Goal: Task Accomplishment & Management: Manage account settings

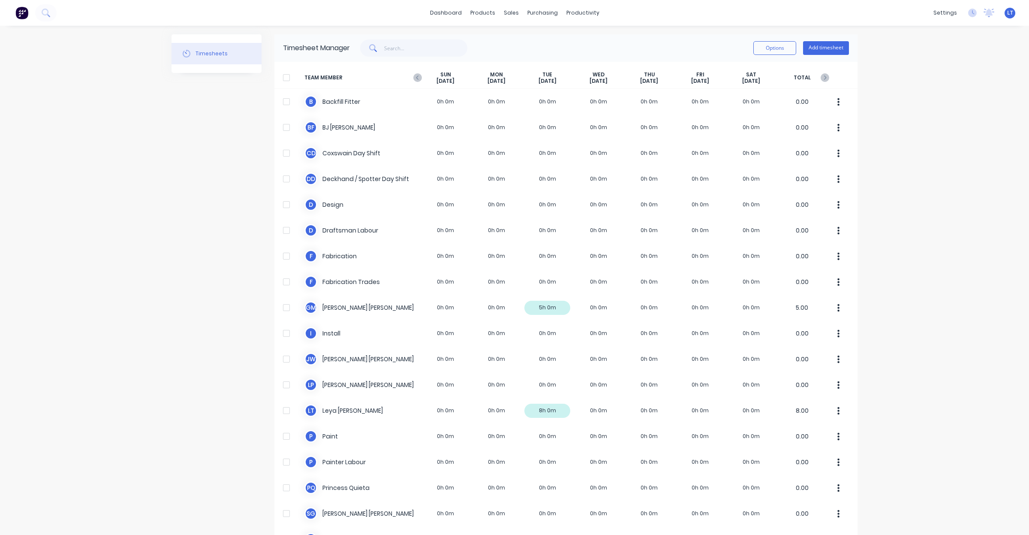
click at [193, 329] on div "Timesheets" at bounding box center [217, 385] width 90 height 703
click at [157, 316] on div "dashboard products sales purchasing productivity dashboard products Product Cat…" at bounding box center [514, 267] width 1029 height 535
click at [179, 279] on div "Timesheets" at bounding box center [217, 385] width 90 height 703
click at [139, 262] on div "dashboard products sales purchasing productivity dashboard products Product Cat…" at bounding box center [514, 267] width 1029 height 535
drag, startPoint x: 125, startPoint y: 250, endPoint x: 106, endPoint y: 239, distance: 21.1
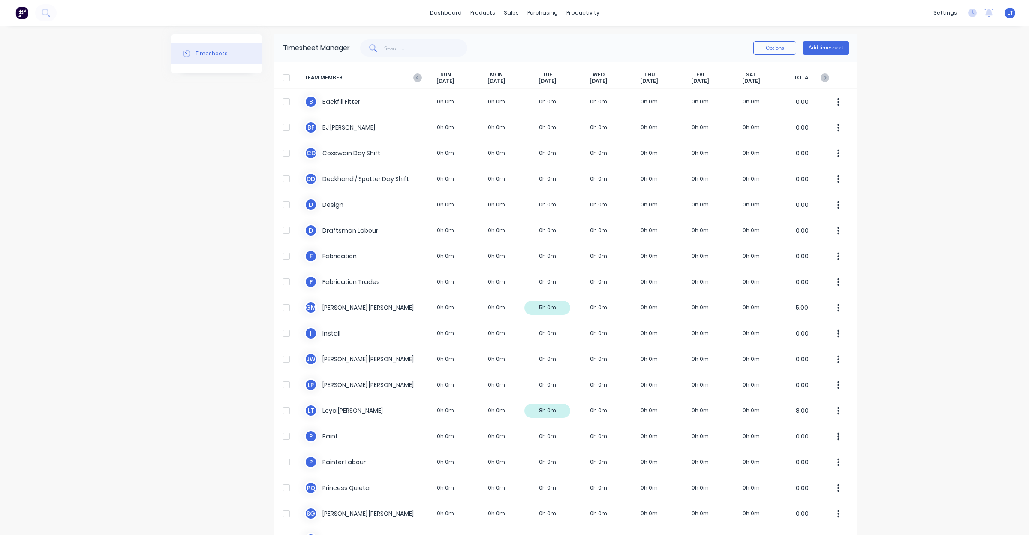
click at [106, 239] on div "dashboard products sales purchasing productivity dashboard products Product Cat…" at bounding box center [514, 267] width 1029 height 535
drag, startPoint x: 169, startPoint y: 238, endPoint x: 151, endPoint y: 229, distance: 19.6
click at [151, 229] on div "dashboard products sales purchasing productivity dashboard products Product Cat…" at bounding box center [514, 267] width 1029 height 535
drag, startPoint x: 127, startPoint y: 213, endPoint x: 121, endPoint y: 211, distance: 6.0
click at [121, 211] on div "dashboard products sales purchasing productivity dashboard products Product Cat…" at bounding box center [514, 267] width 1029 height 535
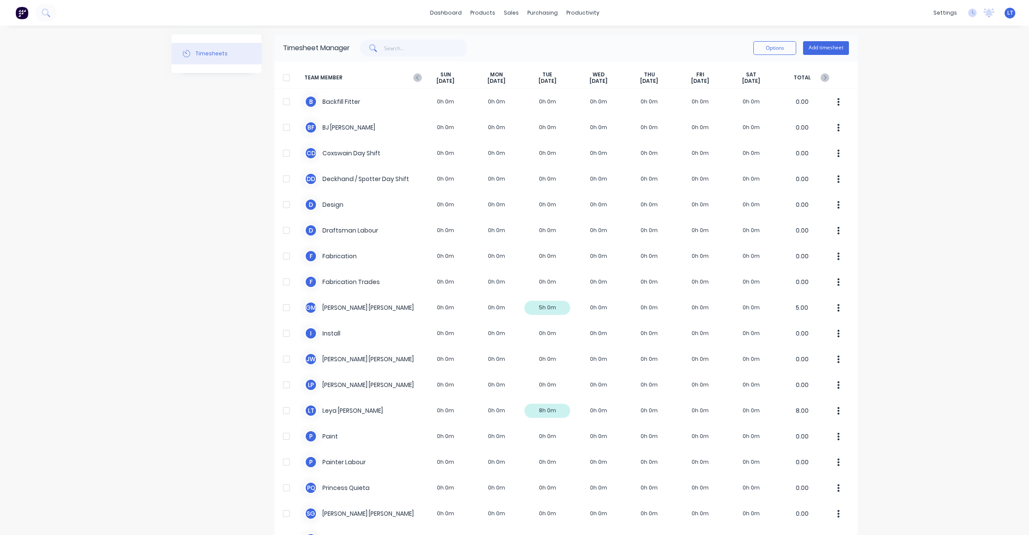
drag, startPoint x: 203, startPoint y: 202, endPoint x: 154, endPoint y: 178, distance: 54.7
click at [173, 193] on div "Timesheets" at bounding box center [217, 385] width 90 height 703
drag, startPoint x: 136, startPoint y: 168, endPoint x: 117, endPoint y: 163, distance: 20.2
click at [117, 163] on div "dashboard products sales purchasing productivity dashboard products Product Cat…" at bounding box center [514, 267] width 1029 height 535
click at [900, 61] on link "Team" at bounding box center [897, 58] width 114 height 17
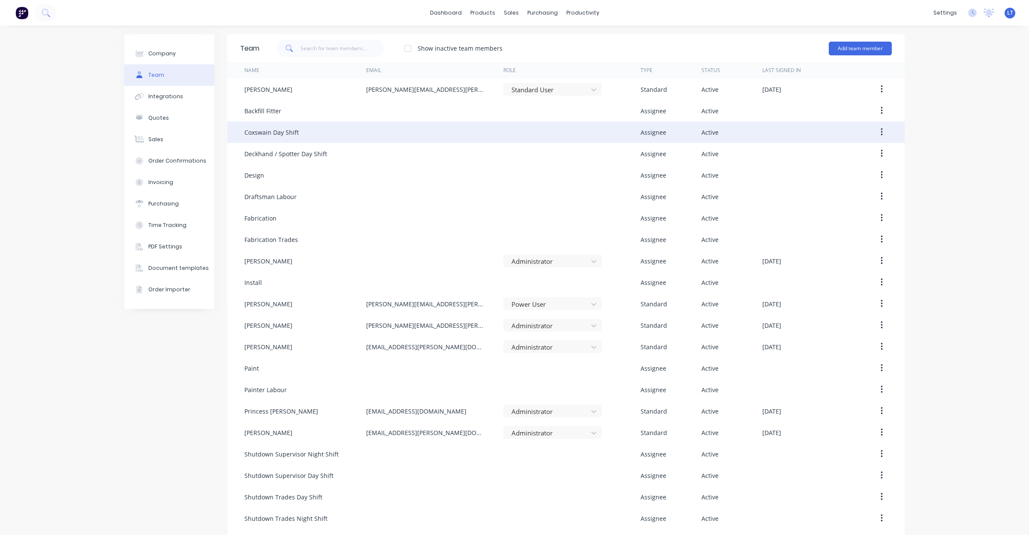
click at [876, 136] on button "button" at bounding box center [882, 131] width 20 height 15
click at [841, 175] on div "Disable" at bounding box center [851, 172] width 66 height 12
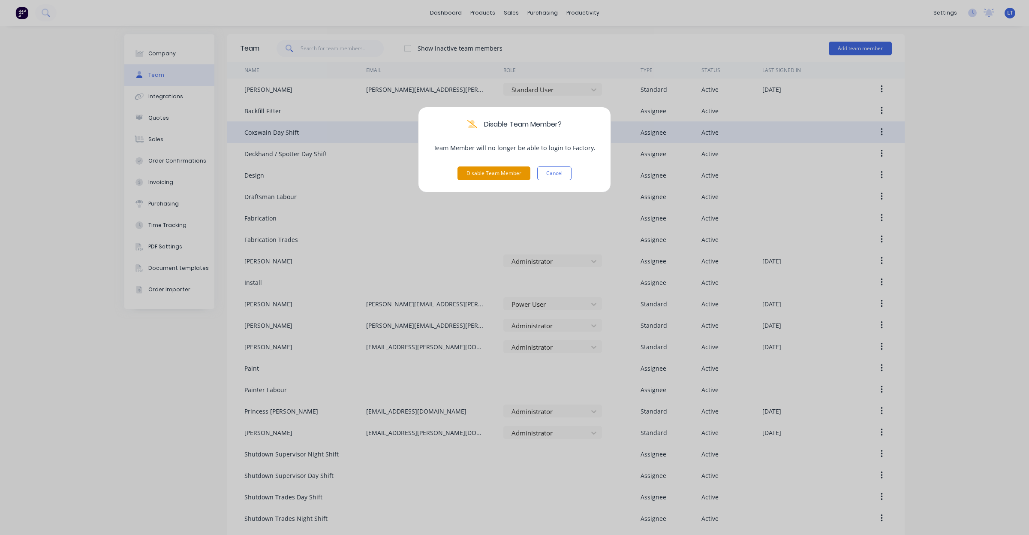
click at [505, 171] on button "Disable Team Member" at bounding box center [494, 173] width 73 height 14
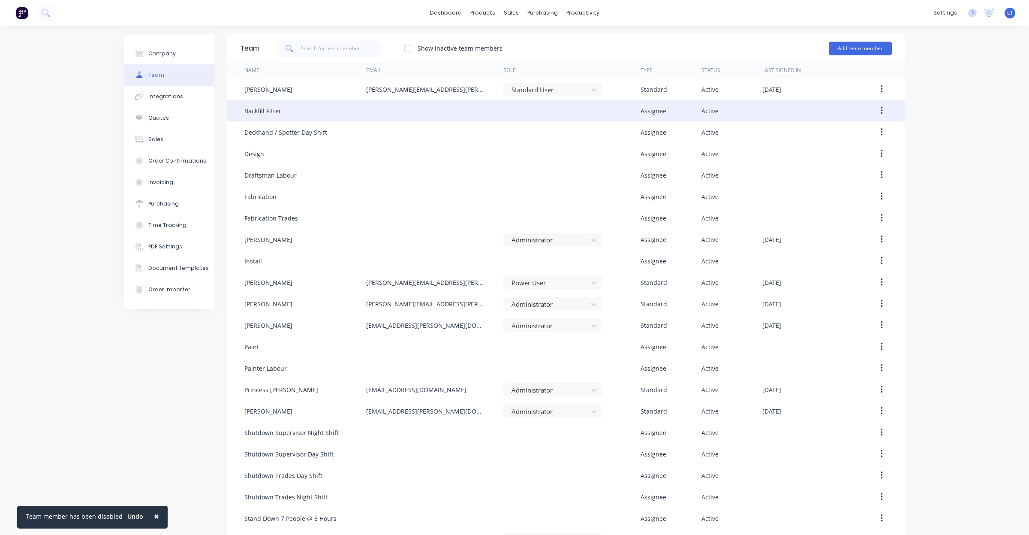
click at [880, 114] on button "button" at bounding box center [882, 110] width 20 height 15
click at [846, 165] on div "Delete" at bounding box center [851, 167] width 66 height 12
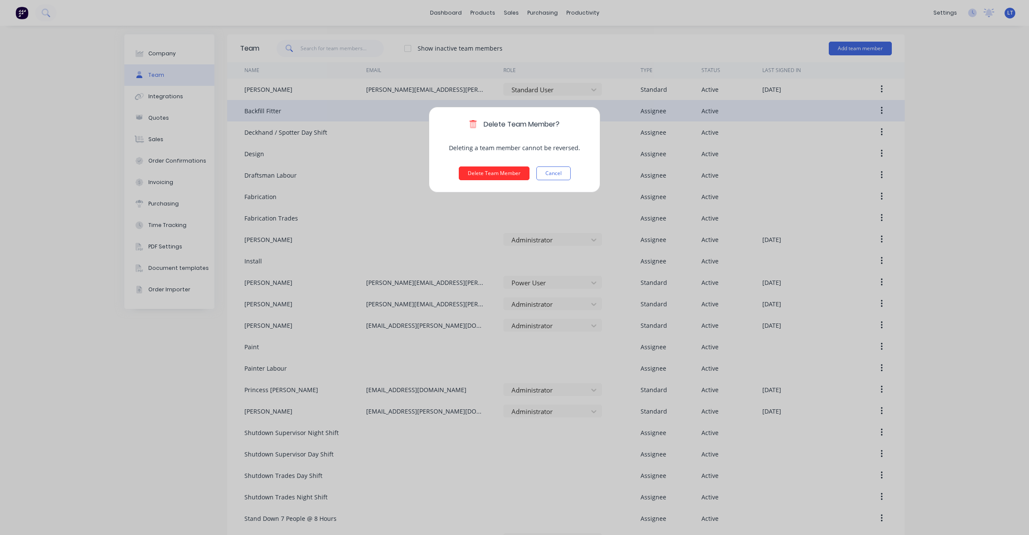
click at [491, 174] on button "Delete Team Member" at bounding box center [494, 173] width 71 height 14
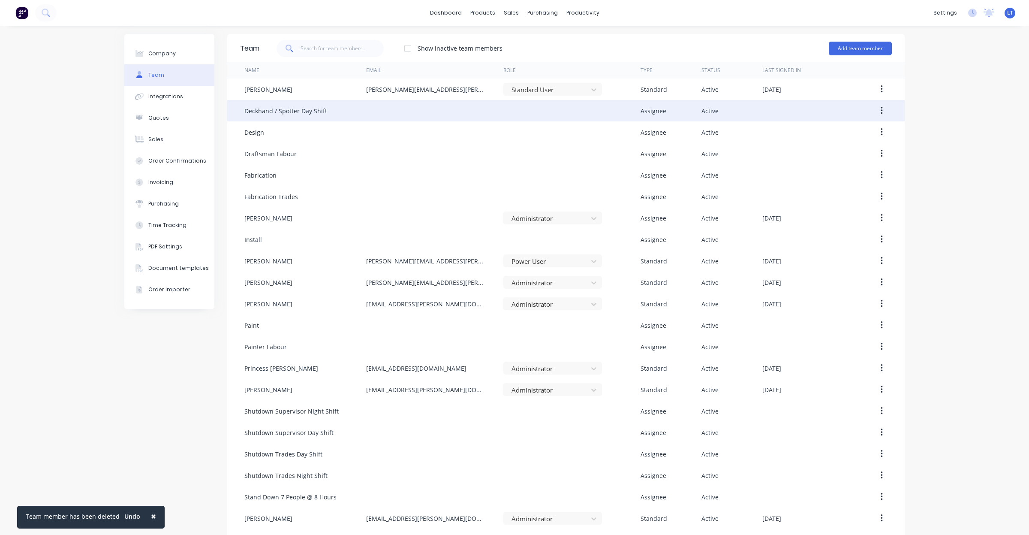
click at [881, 113] on icon "button" at bounding box center [882, 110] width 2 height 9
click at [835, 167] on div "Delete" at bounding box center [851, 167] width 66 height 12
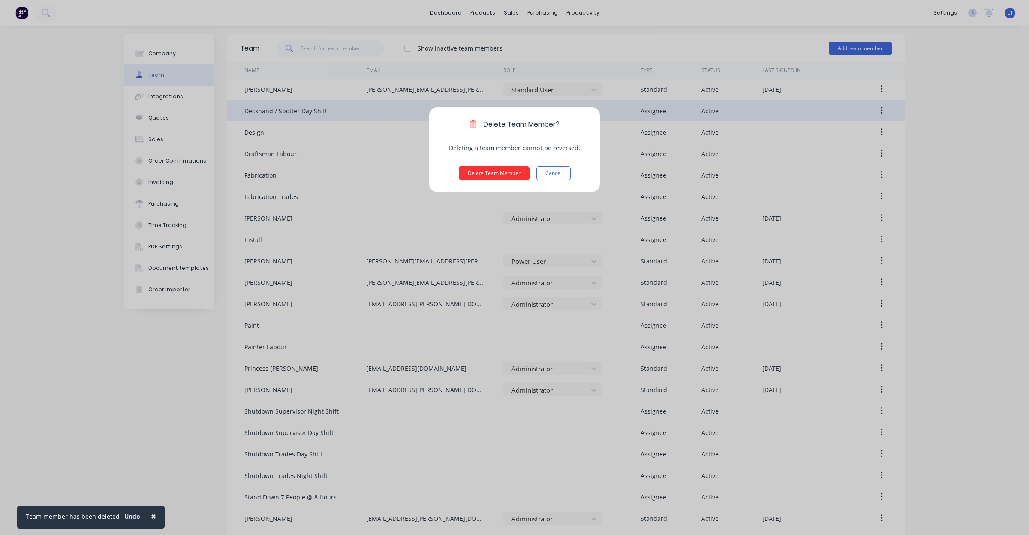
click at [509, 177] on button "Delete Team Member" at bounding box center [494, 173] width 71 height 14
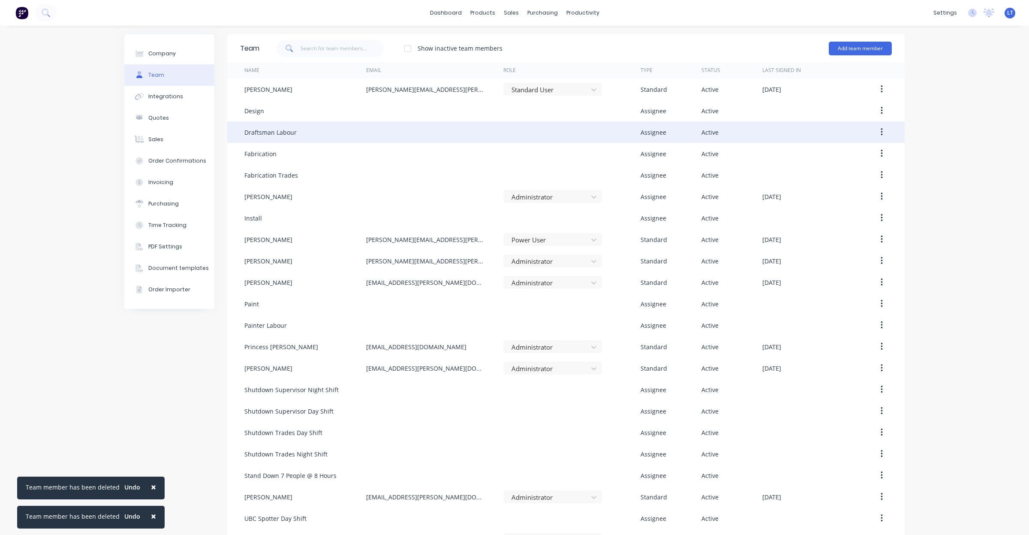
click at [883, 130] on button "button" at bounding box center [882, 131] width 20 height 15
click at [874, 136] on button "button" at bounding box center [882, 131] width 20 height 15
click at [845, 196] on button "Delete" at bounding box center [851, 189] width 81 height 17
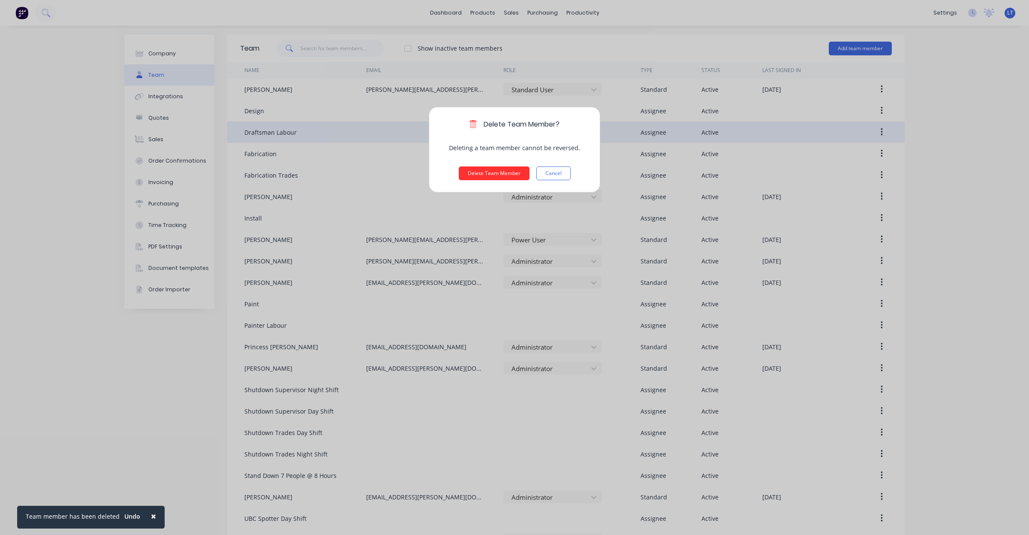
click at [477, 172] on button "Delete Team Member" at bounding box center [494, 173] width 71 height 14
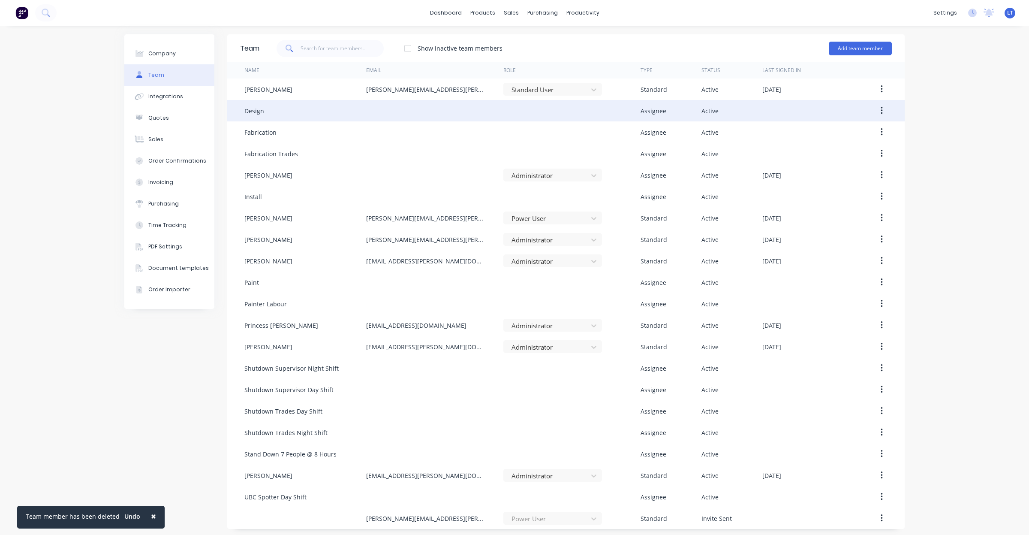
click at [880, 110] on button "button" at bounding box center [882, 110] width 20 height 15
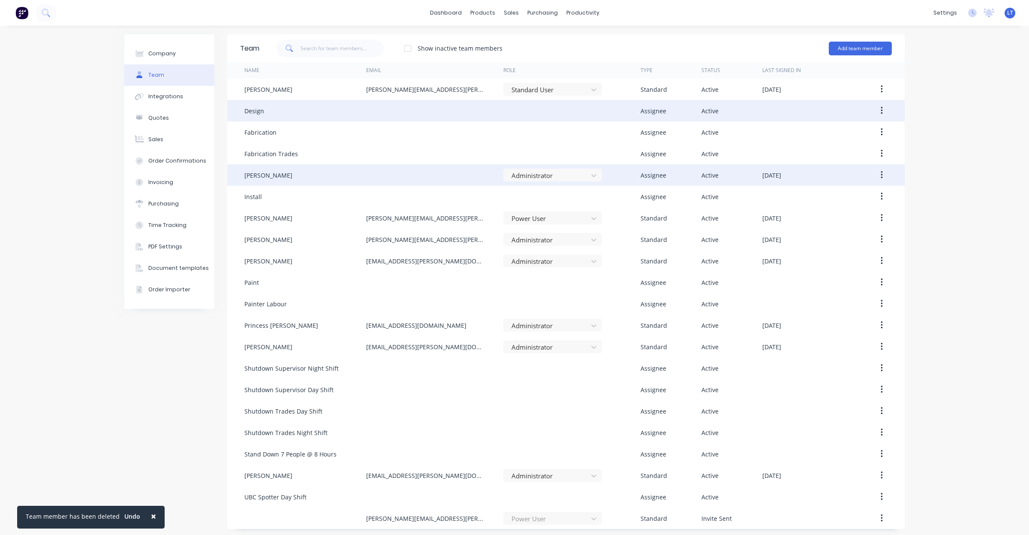
click at [836, 168] on div "[DATE]" at bounding box center [812, 174] width 99 height 21
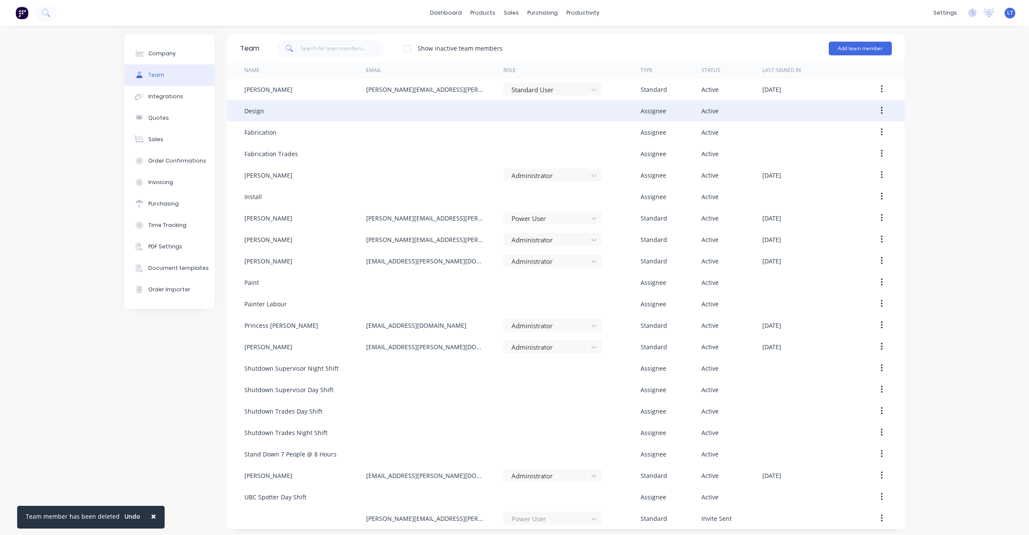
click at [876, 114] on button "button" at bounding box center [882, 110] width 20 height 15
click at [830, 168] on div "Delete" at bounding box center [851, 167] width 66 height 12
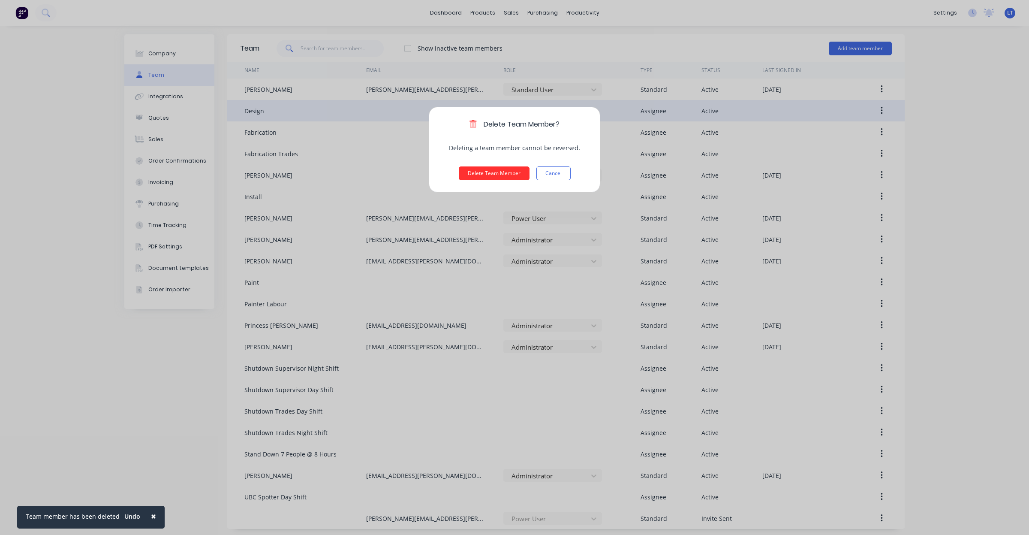
click at [476, 171] on button "Delete Team Member" at bounding box center [494, 173] width 71 height 14
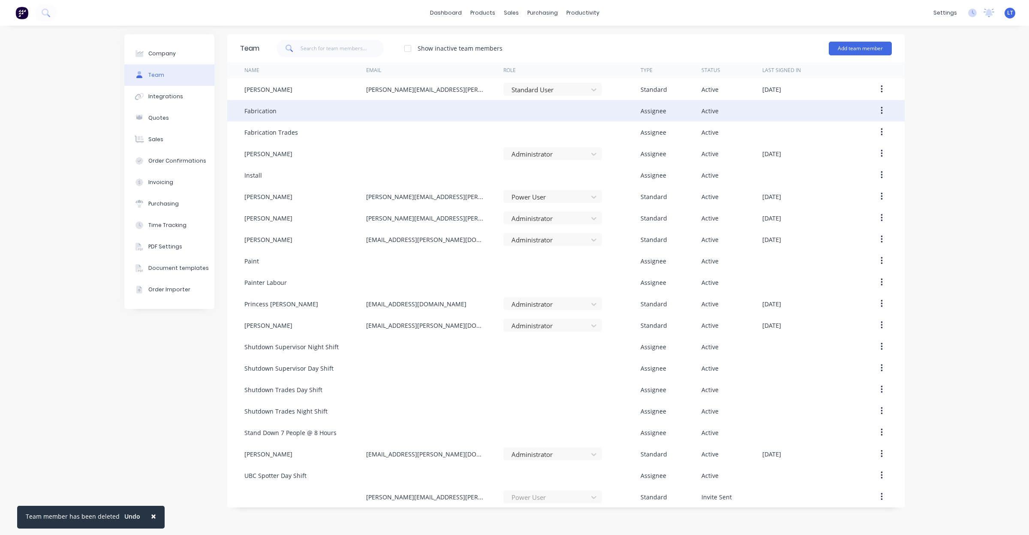
click at [882, 109] on icon "button" at bounding box center [882, 110] width 2 height 9
click at [883, 111] on button "button" at bounding box center [882, 110] width 20 height 15
click at [859, 175] on button "Delete" at bounding box center [851, 167] width 81 height 17
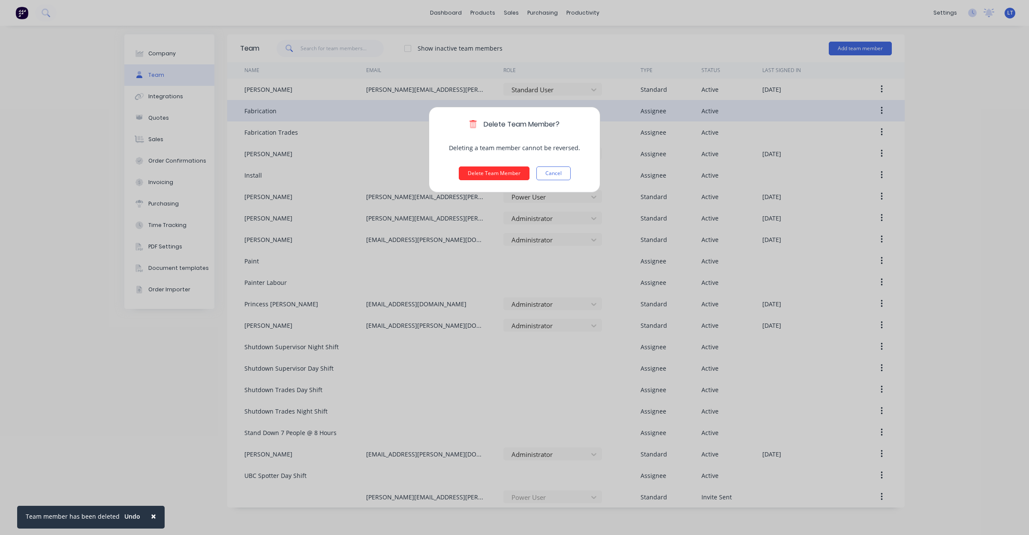
click at [487, 172] on button "Delete Team Member" at bounding box center [494, 173] width 71 height 14
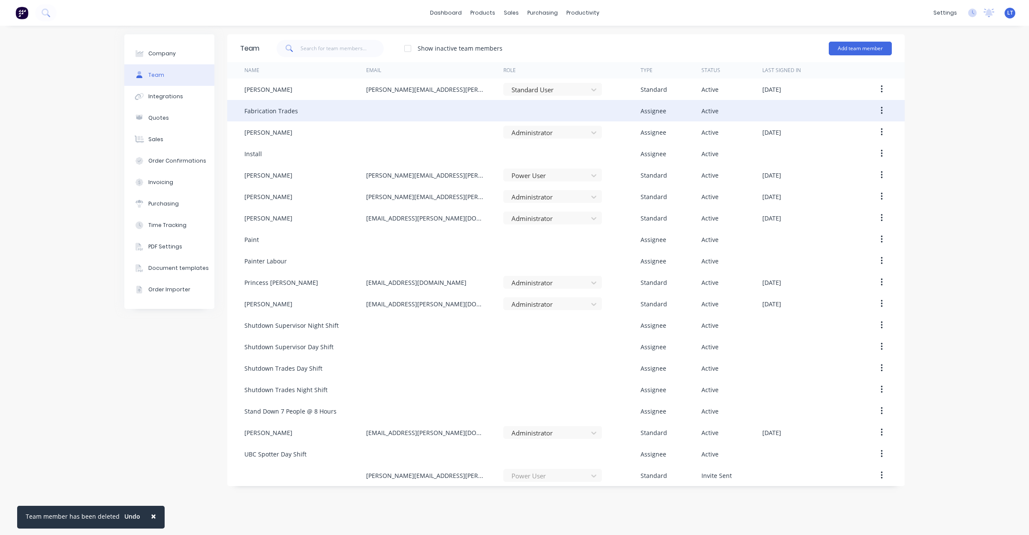
click at [881, 111] on icon "button" at bounding box center [882, 110] width 2 height 9
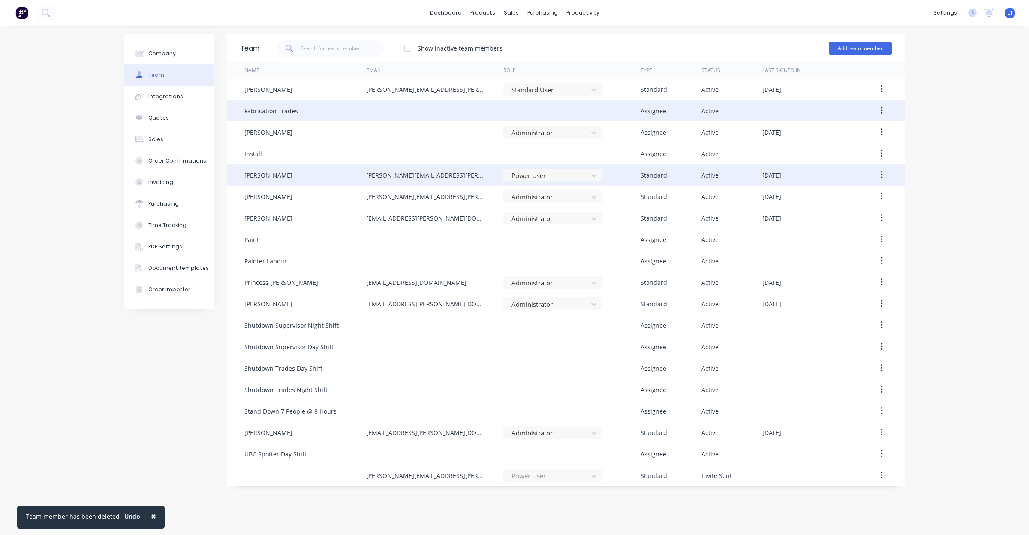
click at [858, 165] on div "[DATE]" at bounding box center [812, 174] width 99 height 21
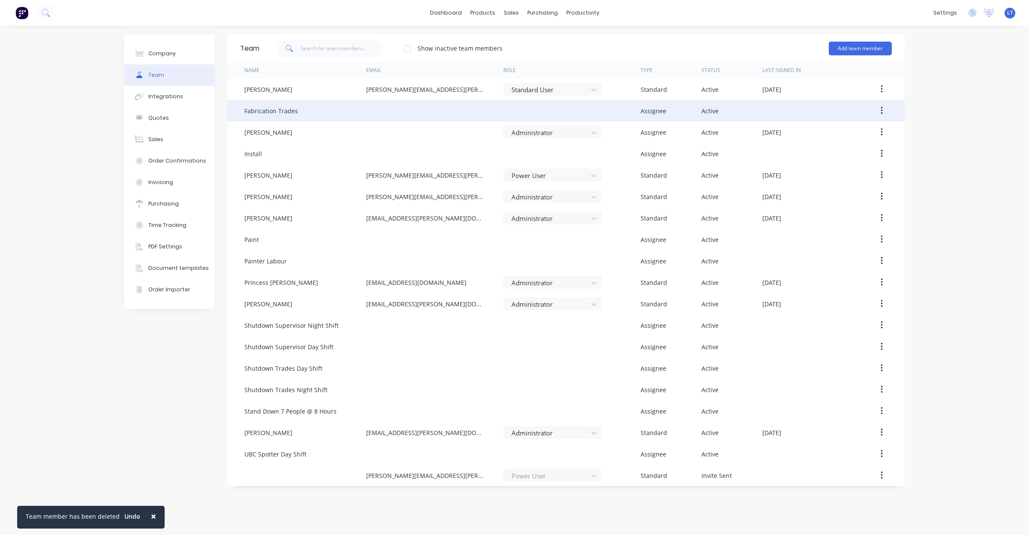
click at [881, 113] on icon "button" at bounding box center [882, 111] width 2 height 8
click at [856, 168] on div "[DATE]" at bounding box center [812, 174] width 99 height 21
click at [853, 164] on div "Delete" at bounding box center [851, 167] width 66 height 12
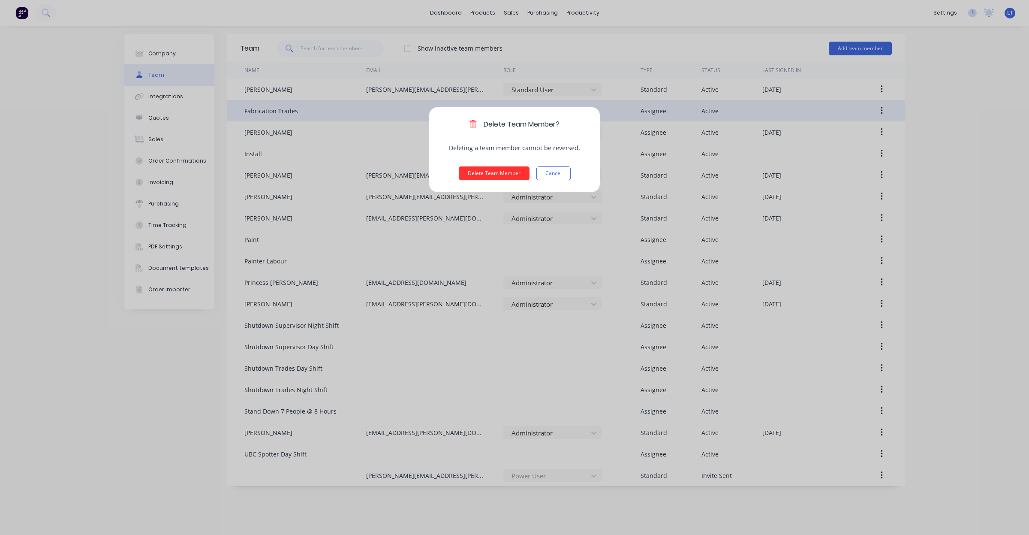
click at [503, 170] on button "Delete Team Member" at bounding box center [494, 173] width 71 height 14
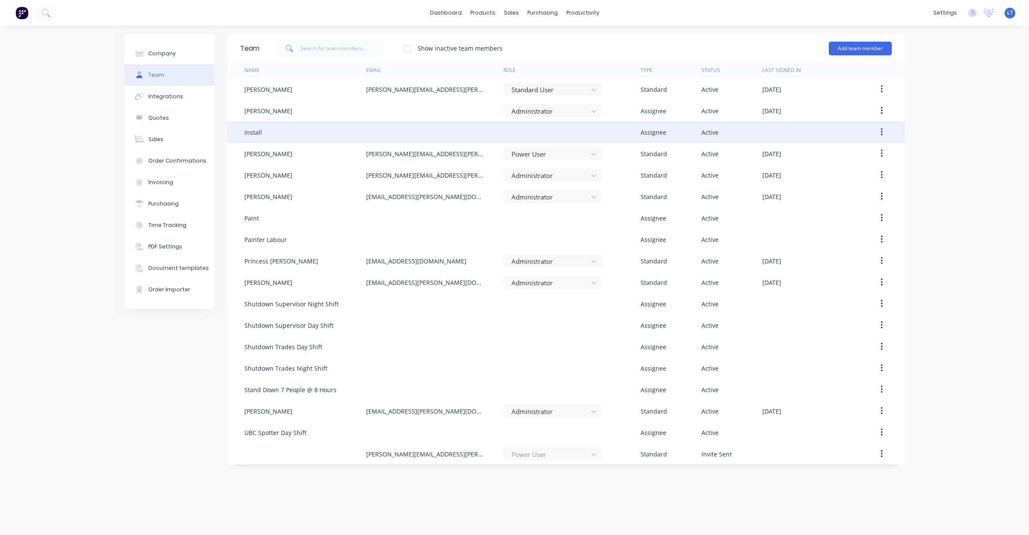
click at [882, 133] on button "button" at bounding box center [882, 131] width 20 height 15
click at [850, 184] on div "Delete" at bounding box center [851, 189] width 66 height 12
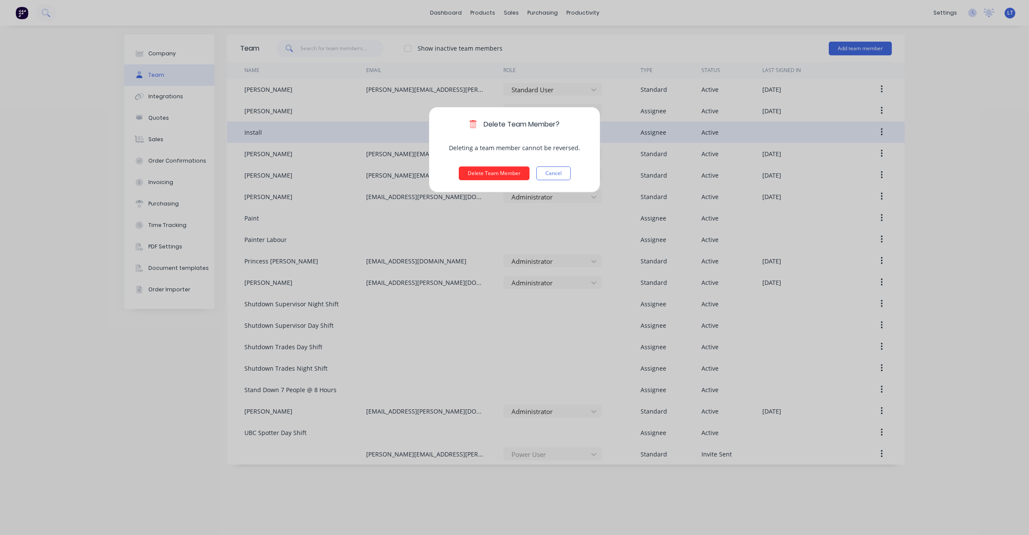
click at [494, 176] on button "Delete Team Member" at bounding box center [494, 173] width 71 height 14
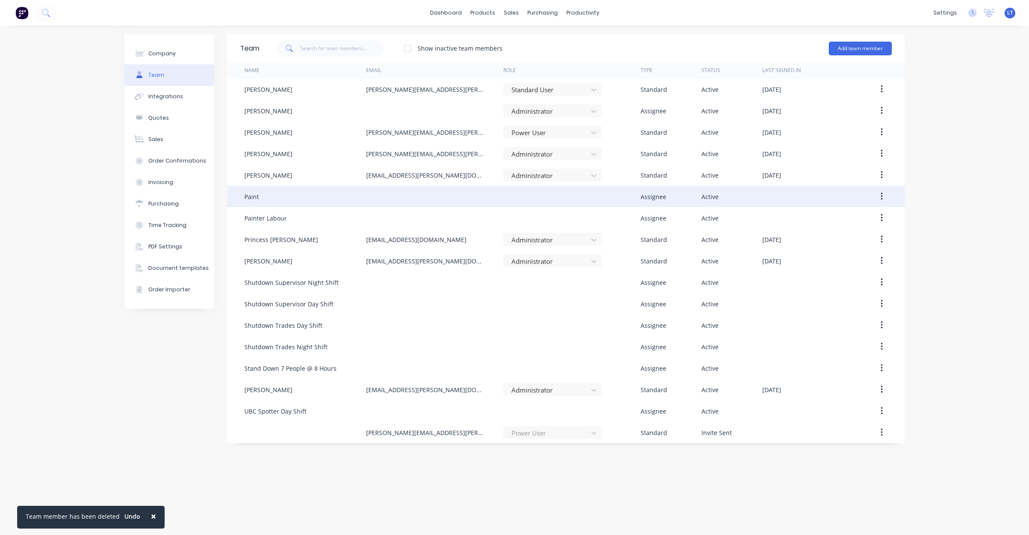
click at [883, 198] on button "button" at bounding box center [882, 196] width 20 height 15
click at [848, 252] on div "Delete" at bounding box center [851, 253] width 66 height 12
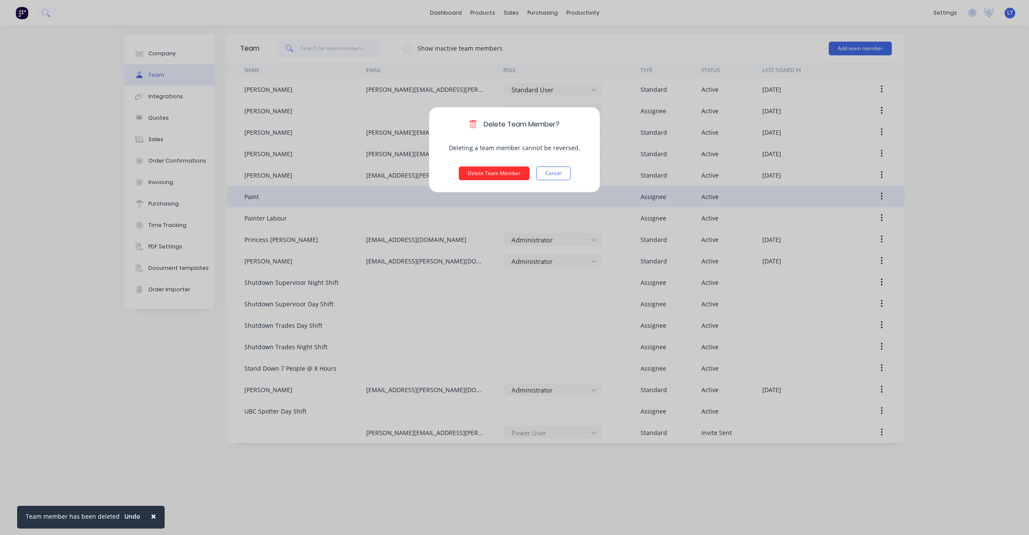
click at [475, 168] on button "Delete Team Member" at bounding box center [494, 173] width 71 height 14
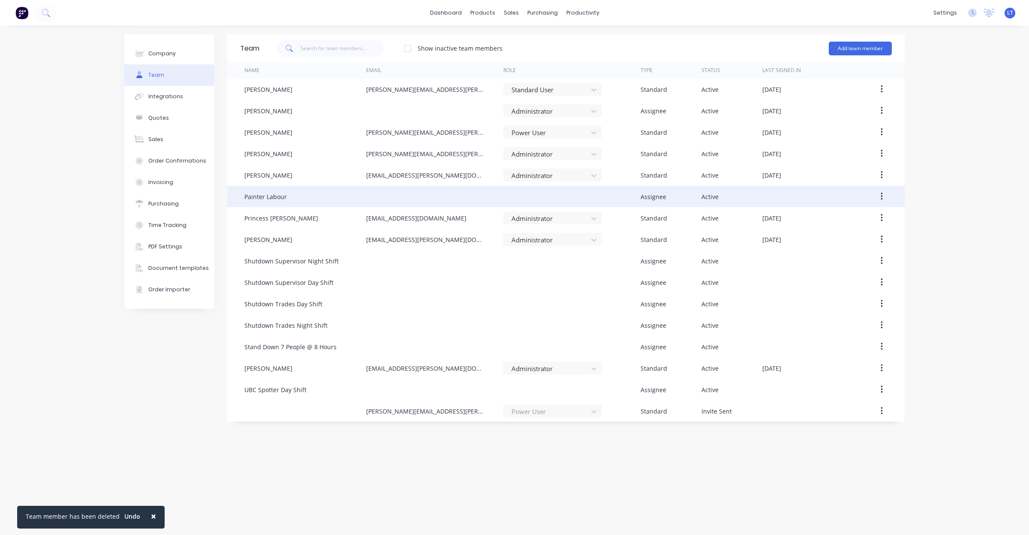
click at [881, 196] on icon "button" at bounding box center [882, 196] width 2 height 9
click at [855, 253] on div "Delete" at bounding box center [851, 253] width 66 height 12
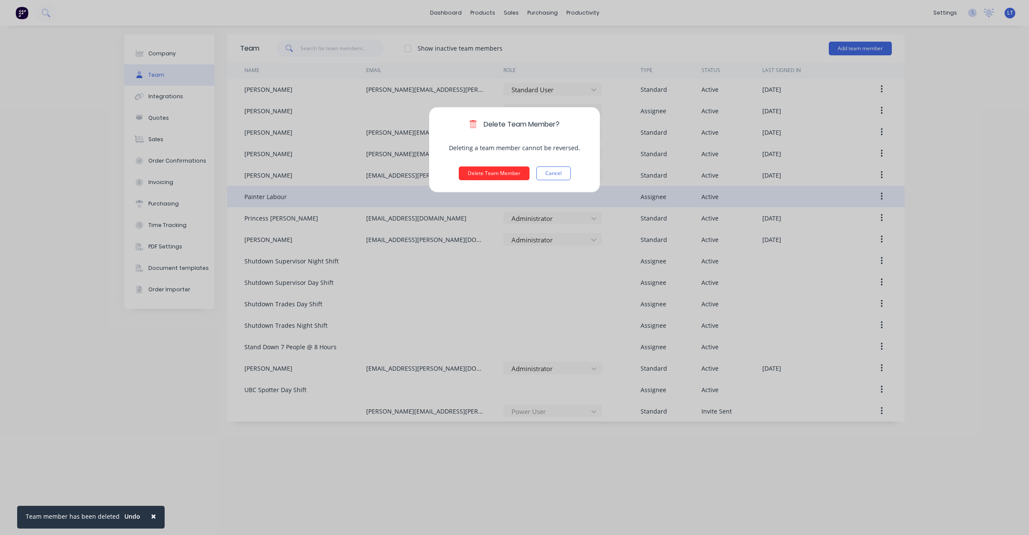
click at [475, 168] on button "Delete Team Member" at bounding box center [494, 173] width 71 height 14
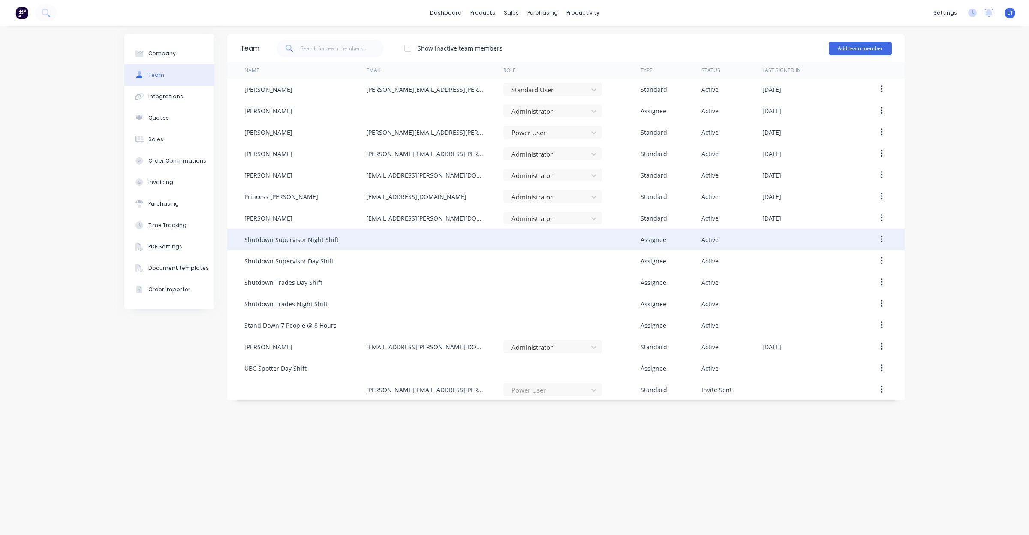
click at [883, 243] on button "button" at bounding box center [882, 239] width 20 height 15
click at [854, 292] on div "Delete" at bounding box center [851, 296] width 66 height 12
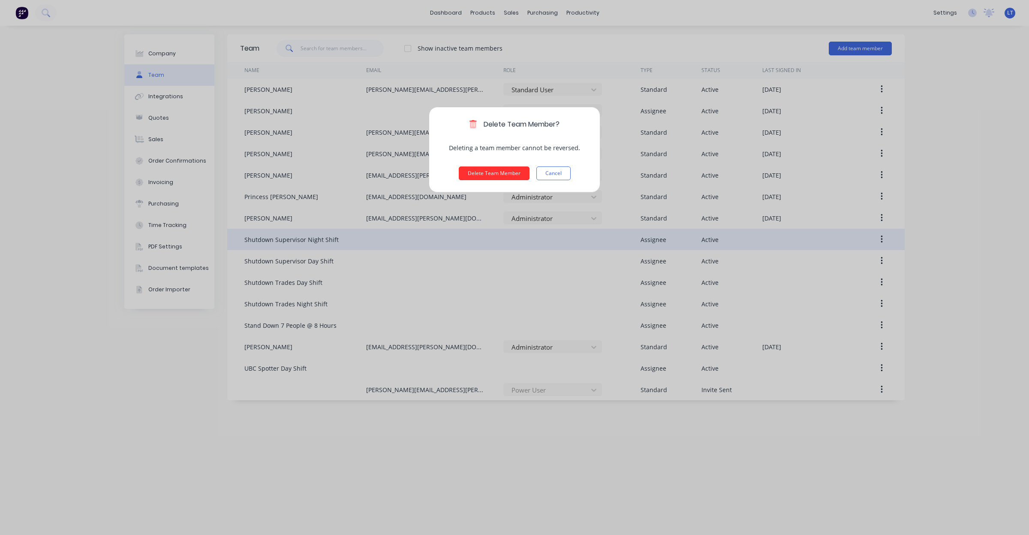
click at [503, 175] on button "Delete Team Member" at bounding box center [494, 173] width 71 height 14
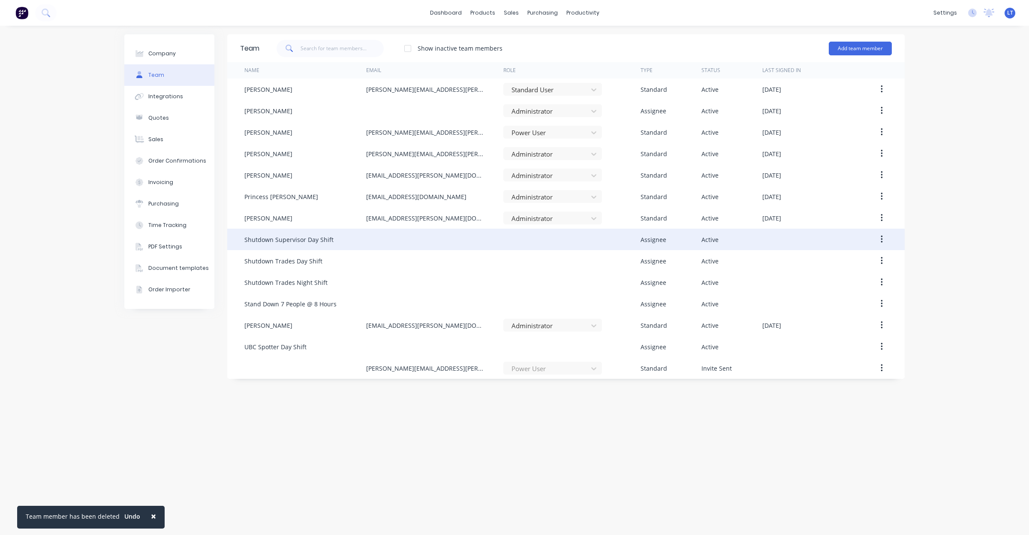
click at [882, 239] on icon "button" at bounding box center [882, 239] width 2 height 8
click at [847, 296] on div "Delete" at bounding box center [851, 296] width 66 height 12
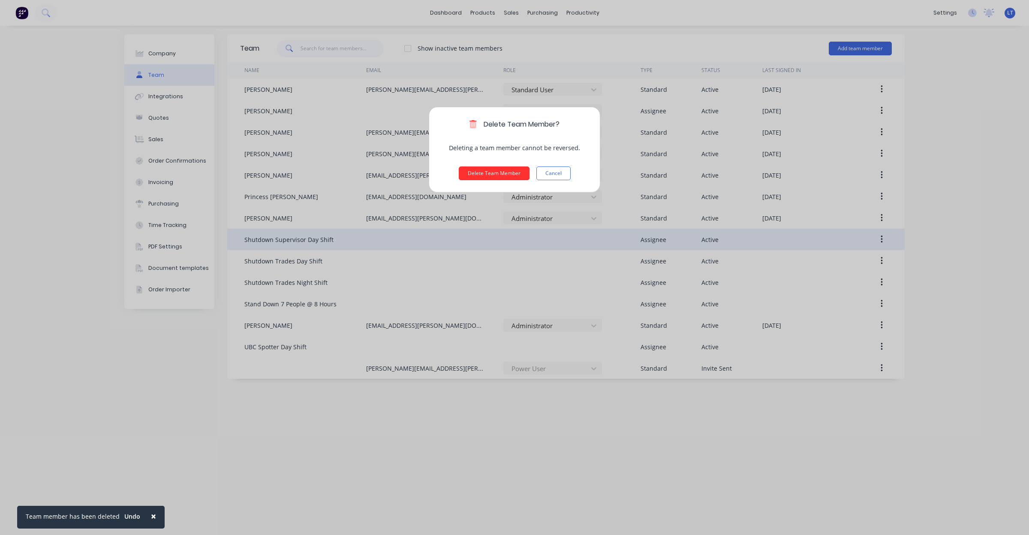
click at [500, 177] on button "Delete Team Member" at bounding box center [494, 173] width 71 height 14
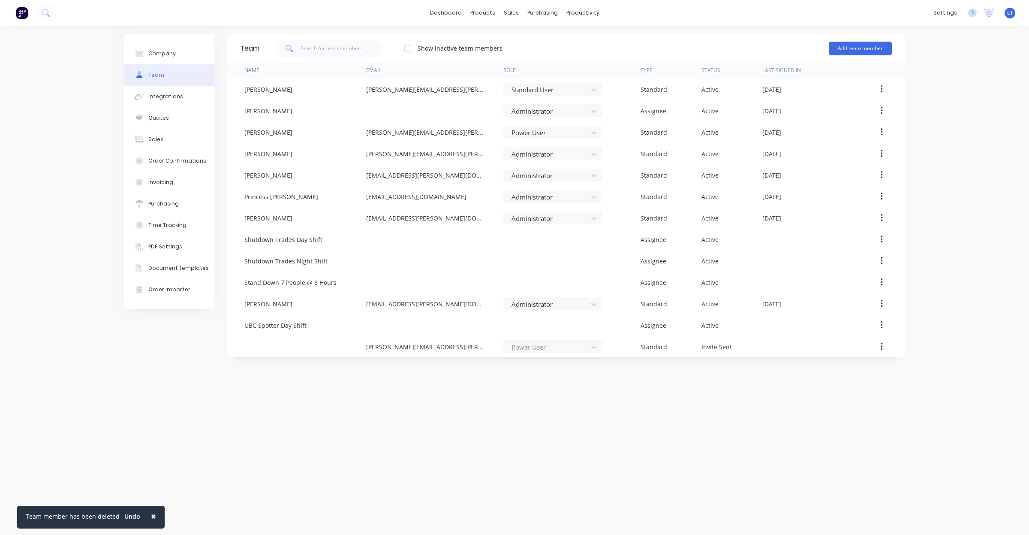
click at [883, 239] on button "button" at bounding box center [882, 239] width 20 height 15
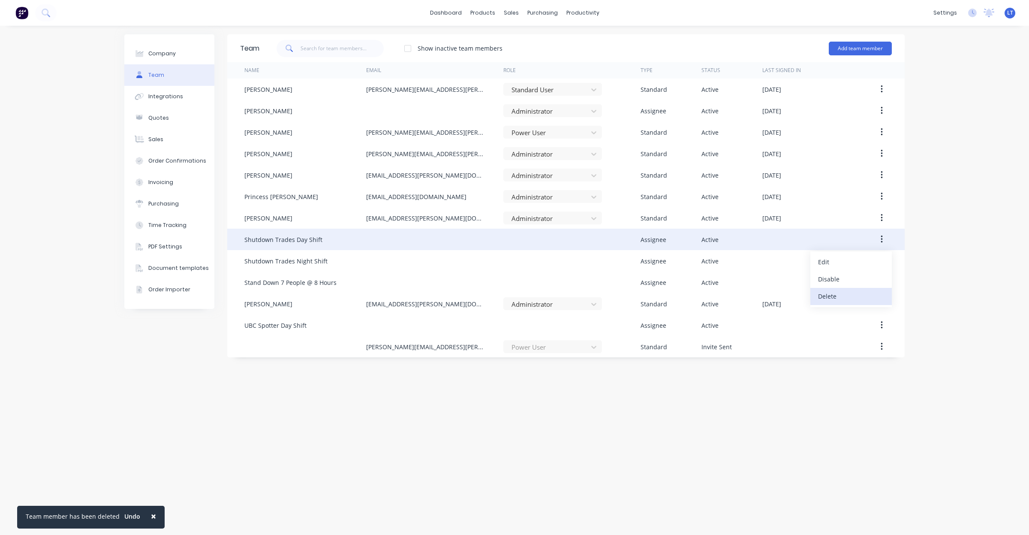
click at [846, 291] on div "Delete" at bounding box center [851, 296] width 66 height 12
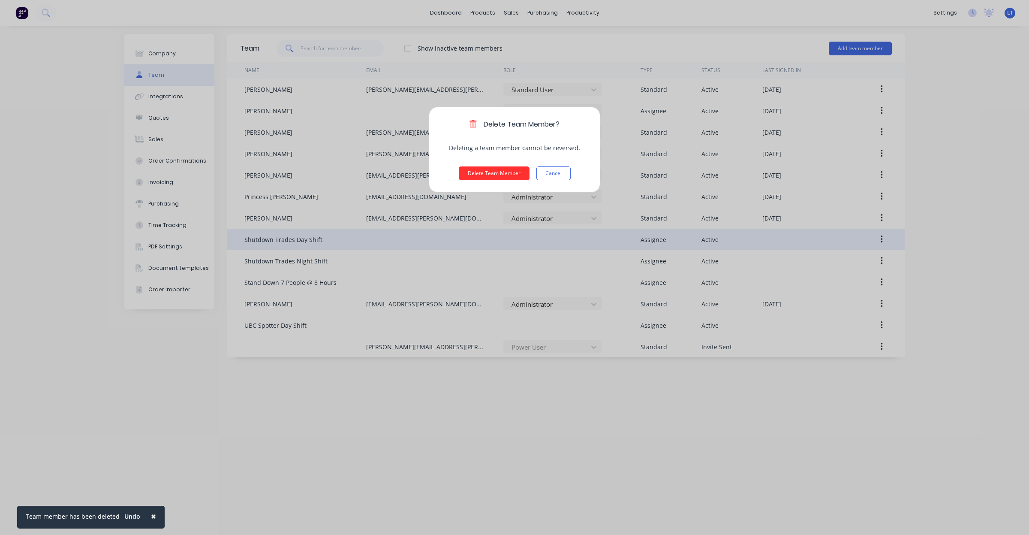
click at [488, 174] on button "Delete Team Member" at bounding box center [494, 173] width 71 height 14
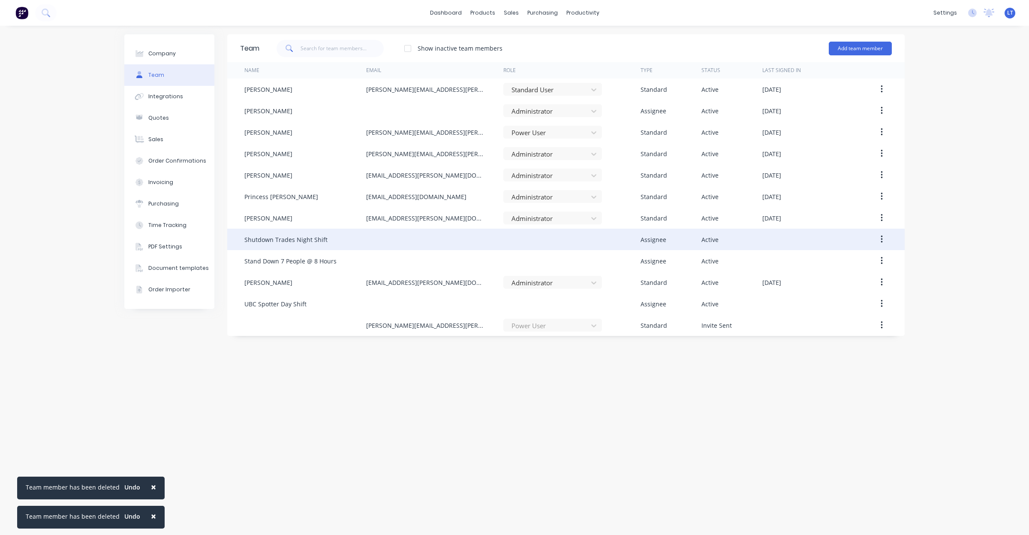
click at [882, 241] on icon "button" at bounding box center [882, 239] width 2 height 9
click at [881, 237] on icon "button" at bounding box center [882, 239] width 2 height 9
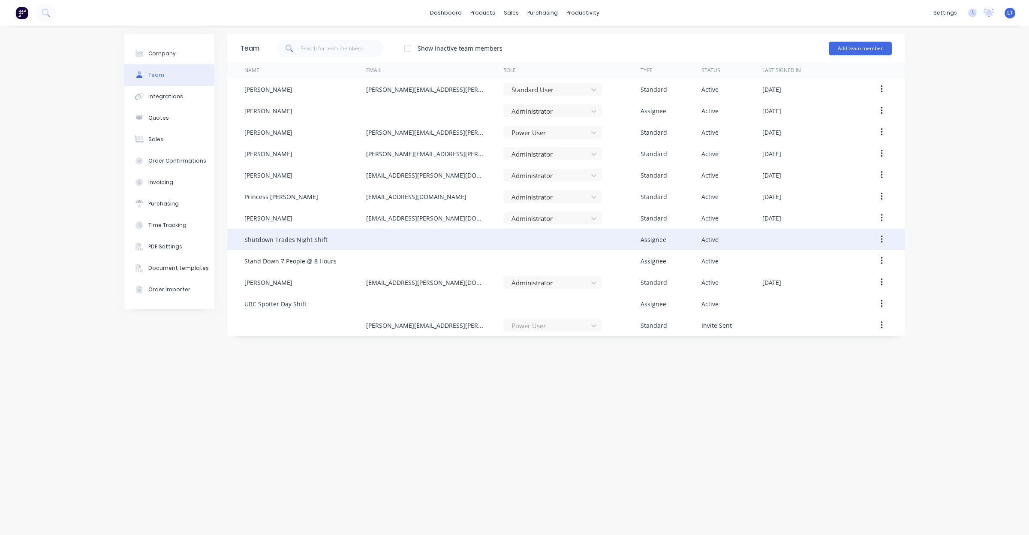
click at [883, 240] on button "button" at bounding box center [882, 239] width 20 height 15
click at [884, 241] on button "button" at bounding box center [882, 239] width 20 height 15
click at [723, 371] on div "Team Show inactive team members Add team member Name Email Role Type Status Las…" at bounding box center [566, 280] width 678 height 492
drag, startPoint x: 723, startPoint y: 371, endPoint x: 686, endPoint y: 372, distance: 36.9
click at [686, 372] on div "Team Show inactive team members Add team member Name Email Role Type Status Las…" at bounding box center [566, 280] width 678 height 492
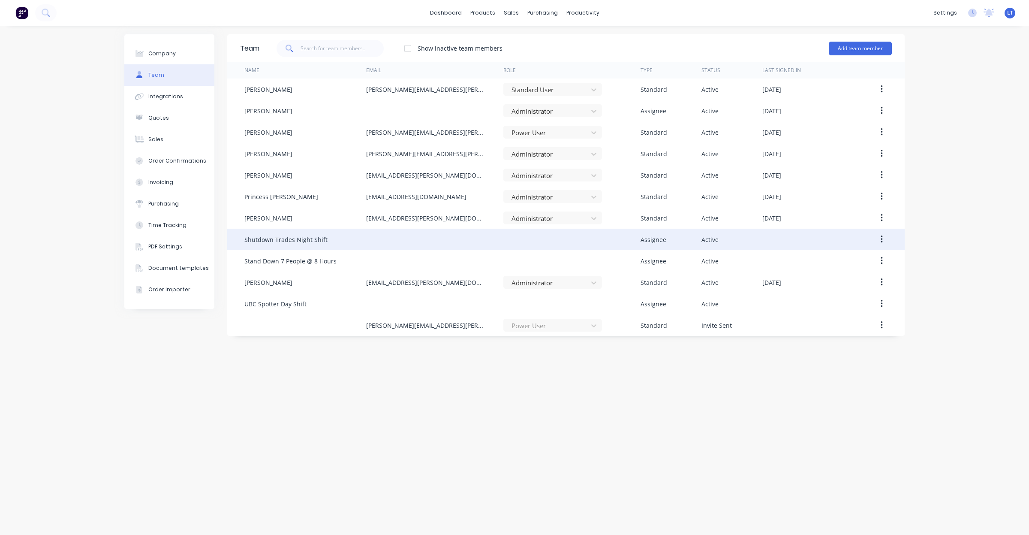
click at [879, 243] on button "button" at bounding box center [882, 239] width 20 height 15
click at [850, 296] on div "Delete" at bounding box center [851, 296] width 66 height 12
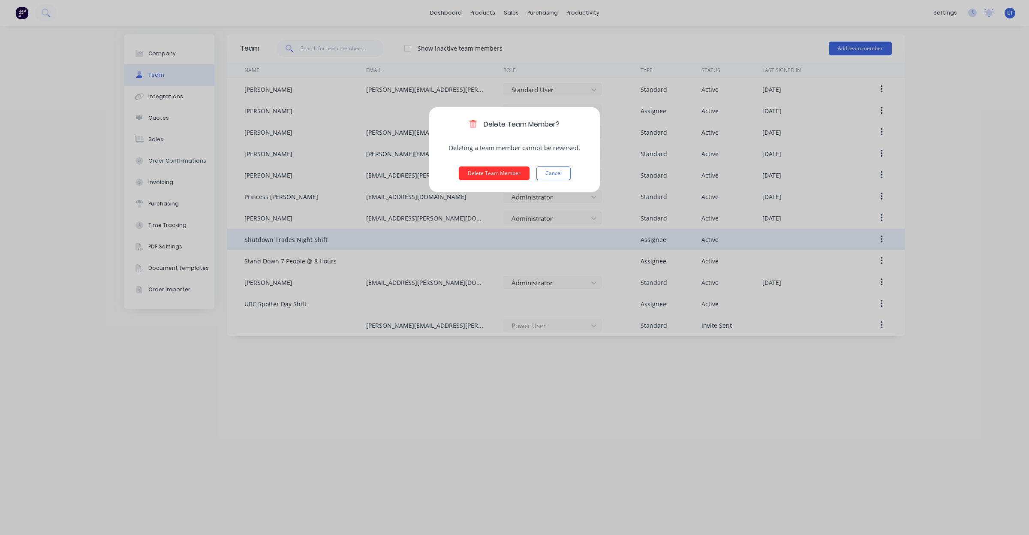
click at [481, 175] on button "Delete Team Member" at bounding box center [494, 173] width 71 height 14
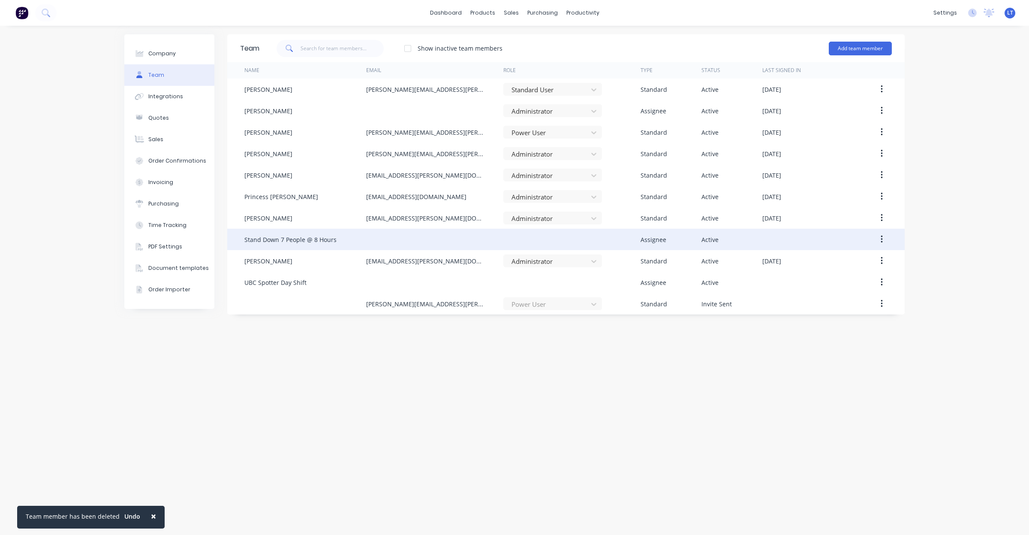
click at [880, 238] on button "button" at bounding box center [882, 239] width 20 height 15
click at [841, 292] on div "Delete" at bounding box center [851, 296] width 66 height 12
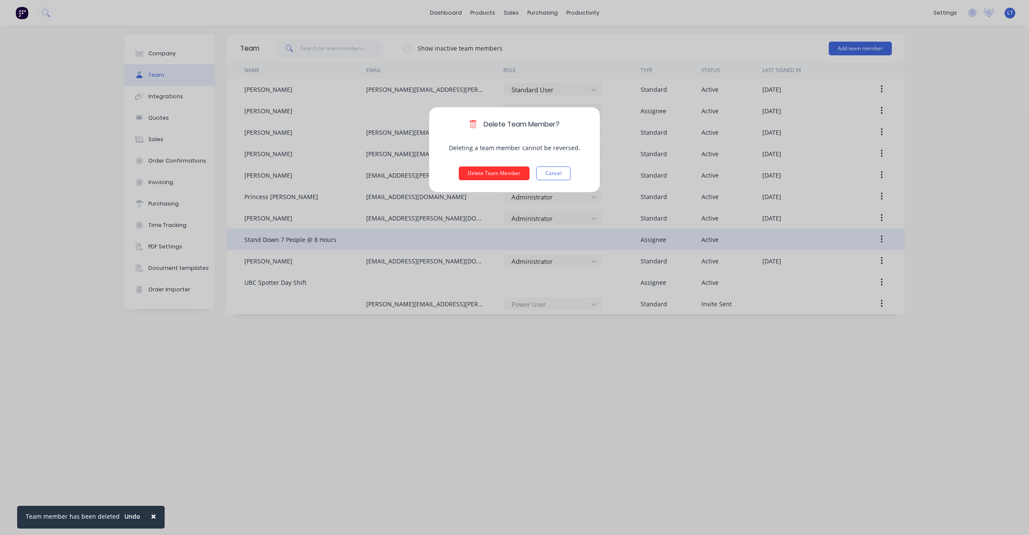
click at [509, 172] on button "Delete Team Member" at bounding box center [494, 173] width 71 height 14
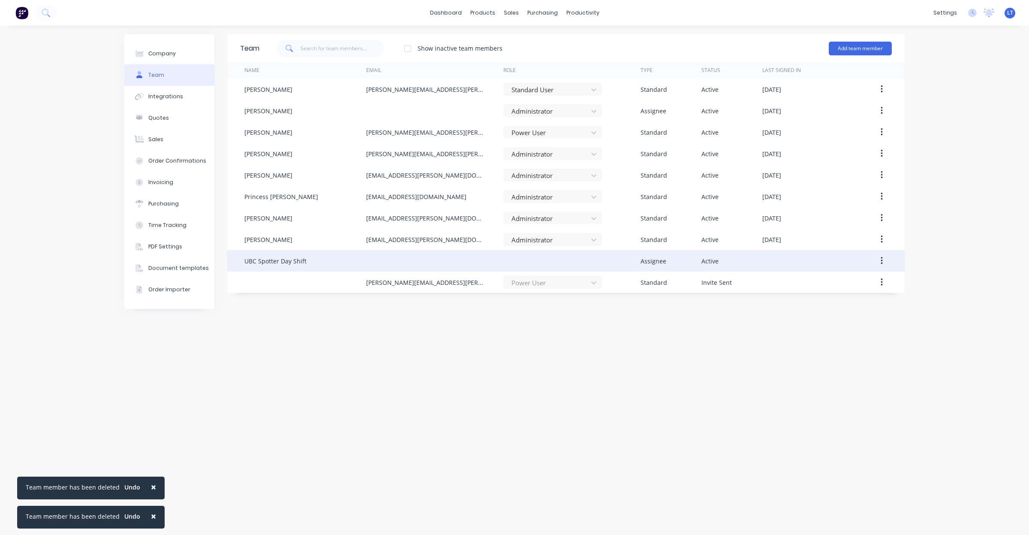
click at [886, 260] on button "button" at bounding box center [882, 260] width 20 height 15
drag, startPoint x: 845, startPoint y: 324, endPoint x: 845, endPoint y: 319, distance: 5.1
click at [845, 319] on div "Delete" at bounding box center [851, 317] width 66 height 12
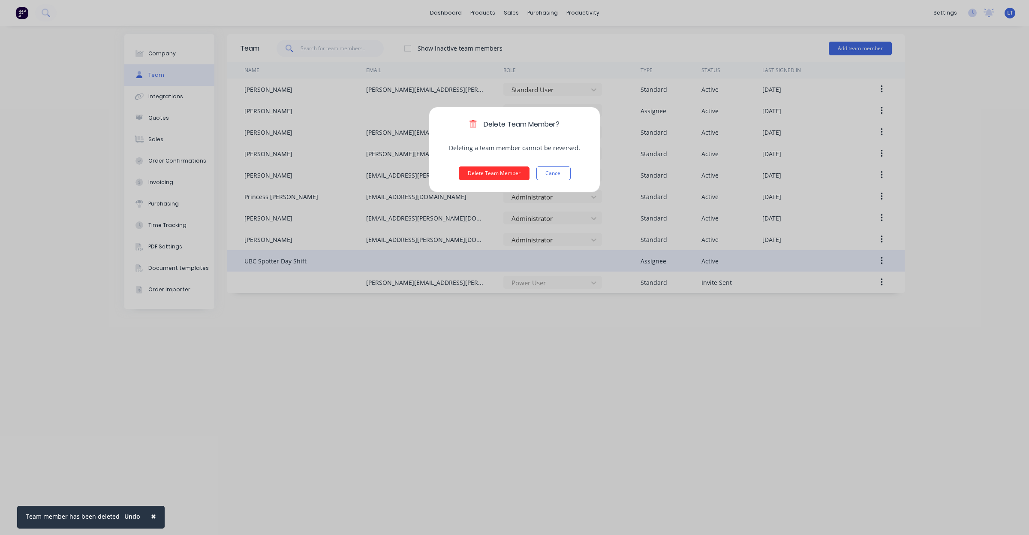
click at [501, 175] on button "Delete Team Member" at bounding box center [494, 173] width 71 height 14
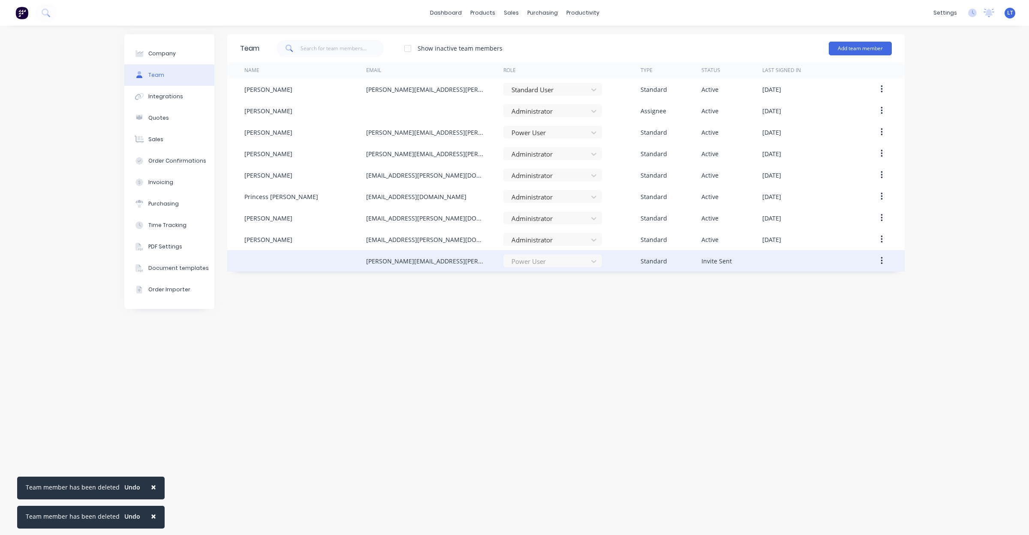
click at [882, 259] on icon "button" at bounding box center [882, 260] width 2 height 9
click at [882, 262] on icon "button" at bounding box center [882, 260] width 2 height 9
click at [861, 284] on div "Team Show inactive team members Add team member Name Email Role Type Status Las…" at bounding box center [566, 280] width 678 height 492
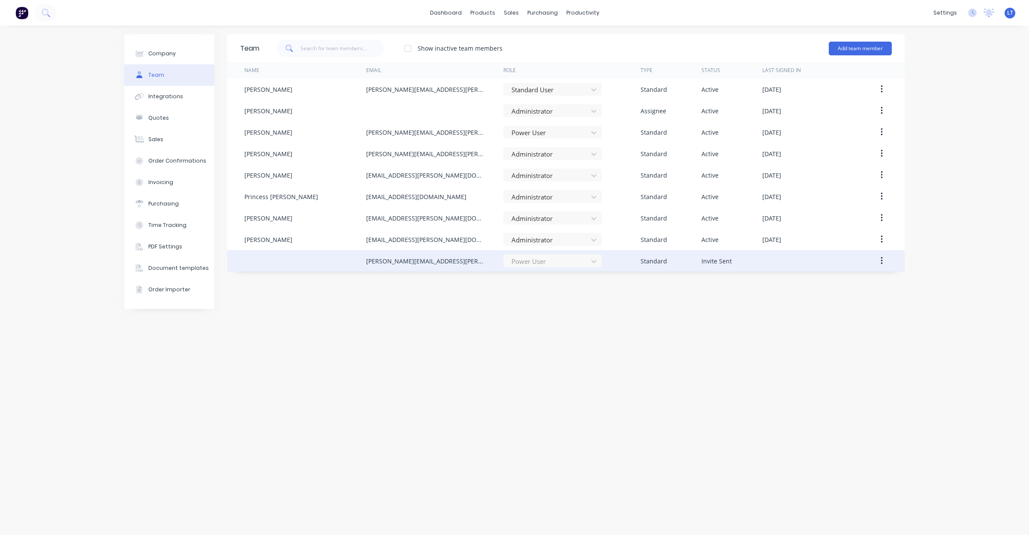
click at [633, 325] on div "Team Show inactive team members Add team member Name Email Role Type Status Las…" at bounding box center [566, 280] width 678 height 492
drag, startPoint x: 580, startPoint y: 332, endPoint x: 588, endPoint y: 332, distance: 7.3
click at [582, 332] on div "Team Show inactive team members Add team member Name Email Role Type Status Las…" at bounding box center [566, 280] width 678 height 492
click at [884, 263] on button "button" at bounding box center [882, 260] width 20 height 15
click at [870, 281] on div "Cancel Invite" at bounding box center [851, 283] width 66 height 12
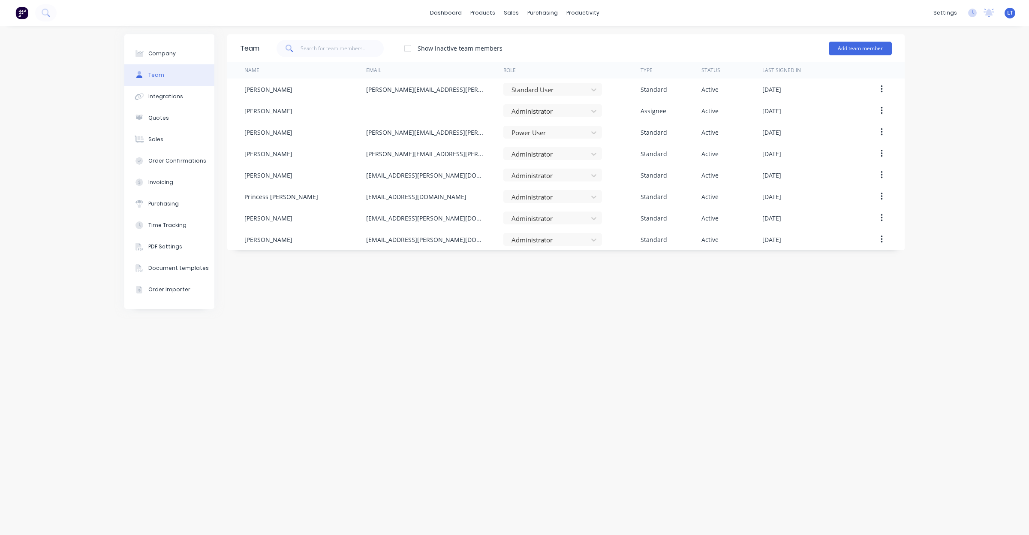
click at [699, 314] on div "Team Show inactive team members Add team member Name Email Role Type Status Las…" at bounding box center [566, 280] width 678 height 492
click at [629, 281] on div "Team Show inactive team members Add team member Name Email Role Type Status Las…" at bounding box center [566, 280] width 678 height 492
drag, startPoint x: 629, startPoint y: 281, endPoint x: 595, endPoint y: 282, distance: 33.5
click at [593, 282] on div "Team Show inactive team members Add team member Name Email Role Type Status Las…" at bounding box center [566, 280] width 678 height 492
click at [640, 284] on div "Team Show inactive team members Add team member Name Email Role Type Status Las…" at bounding box center [566, 280] width 678 height 492
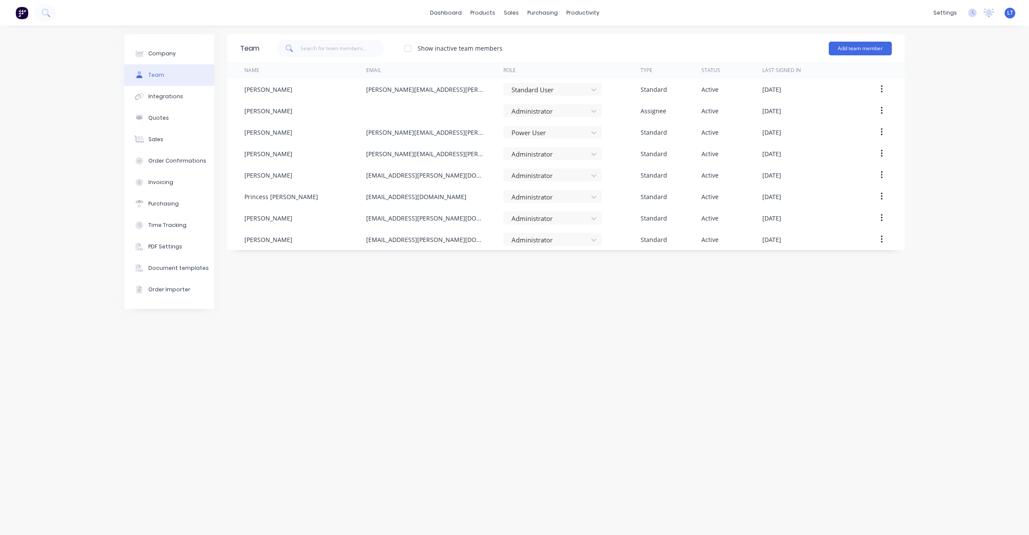
drag, startPoint x: 640, startPoint y: 284, endPoint x: 648, endPoint y: 283, distance: 7.4
click at [619, 283] on div "Team Show inactive team members Add team member Name Email Role Type Status Las…" at bounding box center [566, 280] width 678 height 492
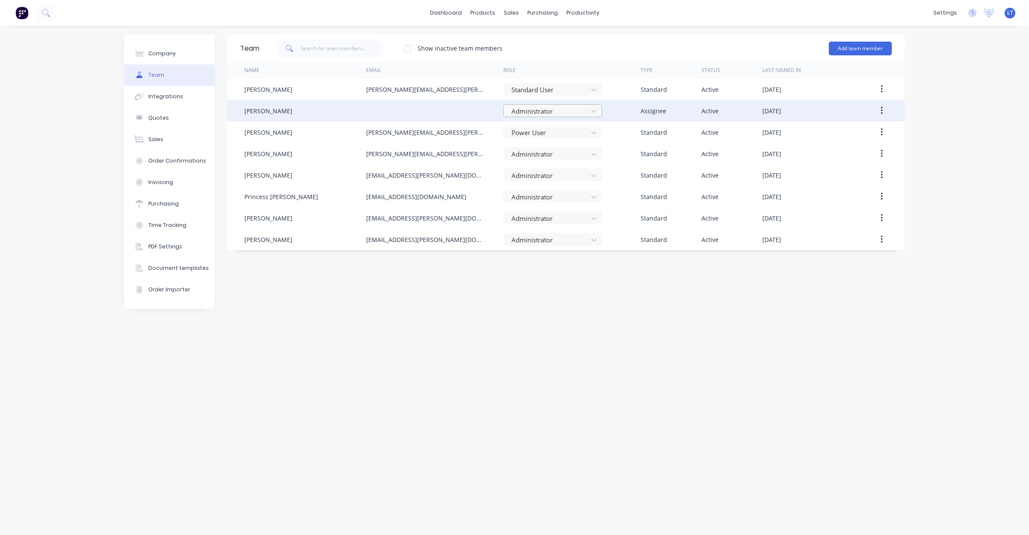
click at [575, 106] on div at bounding box center [547, 111] width 73 height 11
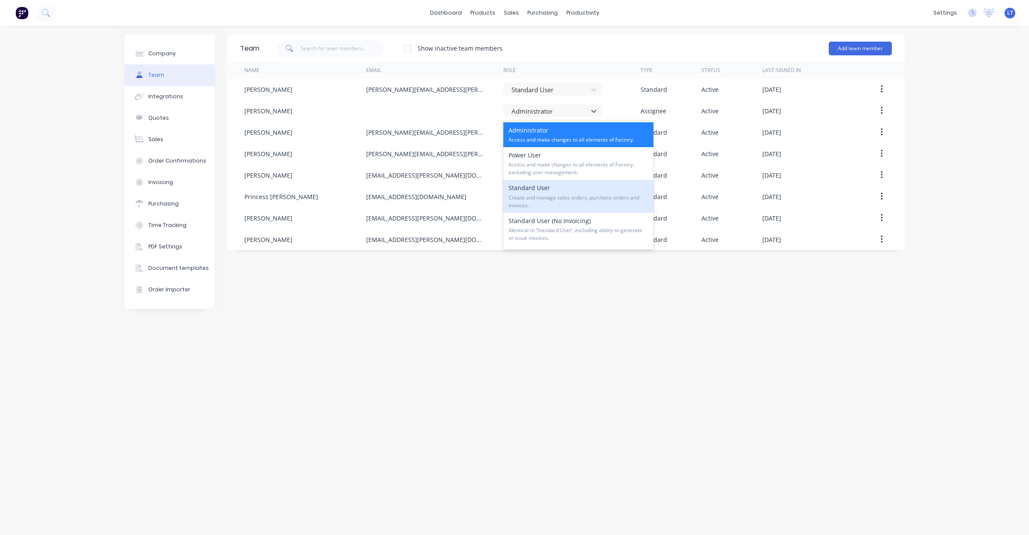
click at [605, 201] on span "Create and manage sales orders, purchase orders and invoices." at bounding box center [579, 201] width 140 height 15
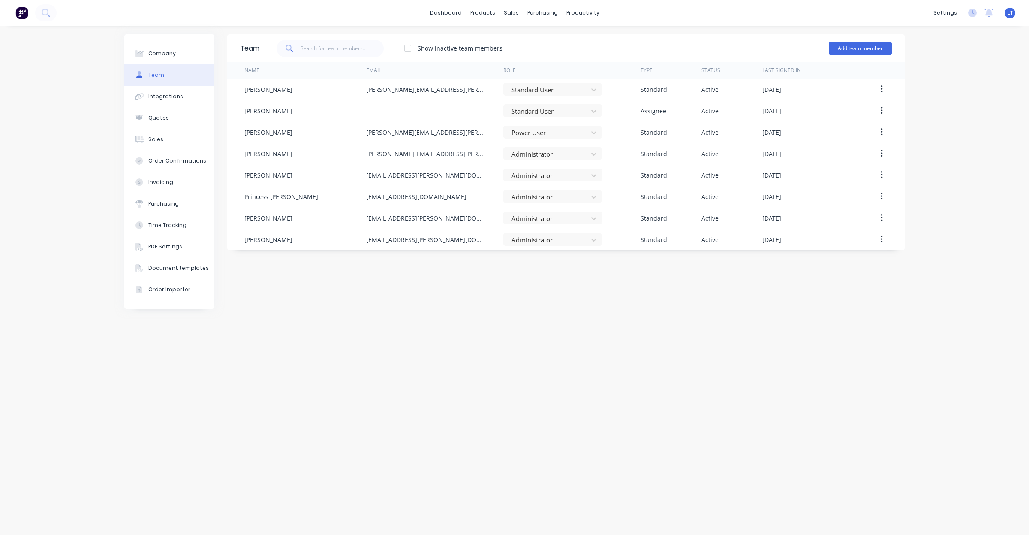
click at [660, 308] on div "Team Show inactive team members Add team member Name Email Role Type Status Las…" at bounding box center [566, 280] width 678 height 492
drag, startPoint x: 660, startPoint y: 308, endPoint x: 618, endPoint y: 309, distance: 41.2
click at [618, 309] on div "Team Show inactive team members Add team member Name Email Role Type Status Las…" at bounding box center [566, 280] width 678 height 492
click at [670, 301] on div "Team Show inactive team members Add team member Name Email Role Type Status Las…" at bounding box center [566, 280] width 678 height 492
drag, startPoint x: 669, startPoint y: 301, endPoint x: 637, endPoint y: 301, distance: 32.2
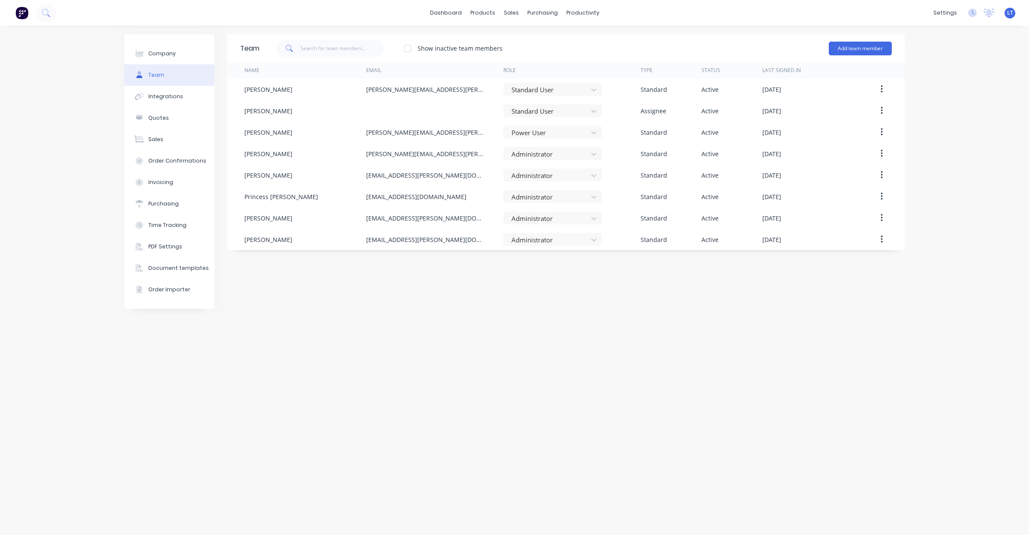
drag, startPoint x: 637, startPoint y: 301, endPoint x: 598, endPoint y: 301, distance: 39.0
click at [598, 301] on div "Team Show inactive team members Add team member Name Email Role Type Status Las…" at bounding box center [566, 280] width 678 height 492
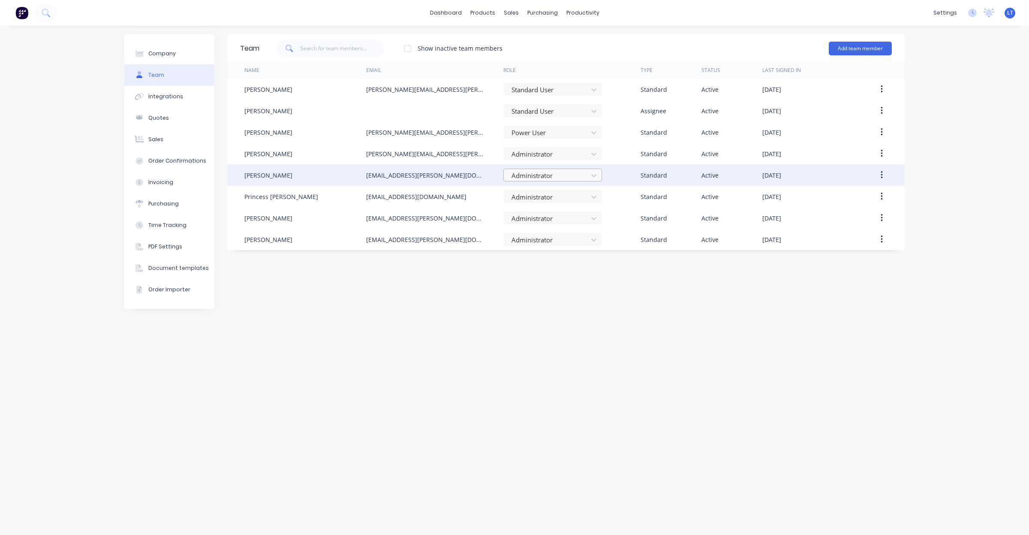
click at [582, 174] on div at bounding box center [547, 175] width 73 height 11
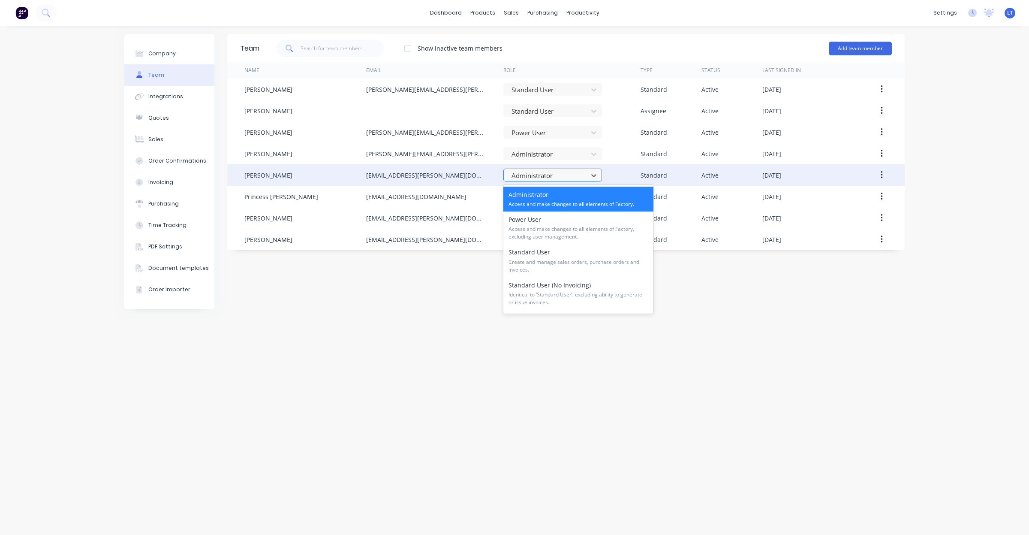
click at [586, 177] on div "Administrator" at bounding box center [547, 175] width 78 height 13
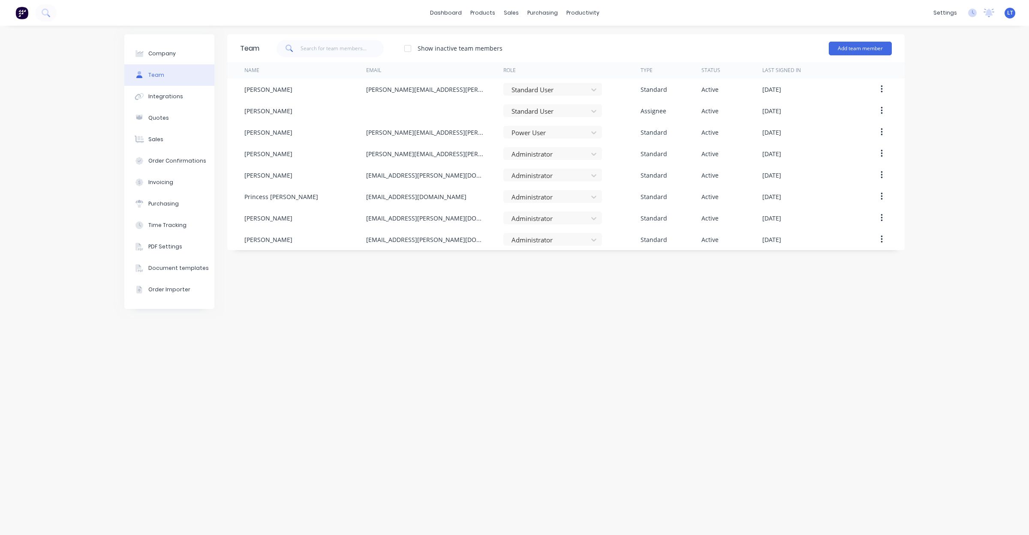
click at [648, 343] on div "Team Show inactive team members Add team member Name Email Role Type Status Las…" at bounding box center [566, 280] width 678 height 492
drag, startPoint x: 642, startPoint y: 343, endPoint x: 570, endPoint y: 335, distance: 72.5
click at [570, 335] on div "Team Show inactive team members Add team member Name Email Role Type Status Las…" at bounding box center [566, 280] width 678 height 492
click at [495, 326] on div "Team Show inactive team members Add team member Name Email Role Type Status Las…" at bounding box center [566, 280] width 678 height 492
drag, startPoint x: 480, startPoint y: 326, endPoint x: 419, endPoint y: 320, distance: 61.2
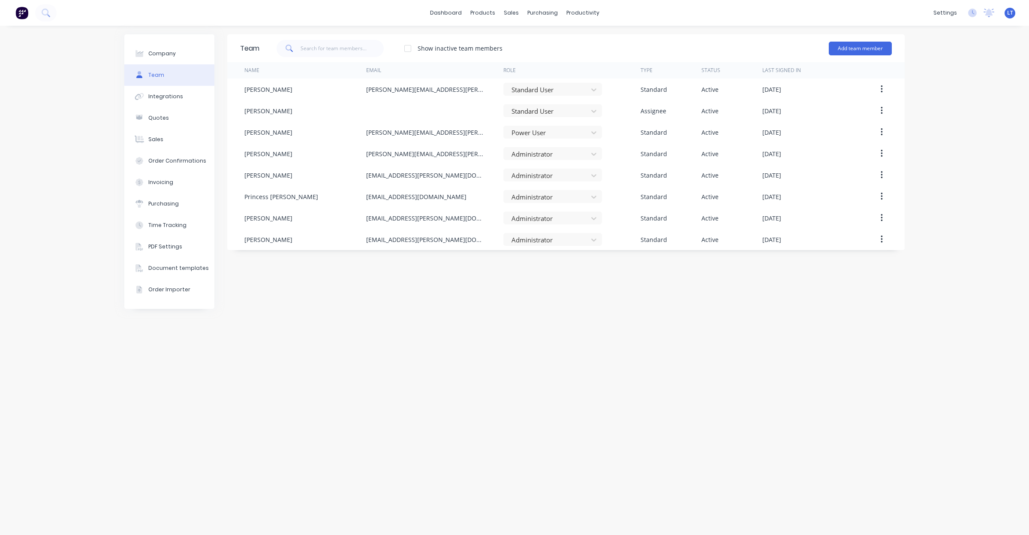
drag, startPoint x: 419, startPoint y: 320, endPoint x: 367, endPoint y: 311, distance: 53.0
click at [361, 319] on div "Team Show inactive team members Add team member Name Email Role Type Status Las…" at bounding box center [566, 280] width 678 height 492
click at [378, 305] on div "Team Show inactive team members Add team member Name Email Role Type Status Las…" at bounding box center [566, 280] width 678 height 492
click at [861, 42] on button "Add team member" at bounding box center [860, 49] width 63 height 14
click at [803, 99] on span "A team member that can be assigned to orders, but cannot login to Factory" at bounding box center [824, 106] width 122 height 15
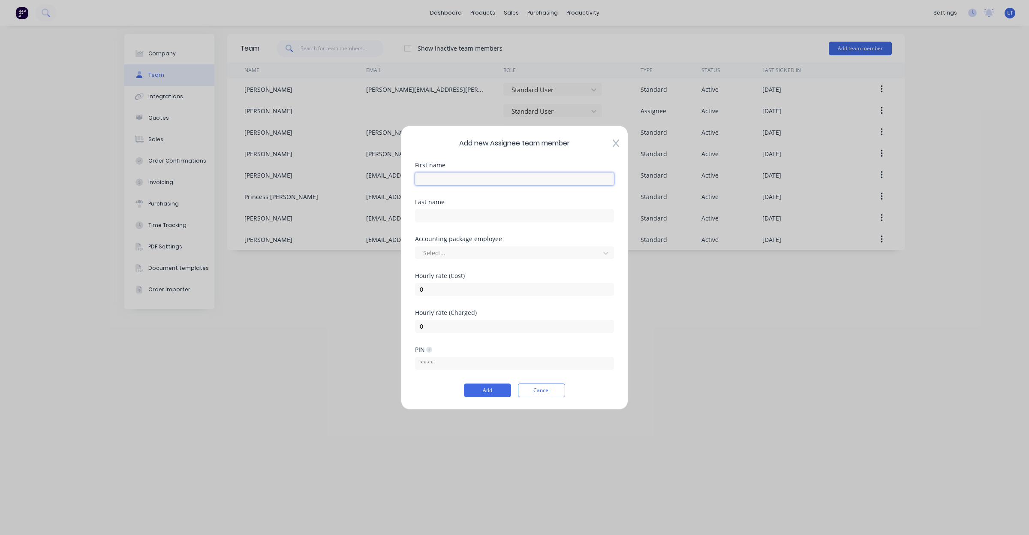
drag, startPoint x: 470, startPoint y: 180, endPoint x: 485, endPoint y: 178, distance: 15.1
click at [470, 180] on input "text" at bounding box center [514, 178] width 199 height 13
type input "[PERSON_NAME]"
type input "Noble"
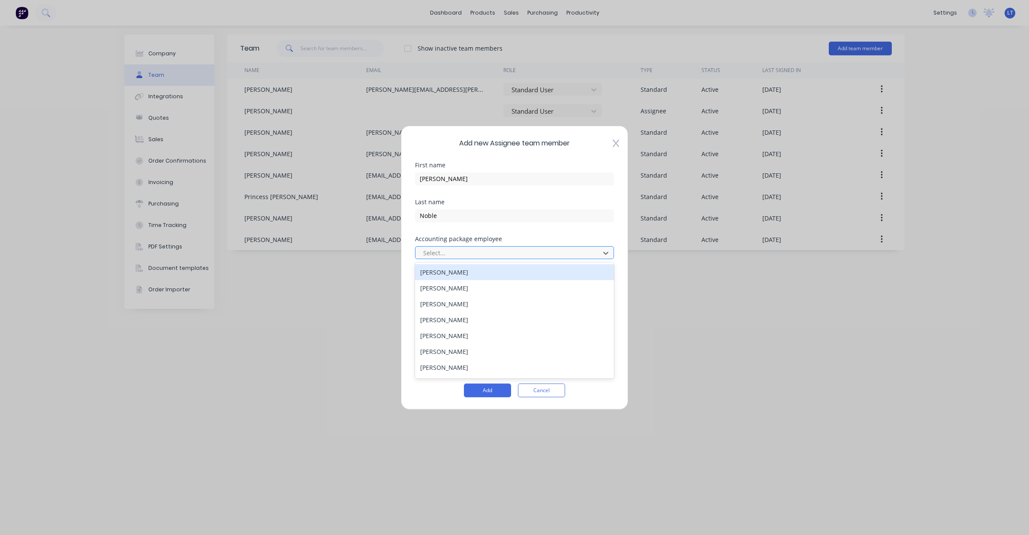
click at [472, 252] on div at bounding box center [508, 252] width 173 height 11
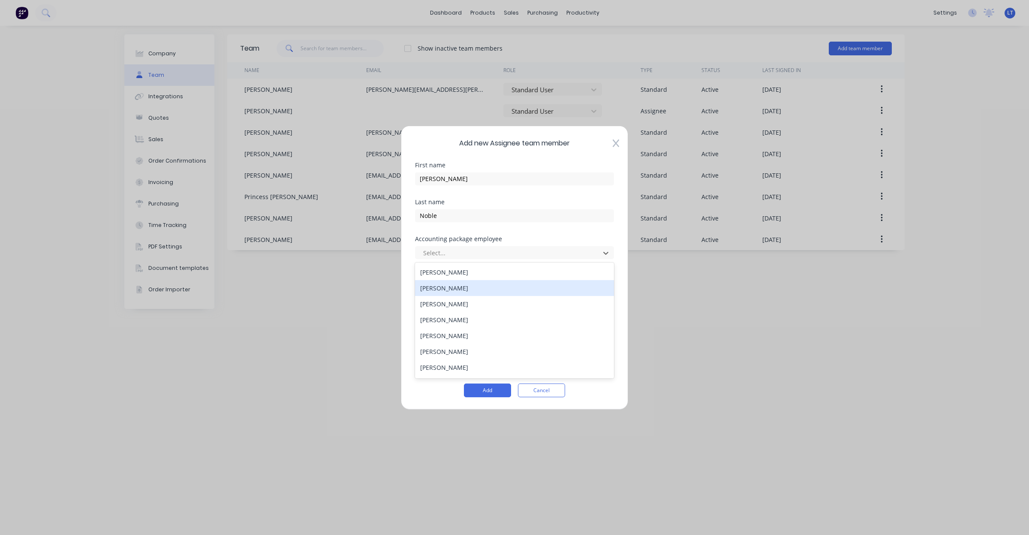
click at [492, 288] on div "[PERSON_NAME]" at bounding box center [514, 288] width 199 height 16
drag, startPoint x: 494, startPoint y: 290, endPoint x: 356, endPoint y: 288, distance: 138.5
click at [356, 288] on div "Add new Assignee team member First name [PERSON_NAME] Last name [PERSON_NAME] A…" at bounding box center [514, 267] width 1029 height 535
type input "60"
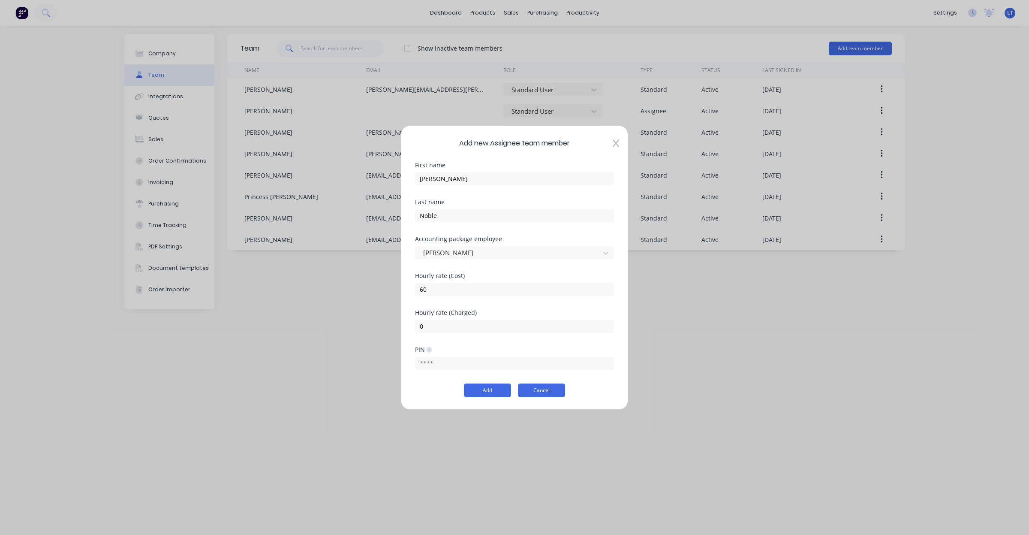
click at [553, 391] on button "Cancel" at bounding box center [541, 390] width 47 height 14
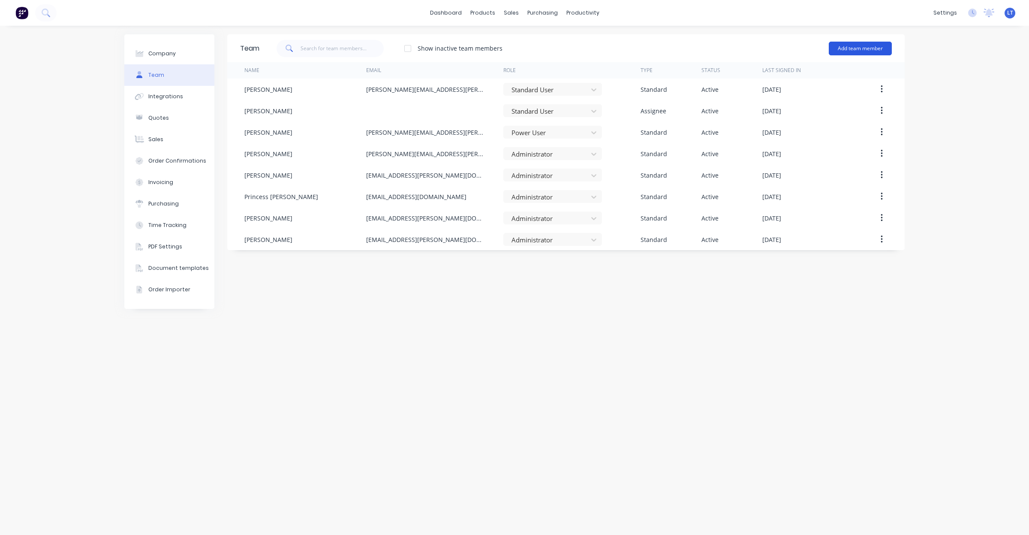
click at [862, 52] on button "Add team member" at bounding box center [860, 49] width 63 height 14
click at [804, 97] on div "Assignee team member A team member that can be assigned to orders, but cannot l…" at bounding box center [824, 103] width 122 height 33
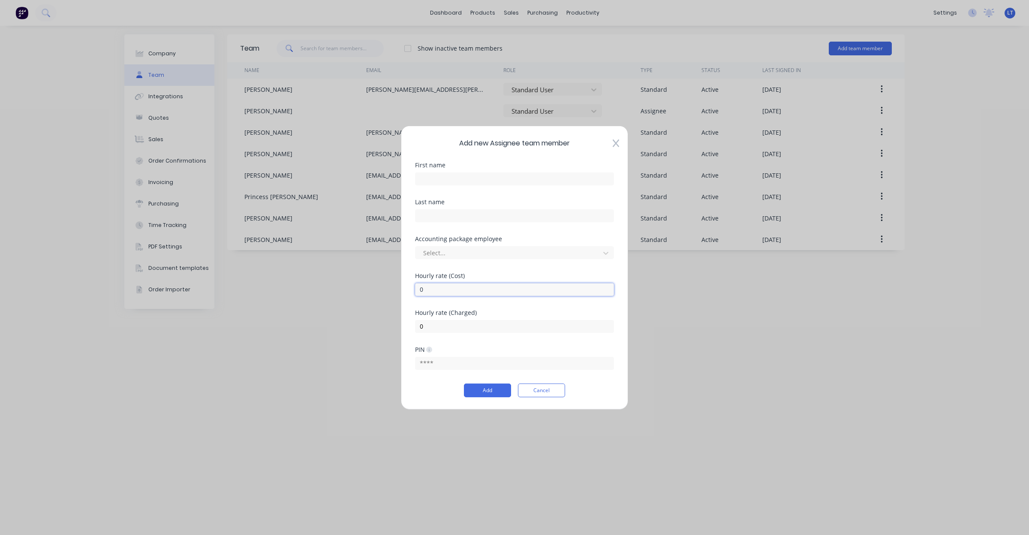
drag, startPoint x: 494, startPoint y: 287, endPoint x: 394, endPoint y: 288, distance: 99.9
click at [394, 288] on div "Add new Assignee team member First name Last name Accounting package employee S…" at bounding box center [514, 267] width 1029 height 535
type input "60"
type input "115"
click at [489, 389] on button "Add" at bounding box center [487, 390] width 47 height 14
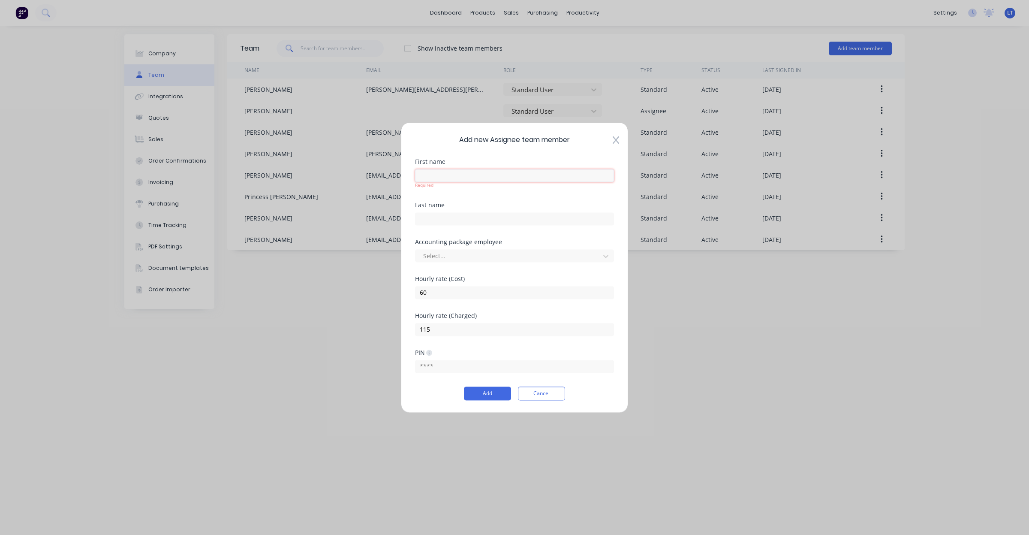
click at [454, 181] on input "text" at bounding box center [514, 175] width 199 height 13
type input "[PERSON_NAME]"
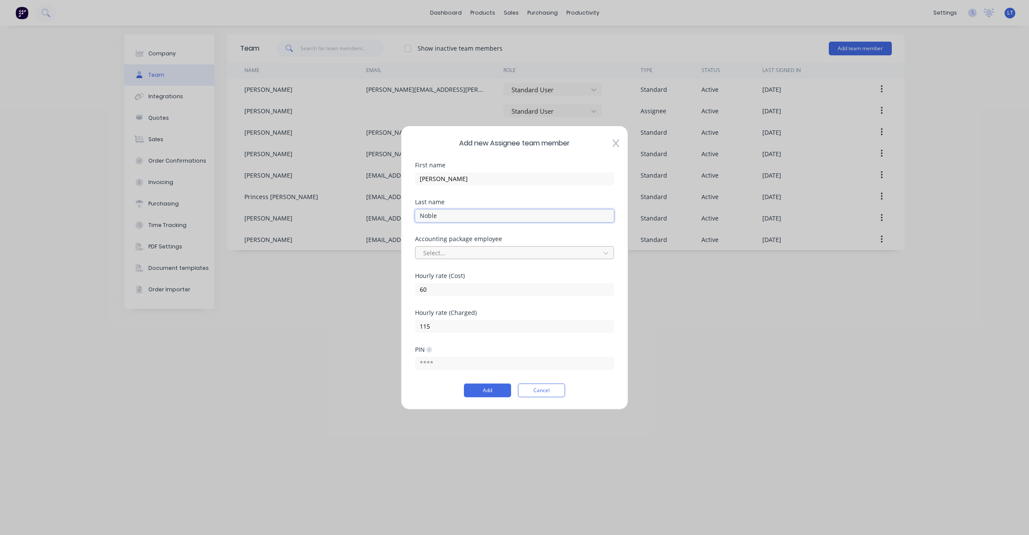
type input "Noble"
click at [468, 252] on div at bounding box center [508, 252] width 173 height 11
click at [466, 284] on div "[PERSON_NAME]" at bounding box center [514, 288] width 199 height 16
click at [483, 389] on button "Add" at bounding box center [487, 390] width 47 height 14
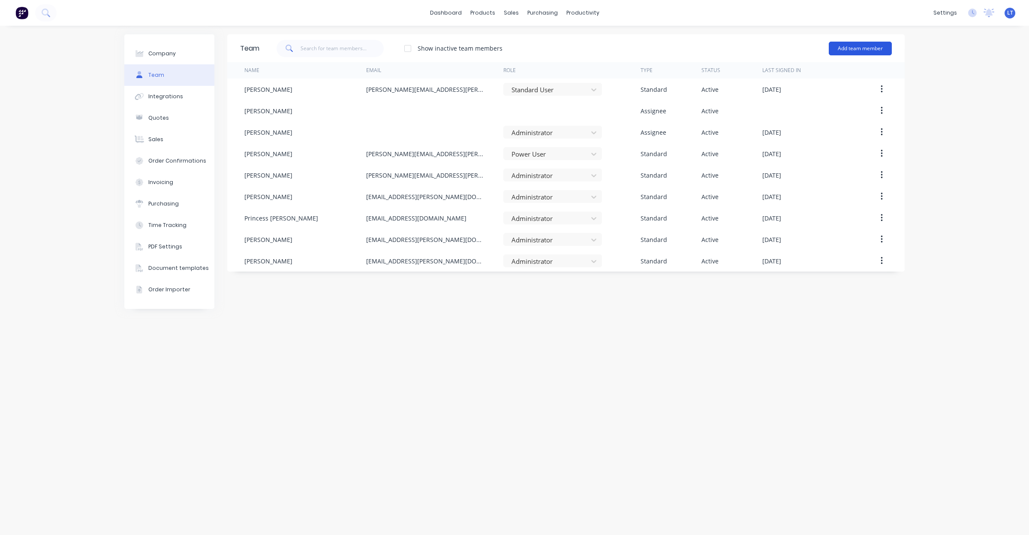
click at [860, 50] on button "Add team member" at bounding box center [860, 49] width 63 height 14
click at [800, 111] on span "A team member that can be assigned to orders, but cannot login to Factory" at bounding box center [824, 106] width 122 height 15
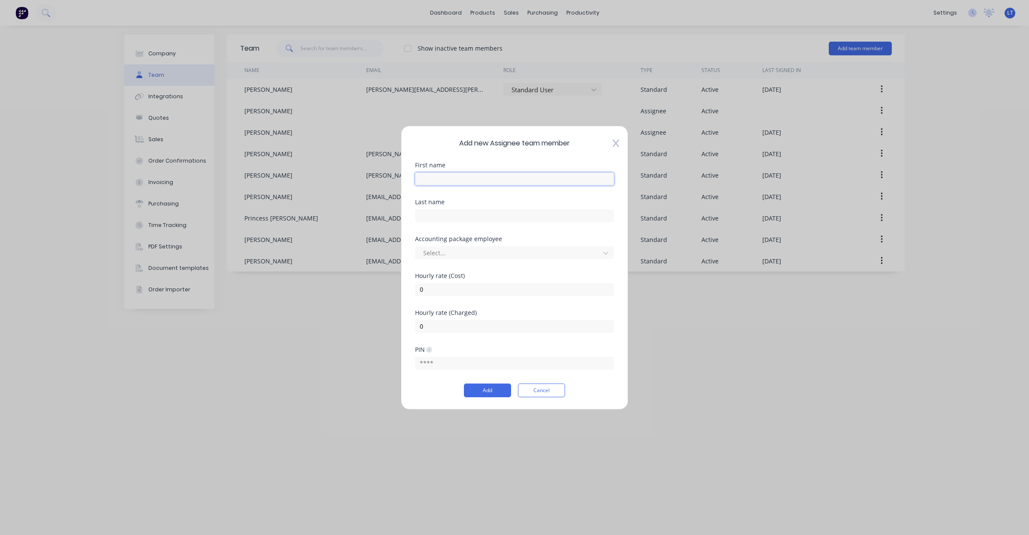
click at [505, 175] on input "text" at bounding box center [514, 178] width 199 height 13
type input "[PERSON_NAME]"
type input "c"
click at [497, 303] on div "[PERSON_NAME]" at bounding box center [514, 303] width 199 height 16
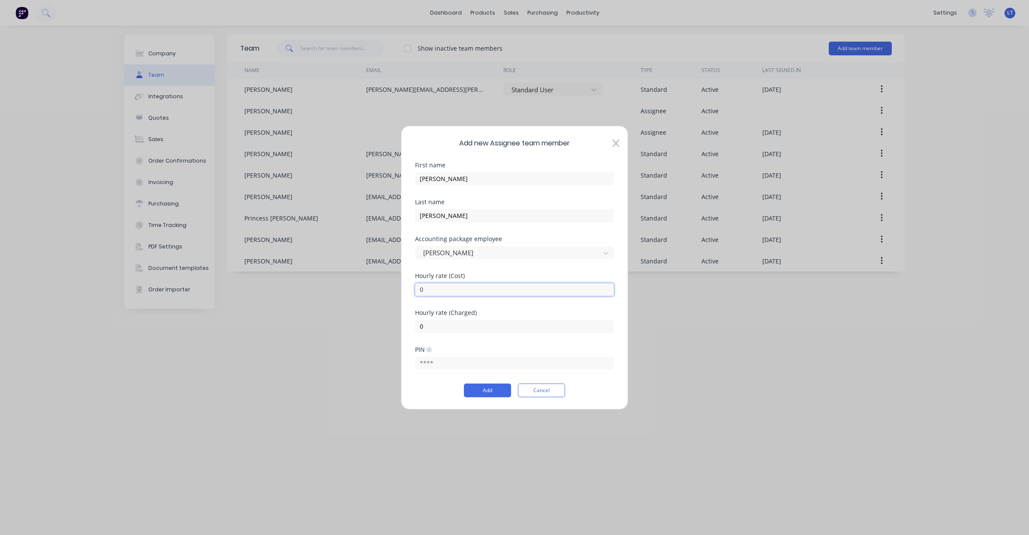
drag, startPoint x: 485, startPoint y: 289, endPoint x: 289, endPoint y: 273, distance: 195.8
click at [289, 273] on div "Add new Assignee team member First name [PERSON_NAME] Last name [PERSON_NAME] A…" at bounding box center [514, 267] width 1029 height 535
type input "60"
type input "130"
click at [492, 396] on button "Add" at bounding box center [487, 390] width 47 height 14
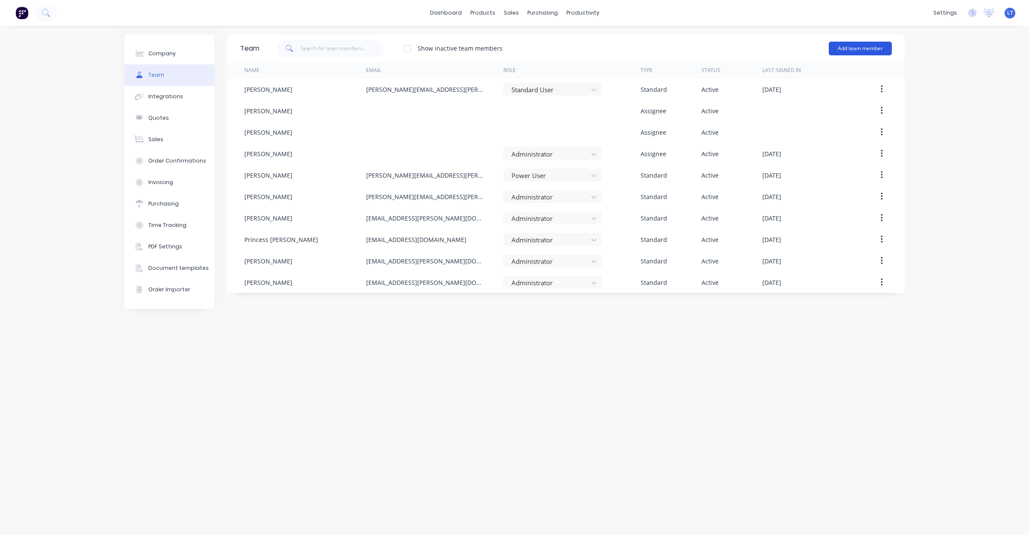
click at [861, 48] on button "Add team member" at bounding box center [860, 49] width 63 height 14
click at [813, 106] on span "A team member that can be assigned to orders, but cannot login to Factory" at bounding box center [824, 106] width 122 height 15
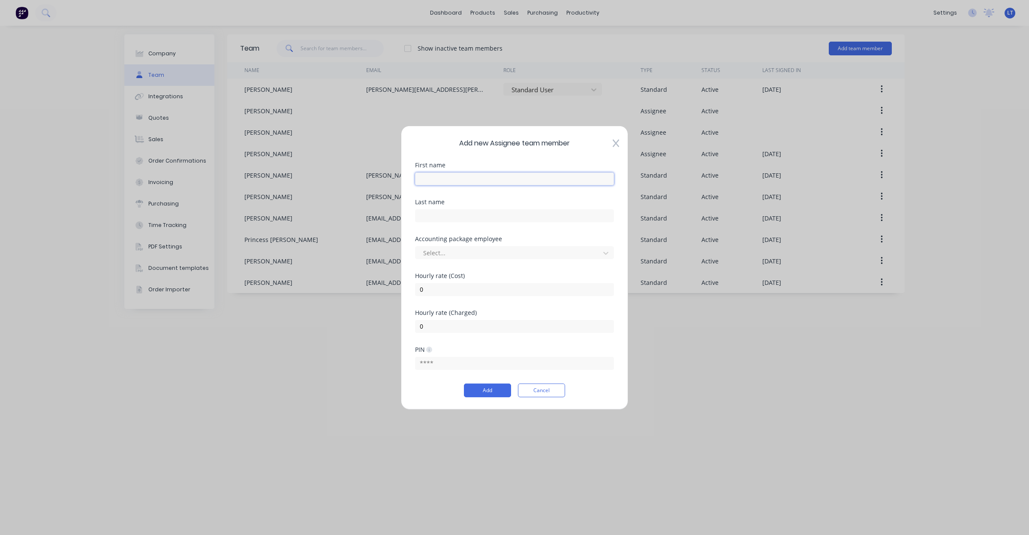
click at [464, 183] on input "text" at bounding box center [514, 178] width 199 height 13
drag, startPoint x: 452, startPoint y: 180, endPoint x: 343, endPoint y: 179, distance: 109.4
click at [343, 179] on div "Add new Assignee team member First name de Last name Accounting package employe…" at bounding box center [514, 267] width 1029 height 535
type input "[PERSON_NAME]"
type input "Bambridge"
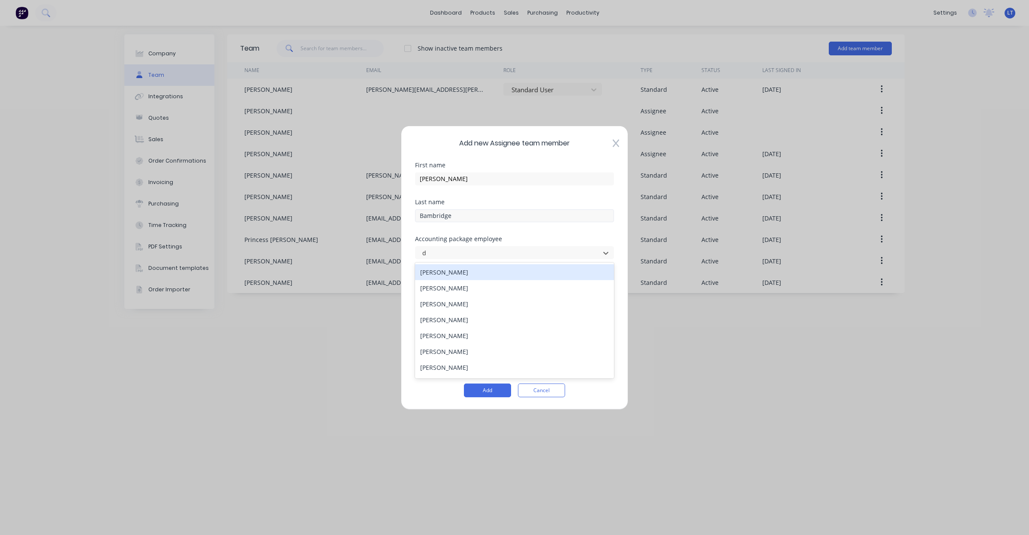
type input "de"
click at [449, 273] on div "[PERSON_NAME]" at bounding box center [514, 272] width 199 height 16
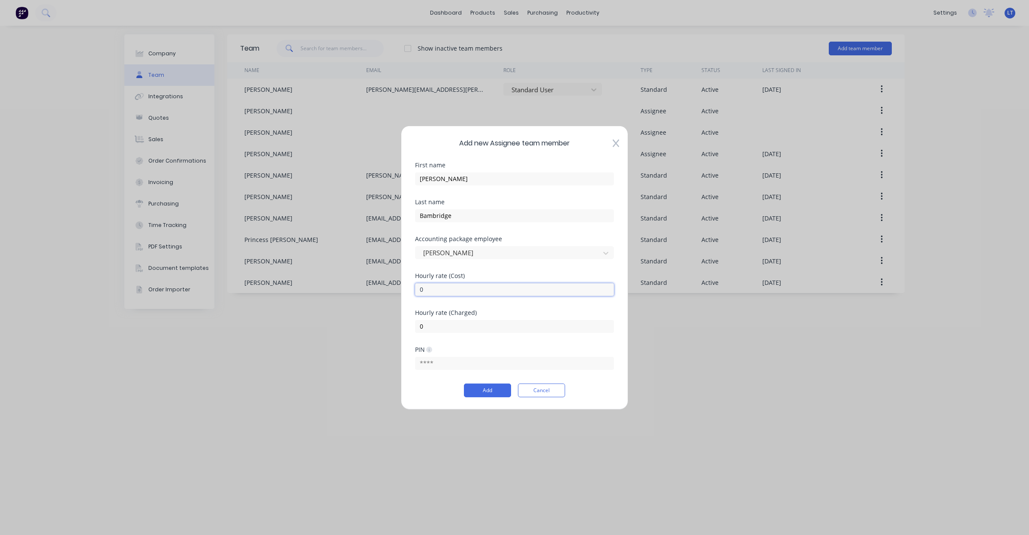
drag, startPoint x: 461, startPoint y: 287, endPoint x: 332, endPoint y: 288, distance: 129.5
click at [332, 288] on div "Add new Assignee team member First name [PERSON_NAME] Last name Bambridge Accou…" at bounding box center [514, 267] width 1029 height 535
type input "60"
type input "130"
click at [498, 389] on button "Add" at bounding box center [487, 390] width 47 height 14
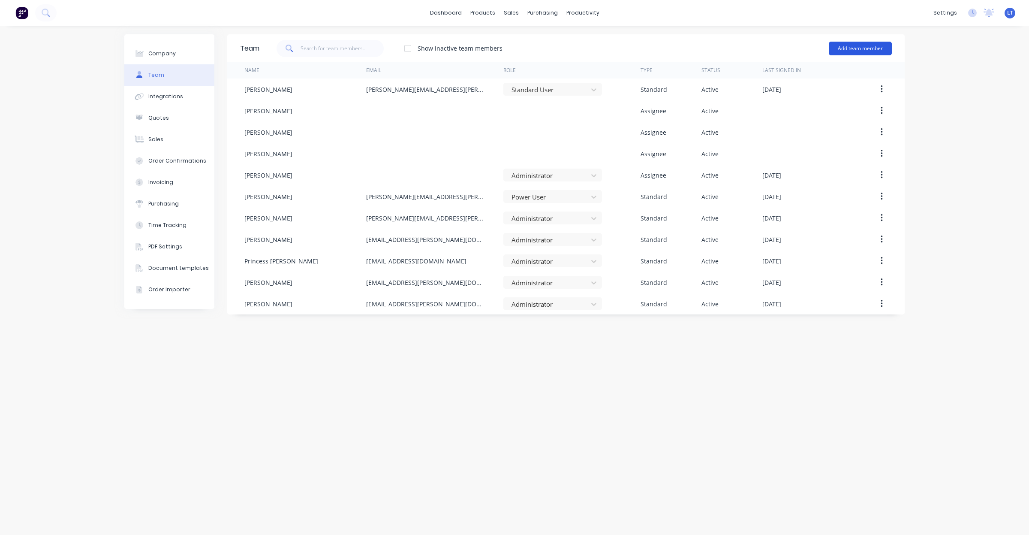
click at [839, 52] on button "Add team member" at bounding box center [860, 49] width 63 height 14
click at [799, 99] on span "A team member that can be assigned to orders, but cannot login to Factory" at bounding box center [824, 106] width 122 height 15
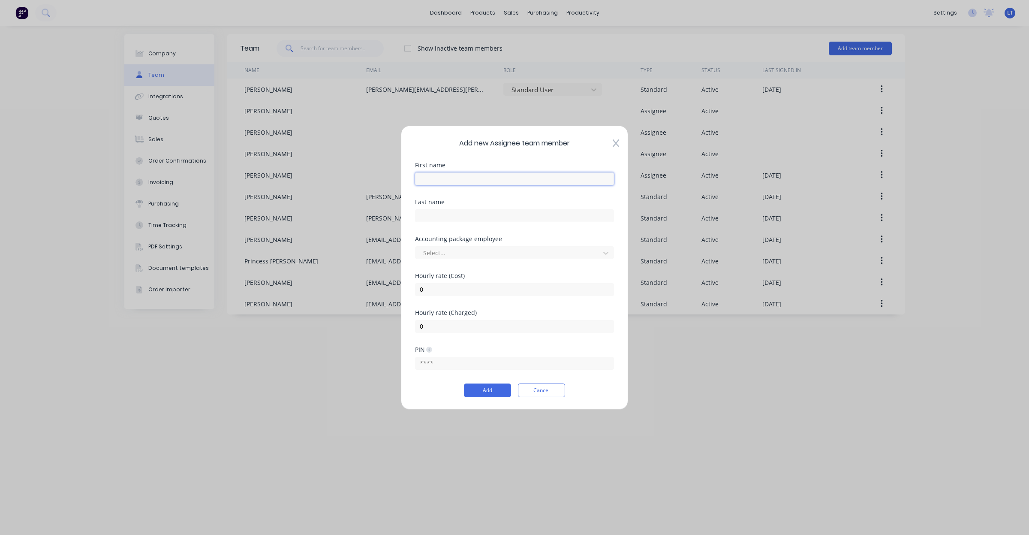
click at [498, 179] on input "text" at bounding box center [514, 178] width 199 height 13
type input "[PERSON_NAME]"
type input "hay"
click at [486, 273] on div "[PERSON_NAME]" at bounding box center [514, 272] width 199 height 16
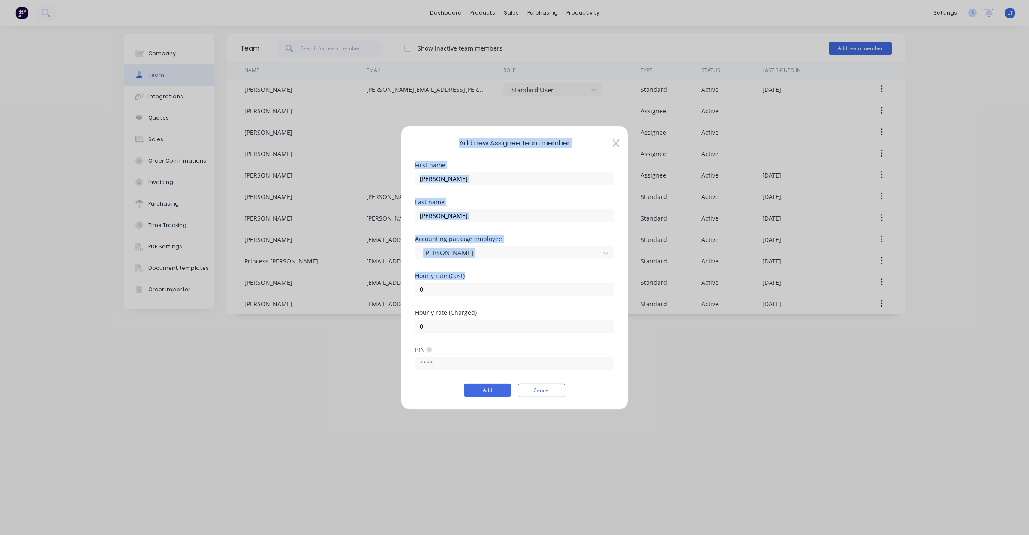
drag, startPoint x: 479, startPoint y: 296, endPoint x: 298, endPoint y: 286, distance: 181.3
click at [298, 286] on div "Add new Assignee team member First name [PERSON_NAME] Last name [PERSON_NAME] A…" at bounding box center [514, 267] width 1029 height 535
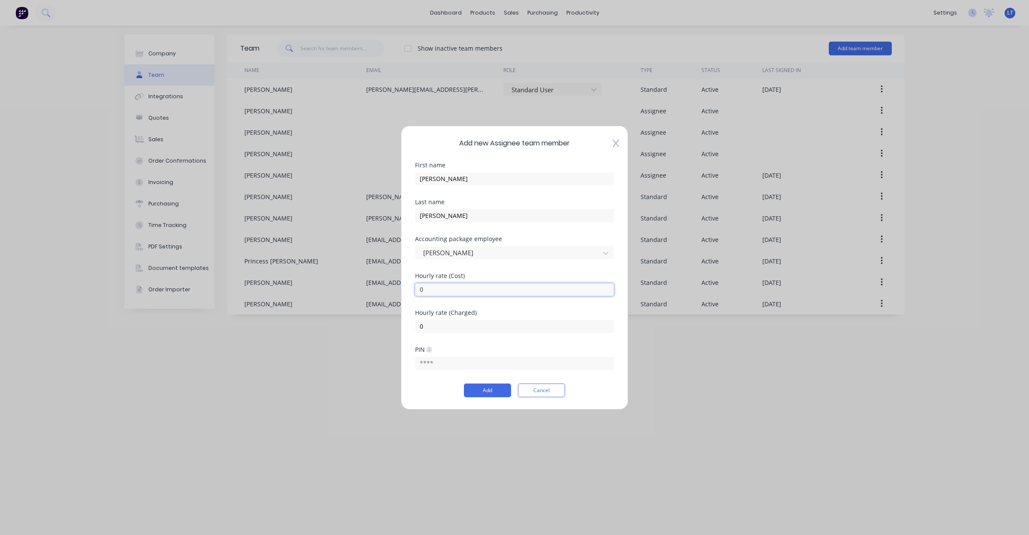
drag, startPoint x: 298, startPoint y: 286, endPoint x: 447, endPoint y: 290, distance: 149.3
click at [447, 290] on input "0" at bounding box center [514, 289] width 199 height 13
drag, startPoint x: 449, startPoint y: 289, endPoint x: 324, endPoint y: 274, distance: 125.8
click at [326, 274] on div "Add new Assignee team member First name [PERSON_NAME] Last name [PERSON_NAME] A…" at bounding box center [514, 267] width 1029 height 535
type input "60"
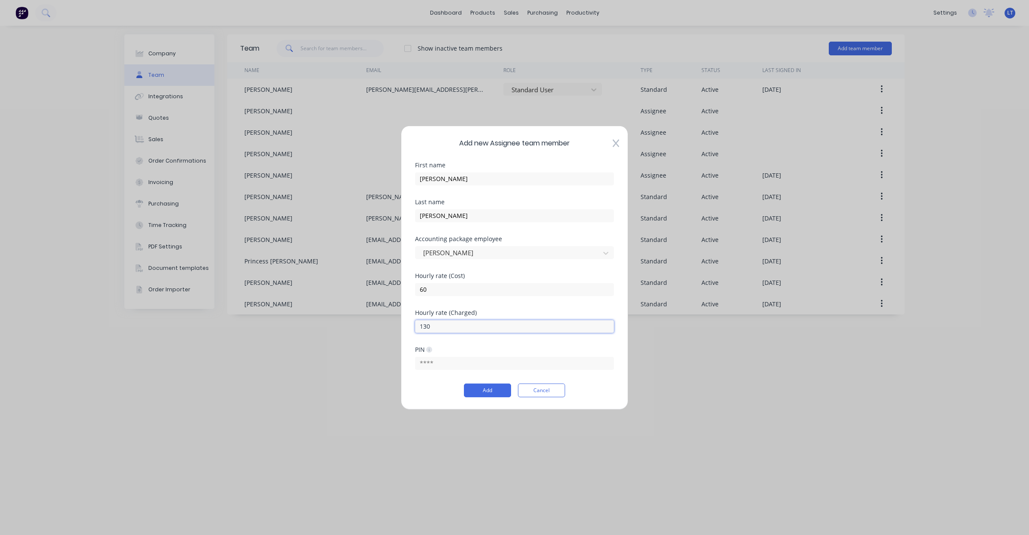
type input "130"
click at [479, 380] on div "PIN" at bounding box center [514, 364] width 199 height 37
click at [485, 391] on button "Add" at bounding box center [487, 390] width 47 height 14
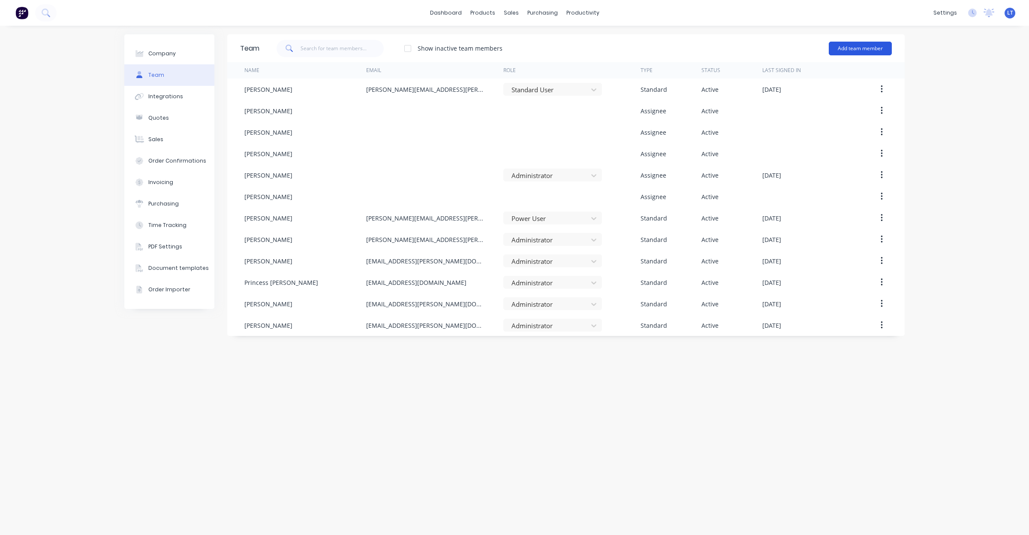
click at [846, 48] on button "Add team member" at bounding box center [860, 49] width 63 height 14
click at [828, 102] on span "A team member that can be assigned to orders, but cannot login to Factory" at bounding box center [824, 106] width 122 height 15
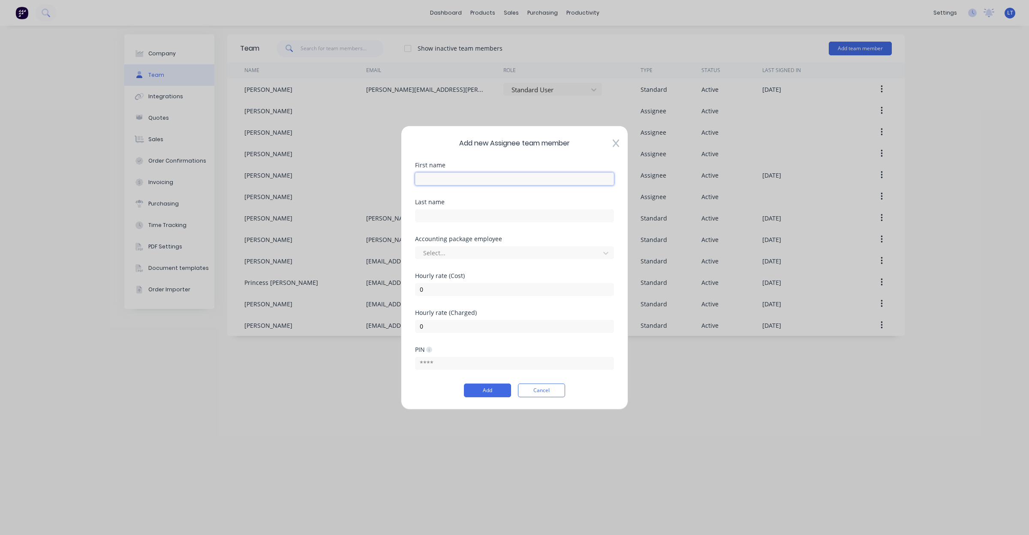
click at [524, 178] on input "text" at bounding box center [514, 178] width 199 height 13
type input "Jack"
type input "[PERSON_NAME]"
type input "jac"
click at [504, 279] on div "[PERSON_NAME]" at bounding box center [514, 272] width 199 height 16
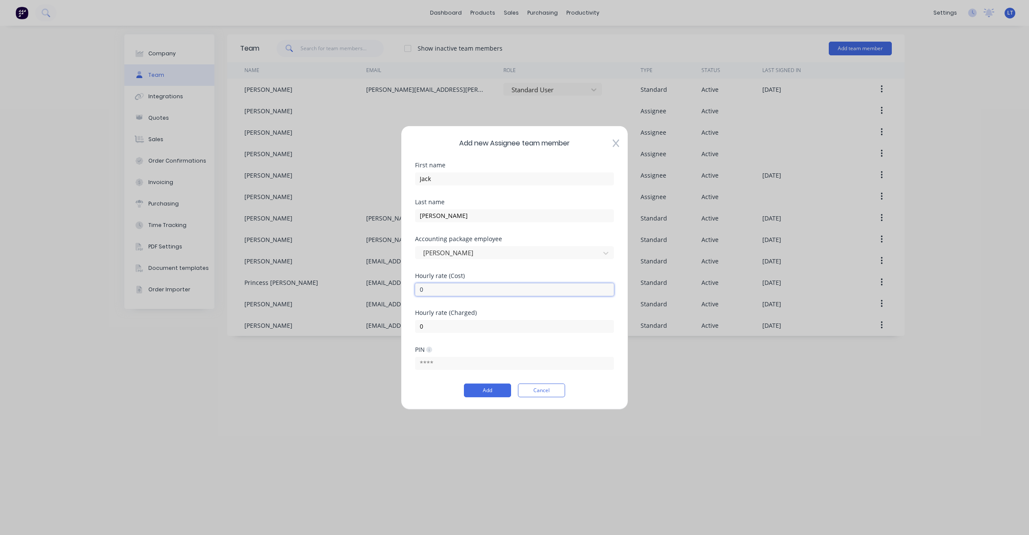
click at [496, 292] on input "0" at bounding box center [514, 289] width 199 height 13
type input "060"
type input "130"
click at [490, 387] on button "Add" at bounding box center [487, 390] width 47 height 14
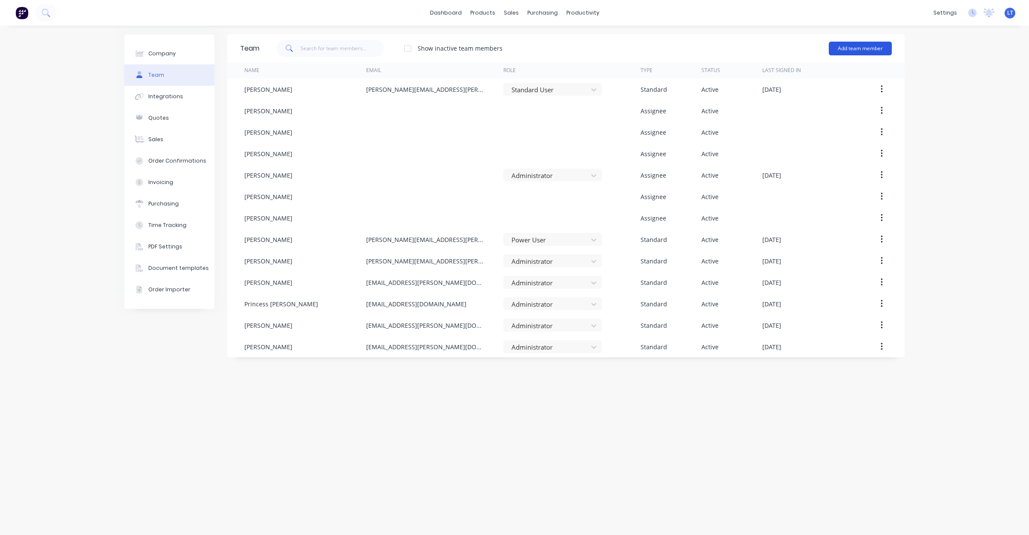
click at [841, 47] on button "Add team member" at bounding box center [860, 49] width 63 height 14
click at [824, 99] on span "A team member that can be assigned to orders, but cannot login to Factory" at bounding box center [824, 106] width 122 height 15
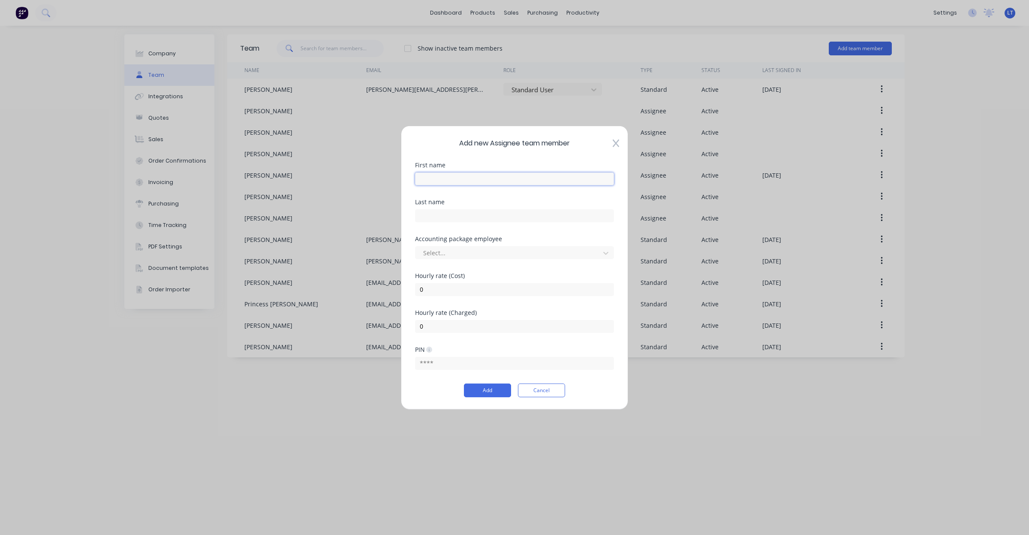
click at [488, 178] on input "text" at bounding box center [514, 178] width 199 height 13
type input "Jai"
type input "[PERSON_NAME]"
type input "jai"
drag, startPoint x: 344, startPoint y: 292, endPoint x: 219, endPoint y: 284, distance: 125.1
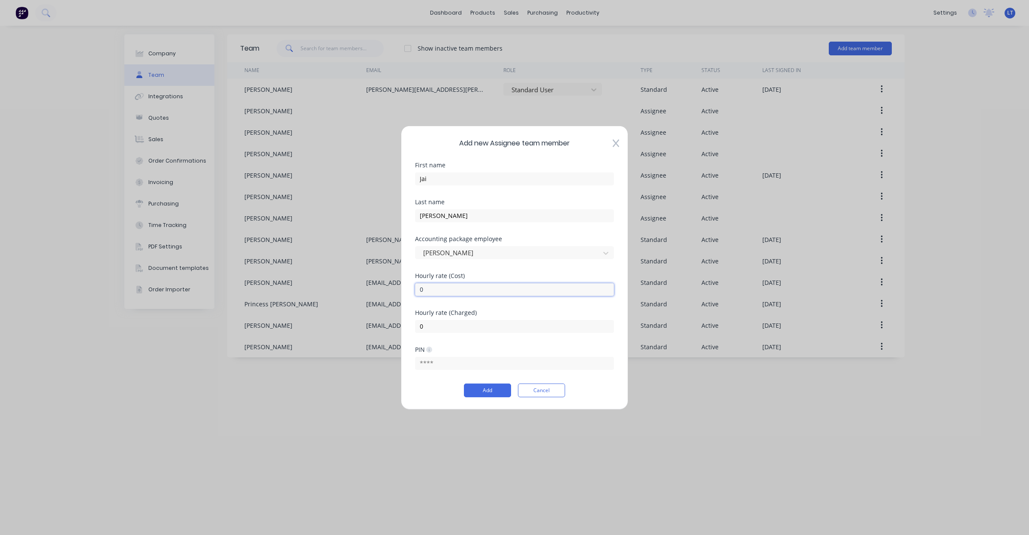
click at [219, 284] on div "Add new Assignee team member First name [PERSON_NAME] Last name [PERSON_NAME] A…" at bounding box center [514, 267] width 1029 height 535
type input "60"
type input "130"
click at [502, 392] on button "Add" at bounding box center [487, 390] width 47 height 14
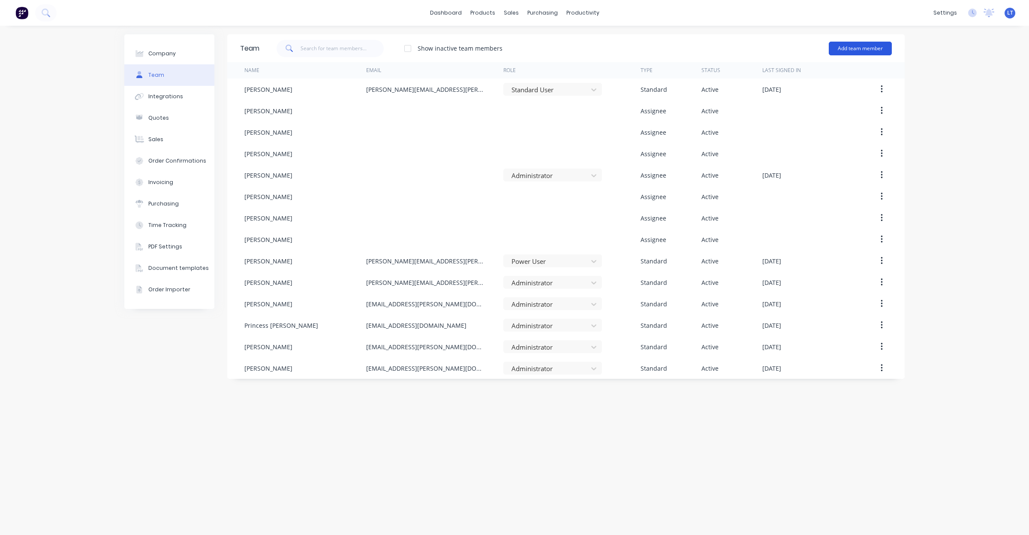
click at [855, 46] on button "Add team member" at bounding box center [860, 49] width 63 height 14
click at [805, 101] on span "A team member that can be assigned to orders, but cannot login to Factory" at bounding box center [824, 106] width 122 height 15
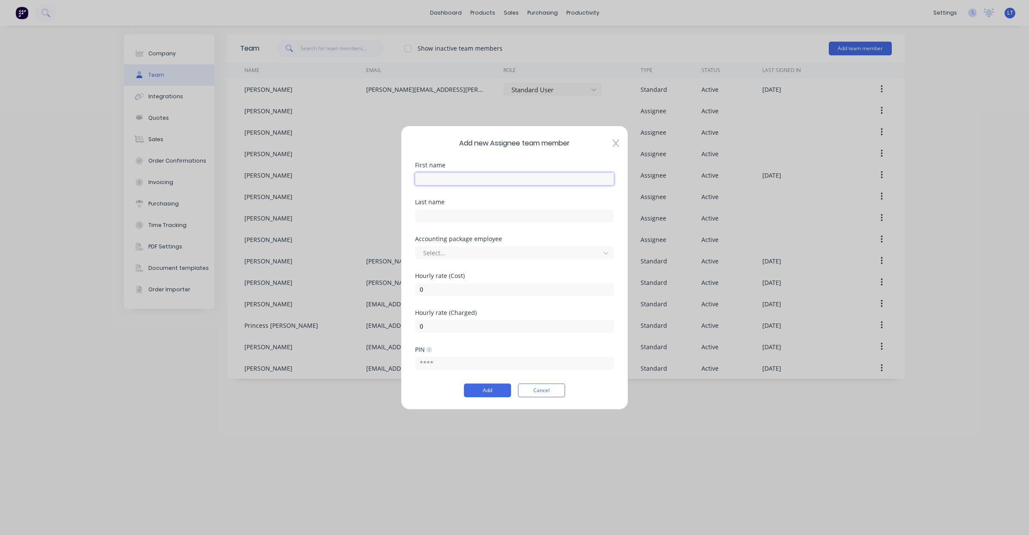
click at [509, 175] on input "text" at bounding box center [514, 178] width 199 height 13
type input "[PERSON_NAME]"
type input "S"
type input "Wise"
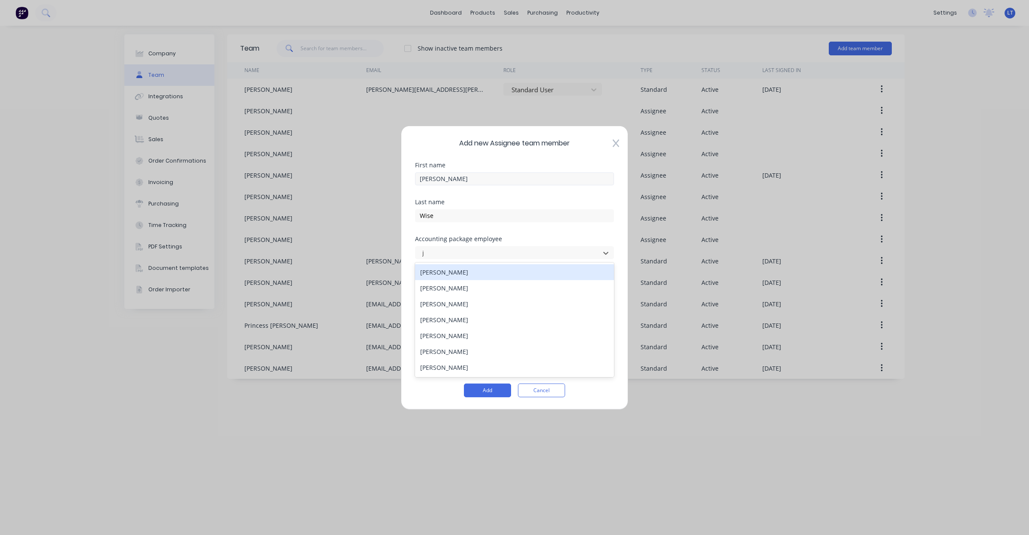
type input "ja"
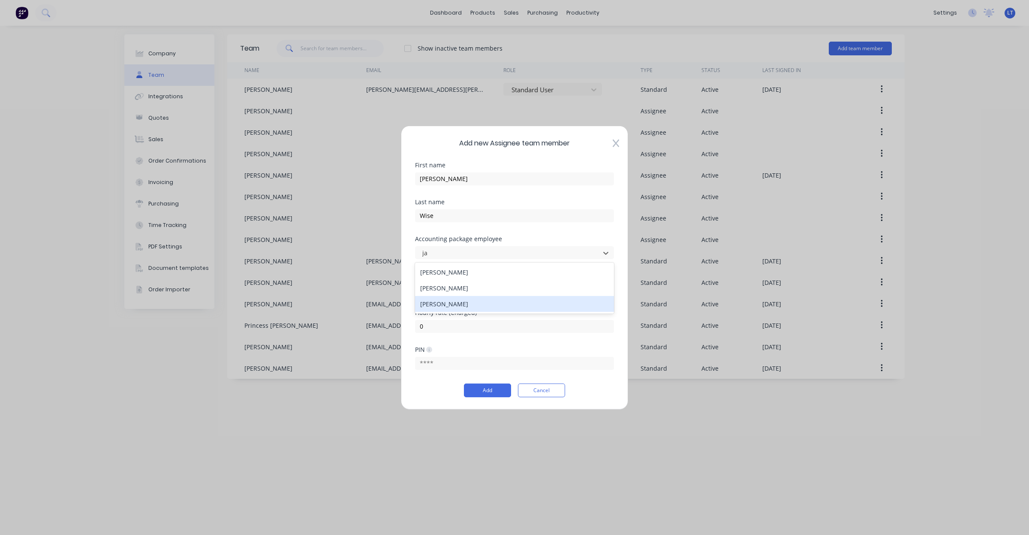
click at [491, 309] on div "[PERSON_NAME]" at bounding box center [514, 303] width 199 height 16
drag, startPoint x: 426, startPoint y: 292, endPoint x: 311, endPoint y: 284, distance: 114.8
click at [311, 284] on div "Add new Assignee team member First name [PERSON_NAME] name [PERSON_NAME] Accoun…" at bounding box center [514, 267] width 1029 height 535
type input "60"
type input "130"
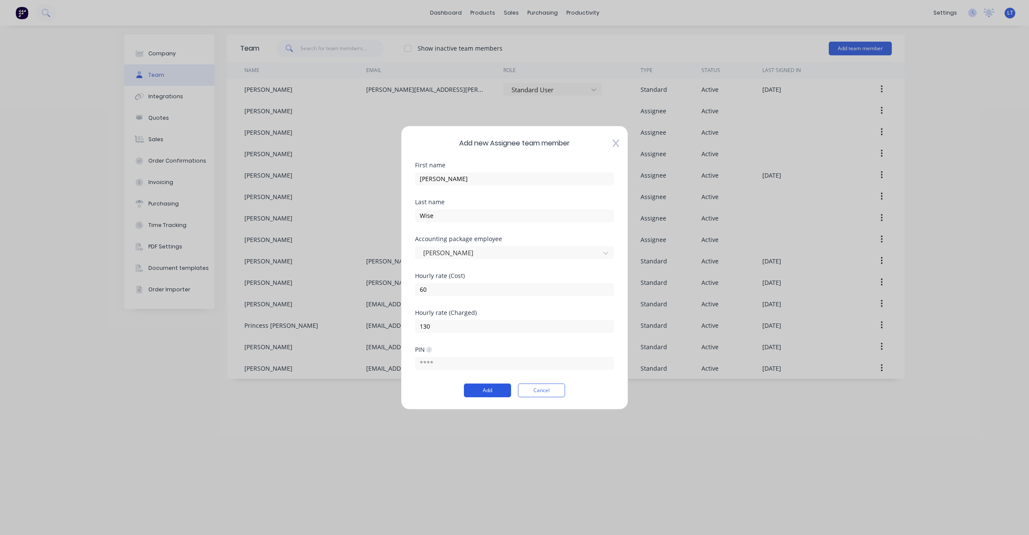
click at [477, 385] on button "Add" at bounding box center [487, 390] width 47 height 14
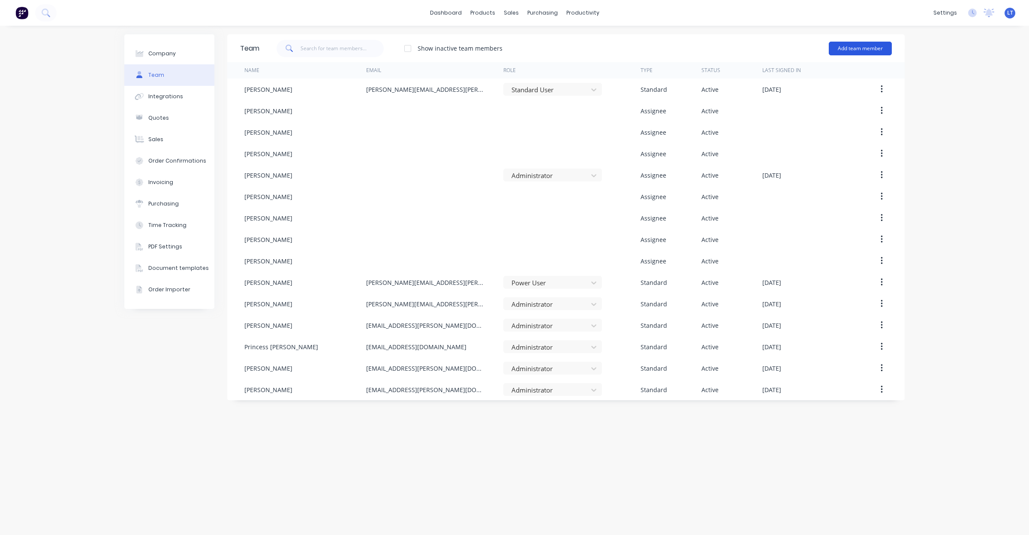
click at [855, 50] on button "Add team member" at bounding box center [860, 49] width 63 height 14
click at [829, 98] on div "Assignee team member A team member that can be assigned to orders, but cannot l…" at bounding box center [824, 103] width 122 height 33
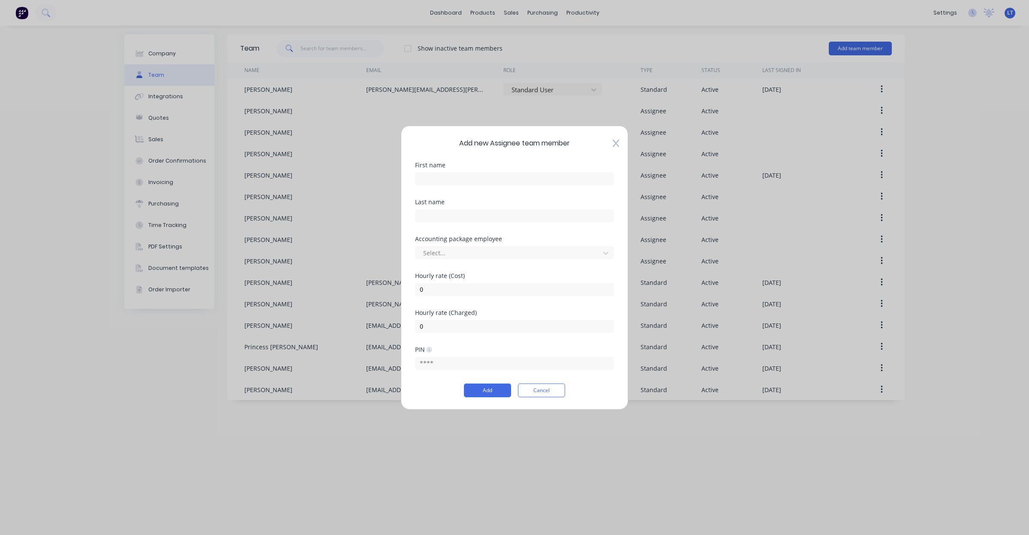
click at [497, 186] on div "First name" at bounding box center [514, 180] width 199 height 37
click at [488, 185] on div at bounding box center [514, 178] width 199 height 13
click at [492, 179] on input "text" at bounding box center [514, 178] width 199 height 13
type input "[PERSON_NAME]"
type input "Merryfull"
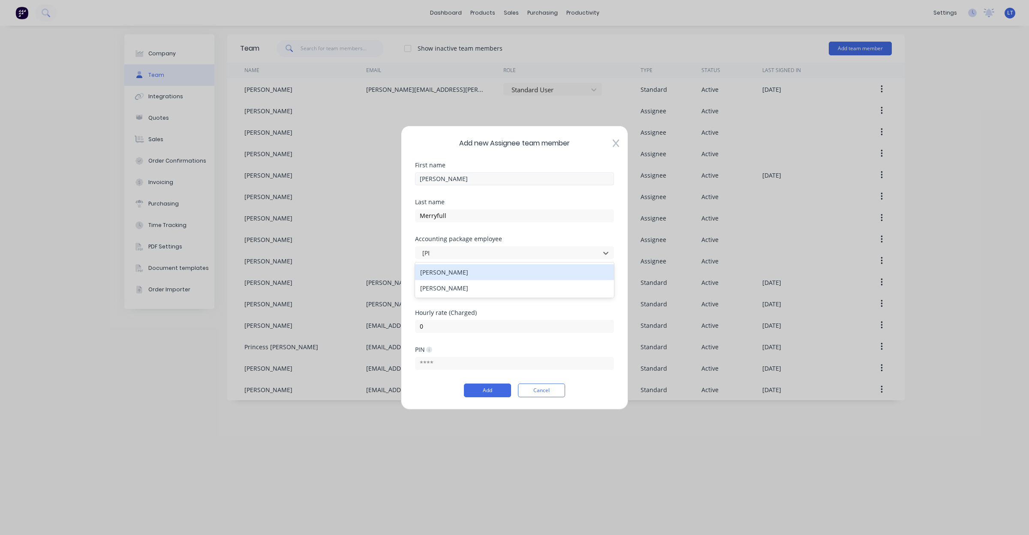
type input "[PERSON_NAME]"
click at [470, 266] on div "[PERSON_NAME]" at bounding box center [514, 272] width 199 height 16
drag, startPoint x: 476, startPoint y: 290, endPoint x: 367, endPoint y: 290, distance: 109.4
click at [367, 290] on div "Add new Assignee team member First name [PERSON_NAME] Last name Merryfull Accou…" at bounding box center [514, 267] width 1029 height 535
type input "60"
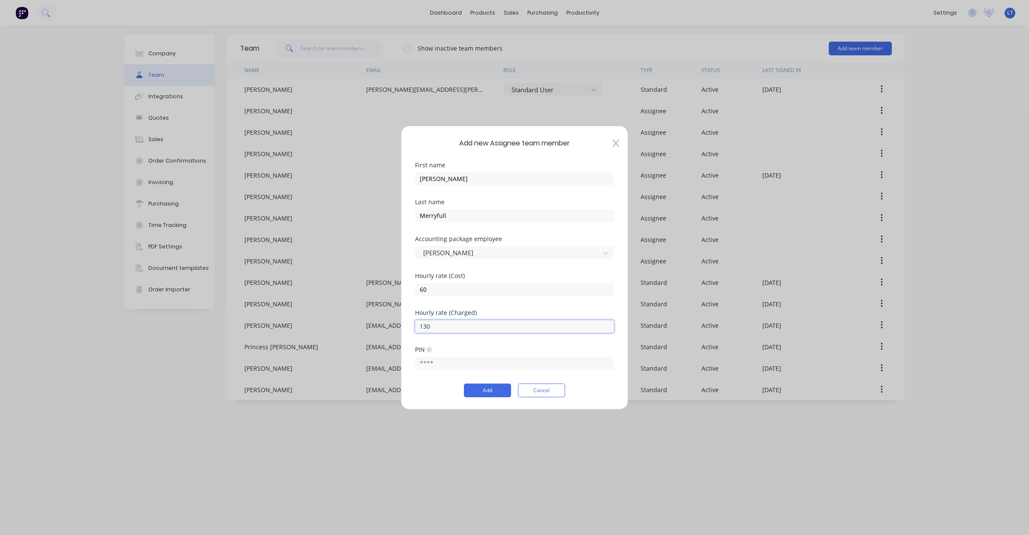
type input "130"
click at [493, 397] on button "Add" at bounding box center [487, 390] width 47 height 14
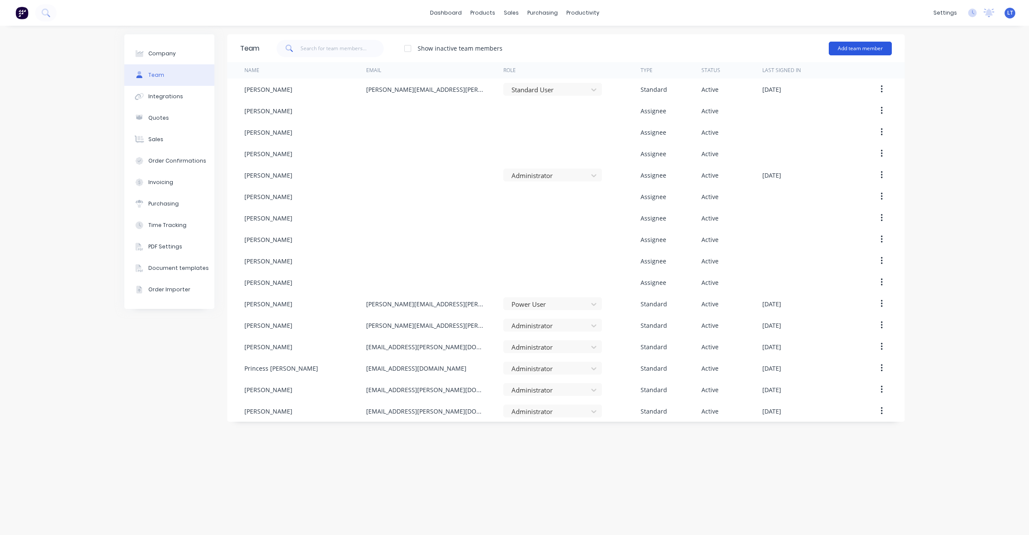
click at [844, 50] on button "Add team member" at bounding box center [860, 49] width 63 height 14
click at [811, 108] on span "A team member that can be assigned to orders, but cannot login to Factory" at bounding box center [824, 106] width 122 height 15
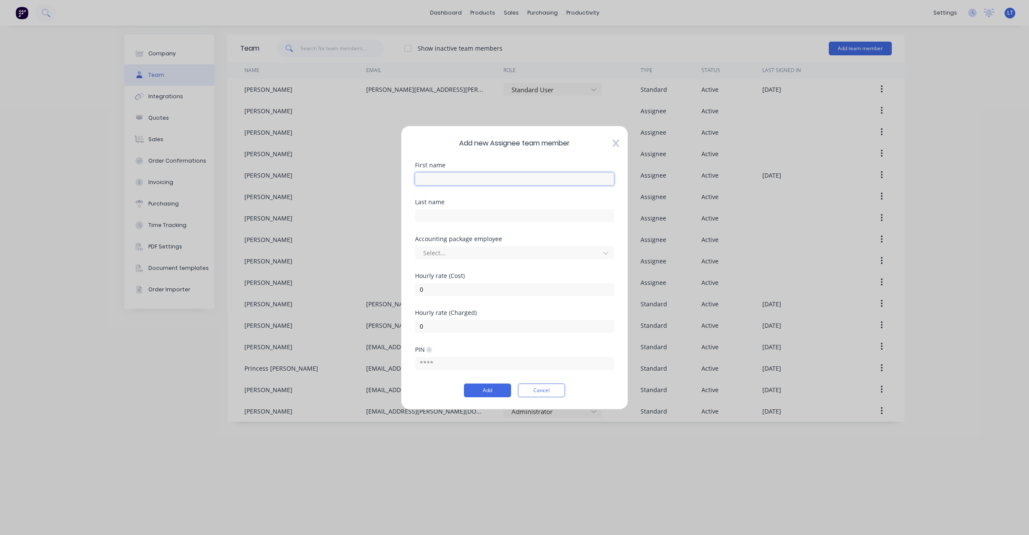
click at [502, 175] on input "text" at bounding box center [514, 178] width 199 height 13
type input "Kye"
type input "[PERSON_NAME]"
type input "kye"
click at [456, 275] on div "[PERSON_NAME]" at bounding box center [514, 272] width 199 height 16
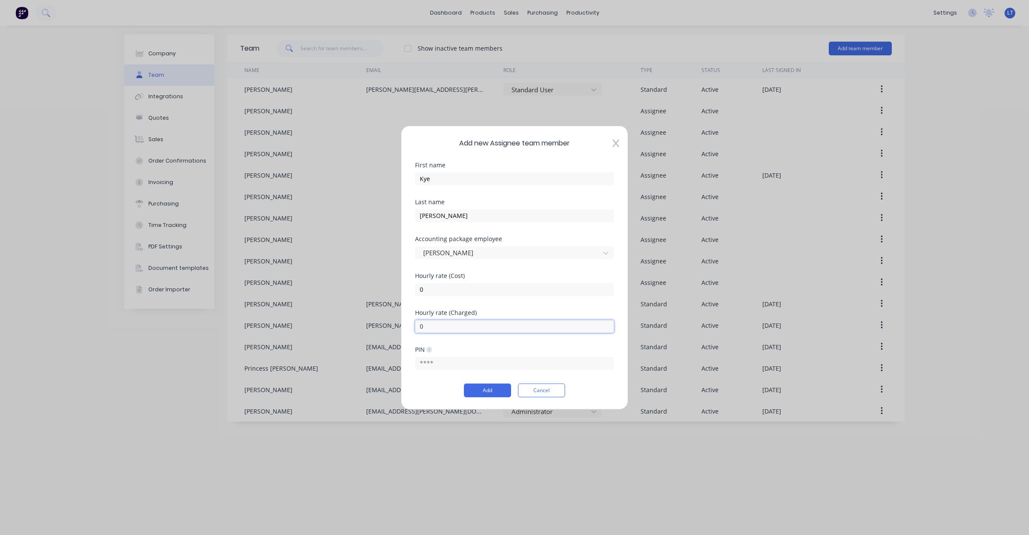
click at [461, 325] on input "0" at bounding box center [514, 325] width 199 height 13
type input "0115"
click at [482, 392] on button "Add" at bounding box center [487, 390] width 47 height 14
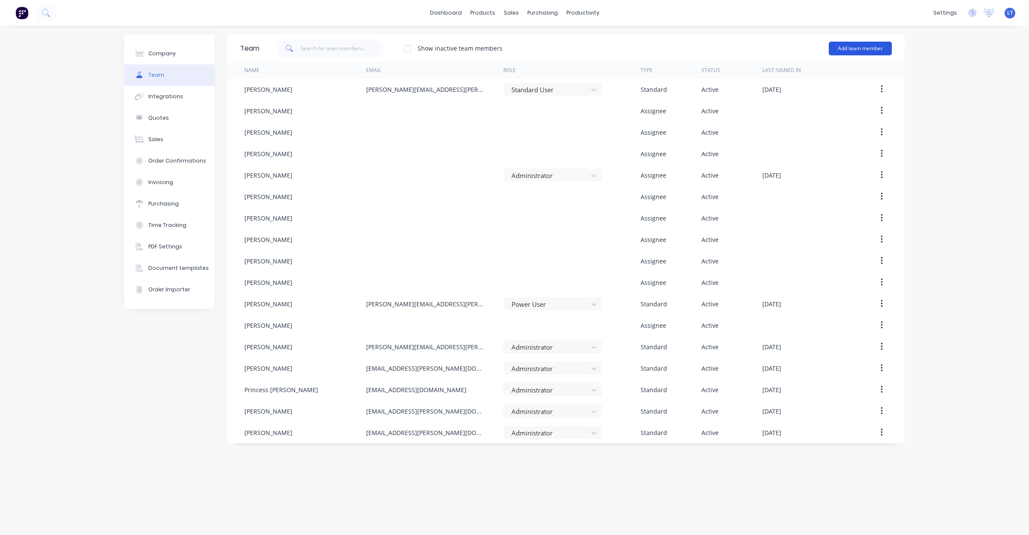
click at [852, 54] on button "Add team member" at bounding box center [860, 49] width 63 height 14
click at [829, 99] on span "A team member that can be assigned to orders, but cannot login to Factory" at bounding box center [824, 106] width 122 height 15
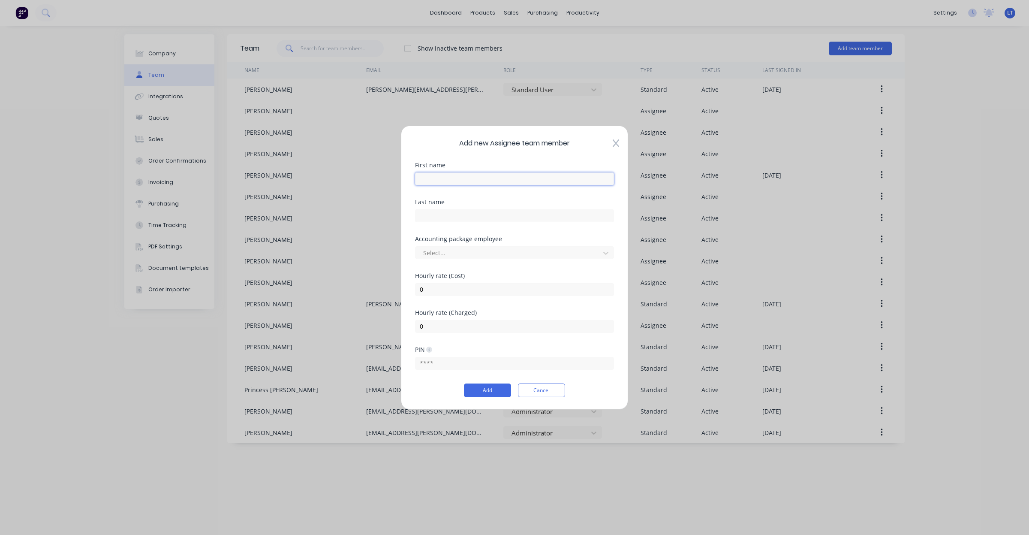
click at [543, 179] on input "text" at bounding box center [514, 178] width 199 height 13
type input "[PERSON_NAME]"
type input "Bird"
click at [618, 142] on icon at bounding box center [616, 143] width 6 height 9
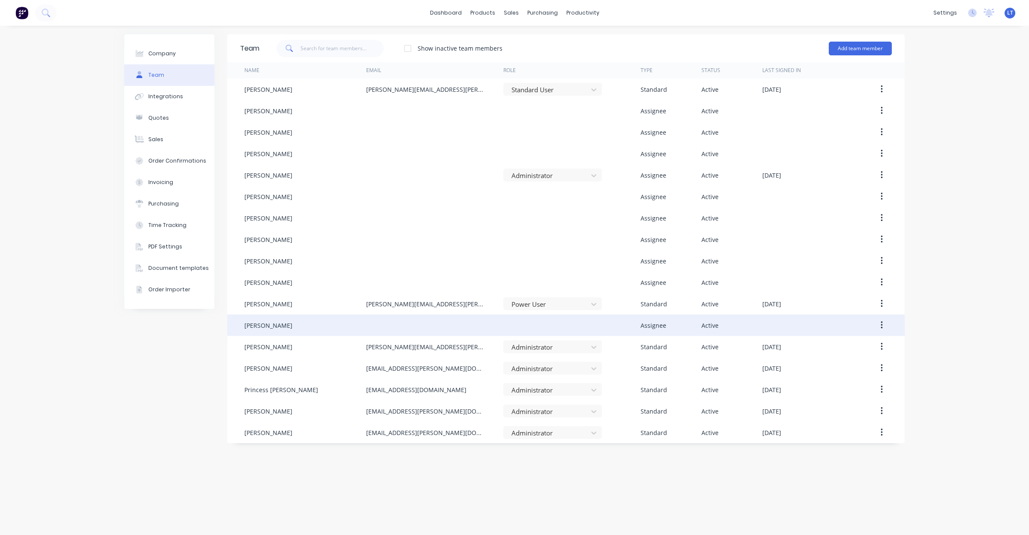
click at [883, 323] on button "button" at bounding box center [882, 324] width 20 height 15
click at [860, 347] on div "Edit" at bounding box center [851, 347] width 66 height 12
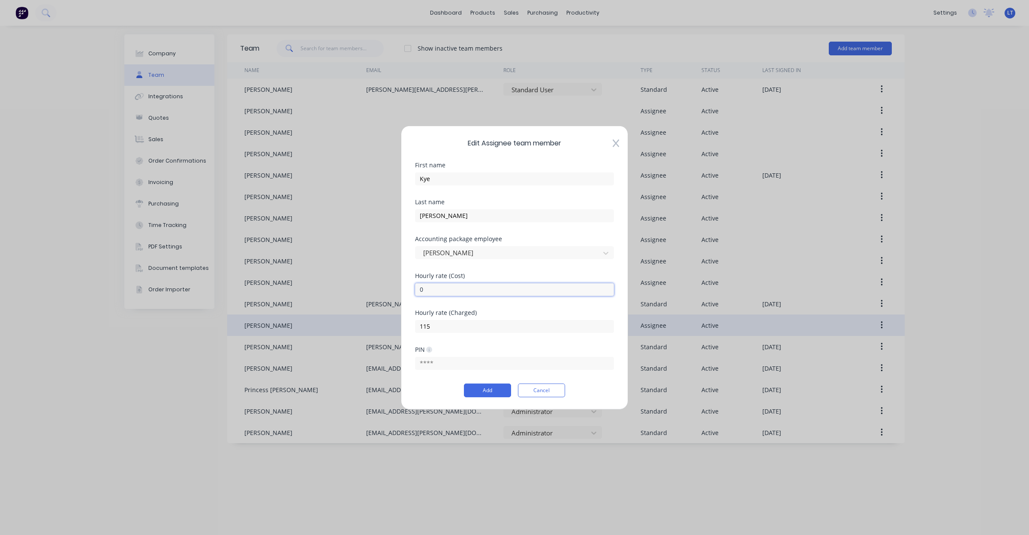
drag, startPoint x: 458, startPoint y: 289, endPoint x: 378, endPoint y: 286, distance: 79.4
click at [378, 286] on div "Edit Assignee team member First name [PERSON_NAME] Last name [PERSON_NAME] Acco…" at bounding box center [514, 267] width 1029 height 535
type input "30"
click at [492, 383] on button "Add" at bounding box center [487, 390] width 47 height 14
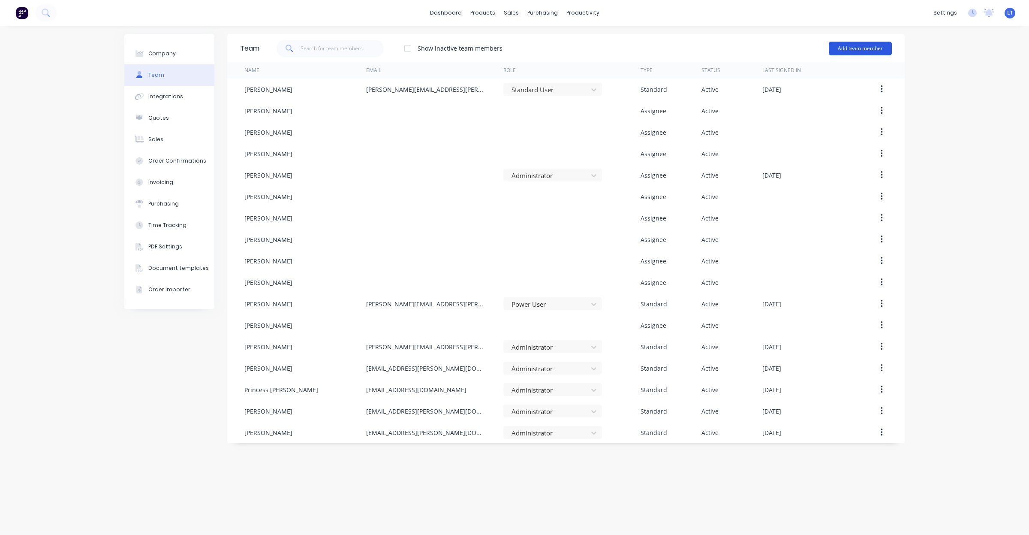
click at [868, 51] on button "Add team member" at bounding box center [860, 49] width 63 height 14
click at [817, 105] on span "A team member that can be assigned to orders, but cannot login to Factory" at bounding box center [824, 106] width 122 height 15
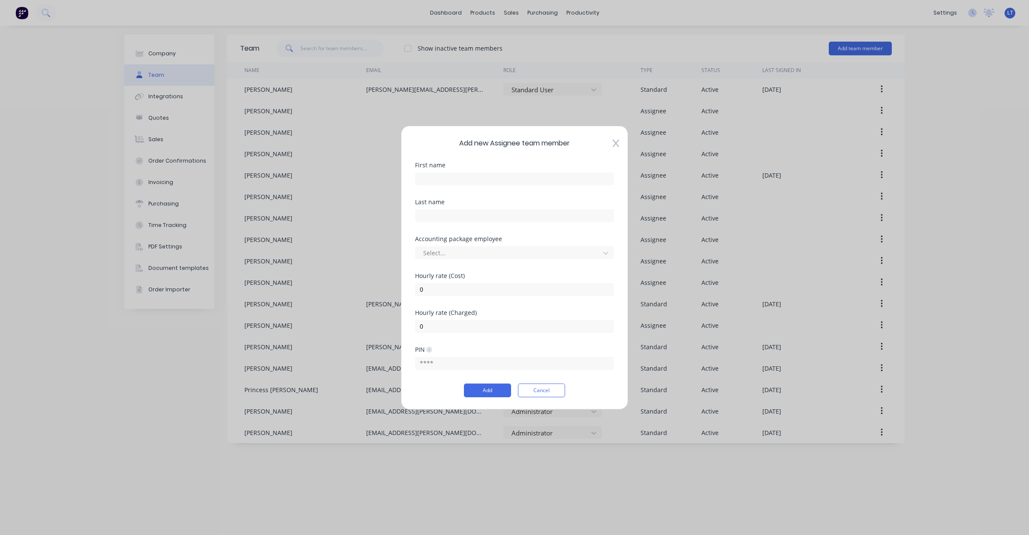
click at [497, 186] on div "First name" at bounding box center [514, 180] width 199 height 37
click at [498, 181] on input "text" at bounding box center [514, 178] width 199 height 13
type input "[PERSON_NAME]"
type input "Bird"
type input "6"
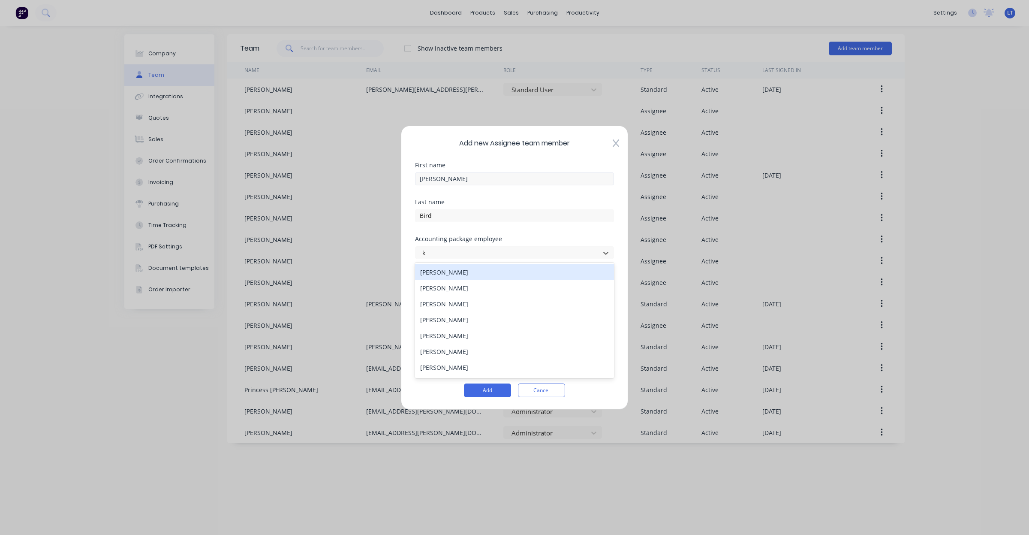
type input "ky"
click at [494, 256] on div at bounding box center [508, 252] width 173 height 11
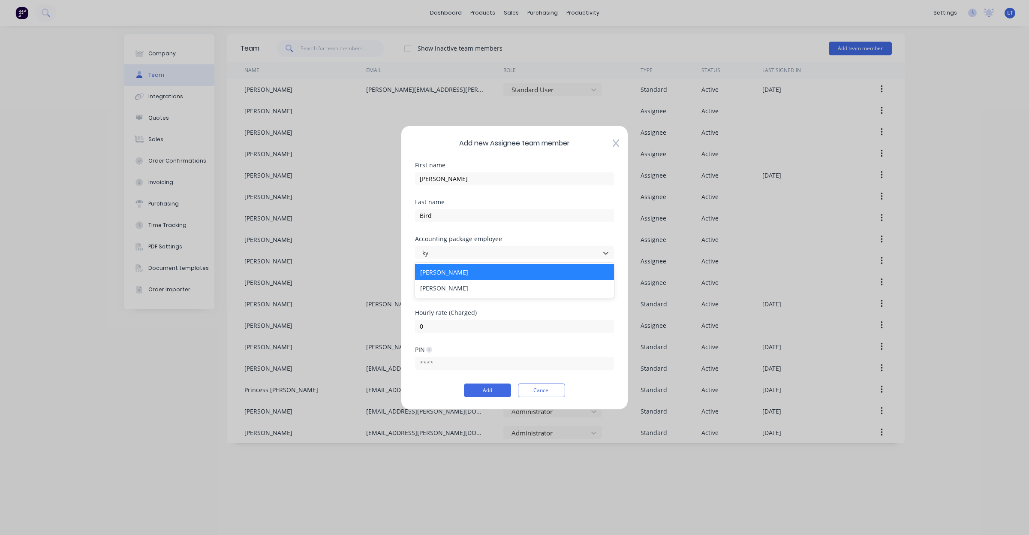
type input "[PERSON_NAME]"
click at [493, 275] on div "[PERSON_NAME]" at bounding box center [514, 272] width 199 height 16
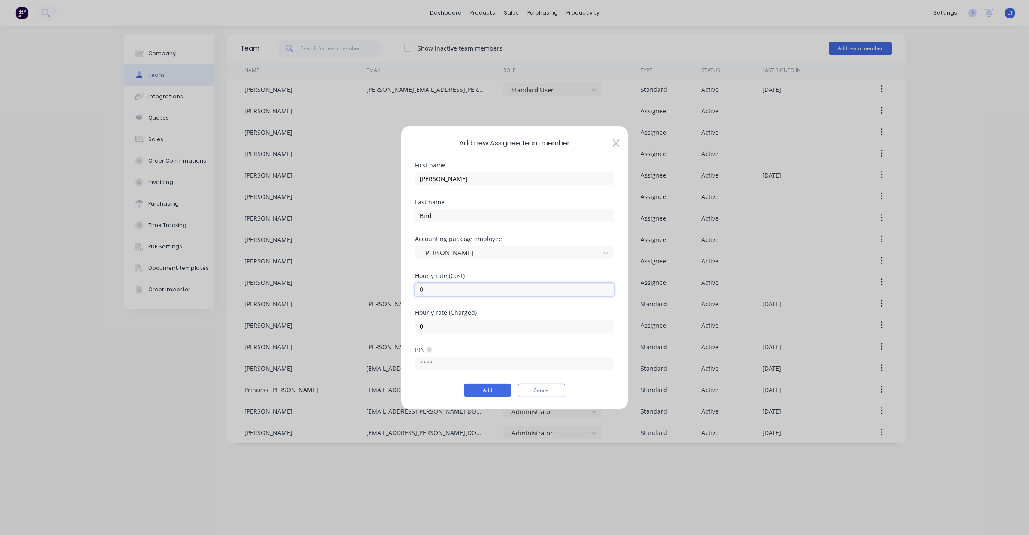
click at [491, 292] on input "0" at bounding box center [514, 289] width 199 height 13
type input "060"
type input "130"
click at [497, 388] on button "Add" at bounding box center [487, 390] width 47 height 14
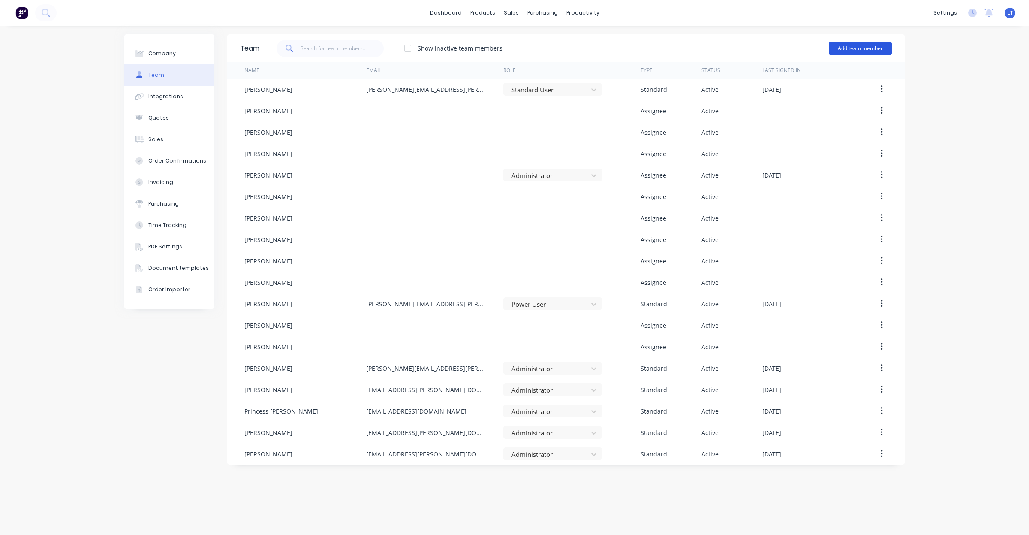
click at [850, 50] on button "Add team member" at bounding box center [860, 49] width 63 height 14
click at [822, 104] on span "A team member that can be assigned to orders, but cannot login to Factory" at bounding box center [824, 106] width 122 height 15
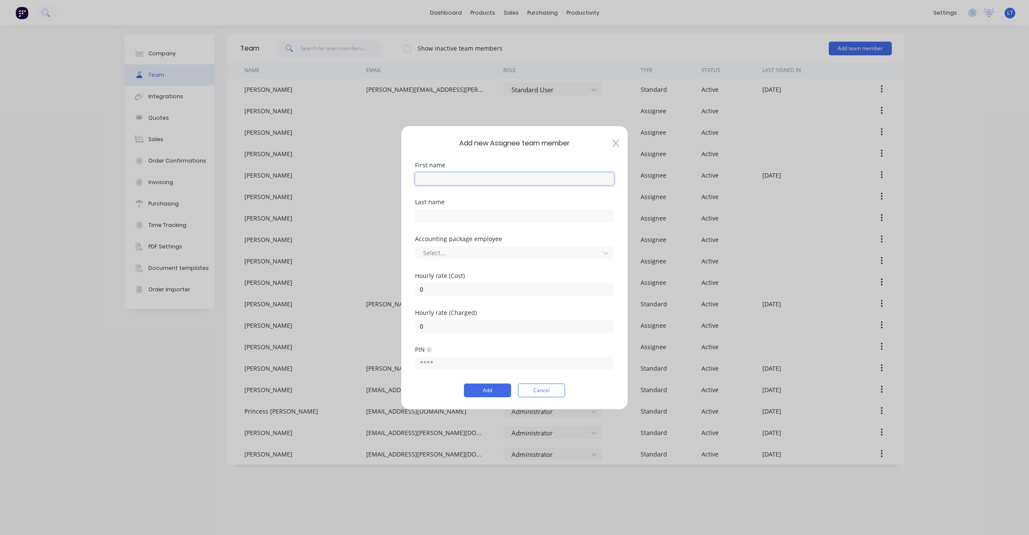
click at [521, 180] on input "text" at bounding box center [514, 178] width 199 height 13
type input "[PERSON_NAME]"
type input "60"
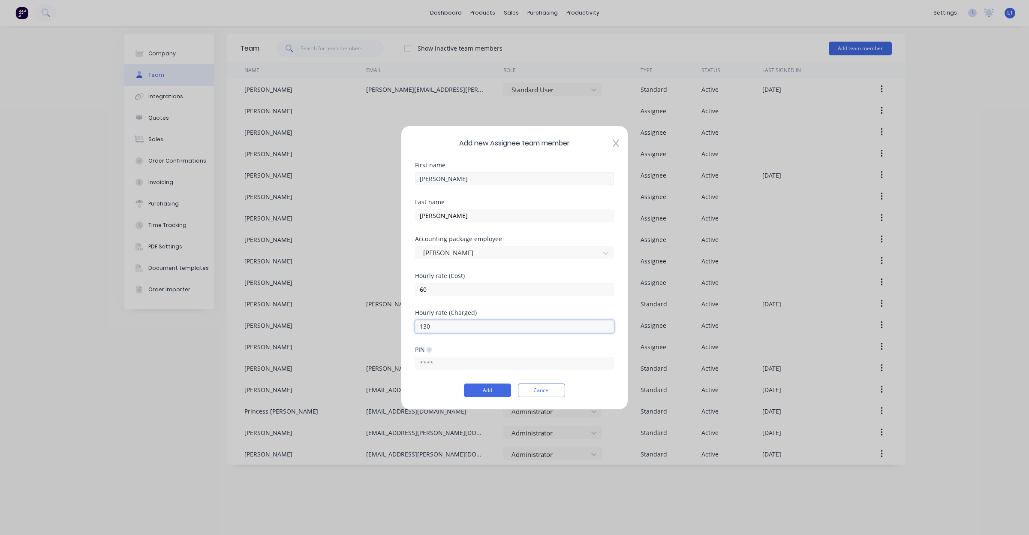
type input "130"
click at [496, 390] on button "Add" at bounding box center [487, 390] width 47 height 14
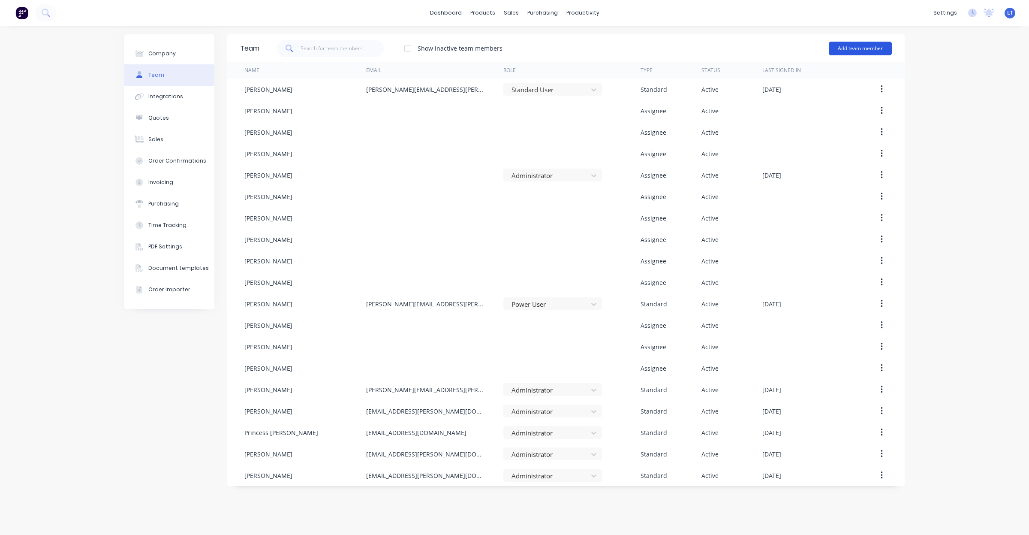
click at [854, 54] on button "Add team member" at bounding box center [860, 49] width 63 height 14
click at [830, 99] on span "A team member that can be assigned to orders, but cannot login to Factory" at bounding box center [824, 106] width 122 height 15
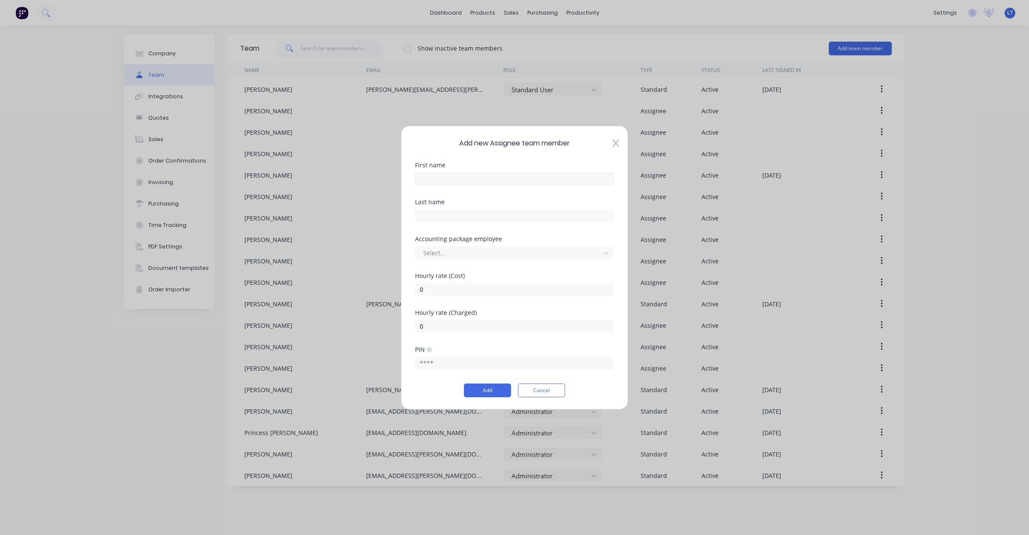
drag, startPoint x: 519, startPoint y: 191, endPoint x: 516, endPoint y: 180, distance: 11.1
click at [517, 186] on div "First name" at bounding box center [514, 180] width 199 height 37
click at [516, 180] on input "text" at bounding box center [514, 178] width 199 height 13
type input "[PERSON_NAME]"
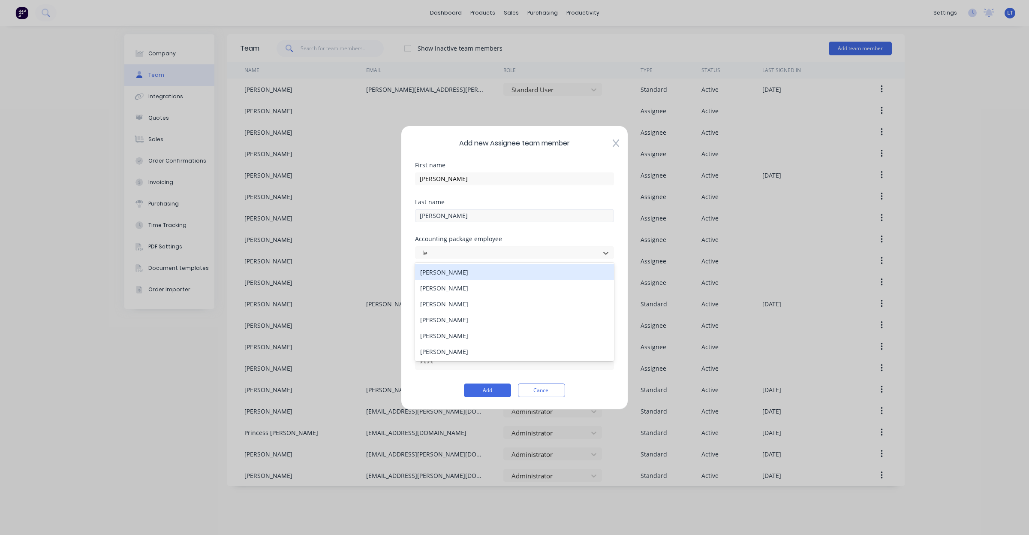
type input "[PERSON_NAME]"
click at [499, 277] on div "[PERSON_NAME]" at bounding box center [514, 272] width 199 height 16
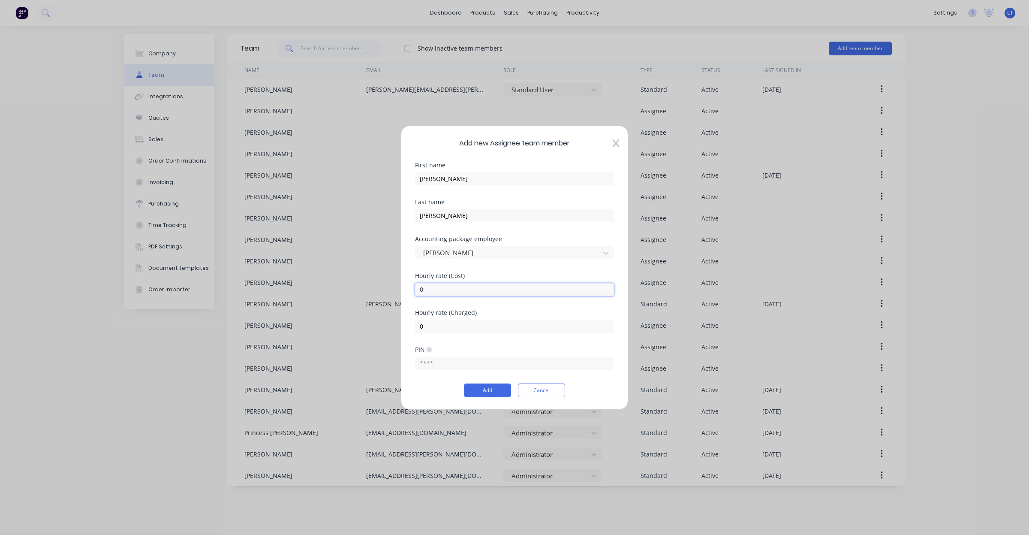
click at [494, 290] on input "0" at bounding box center [514, 289] width 199 height 13
type input "060"
type input "130"
click at [487, 387] on button "Add" at bounding box center [487, 390] width 47 height 14
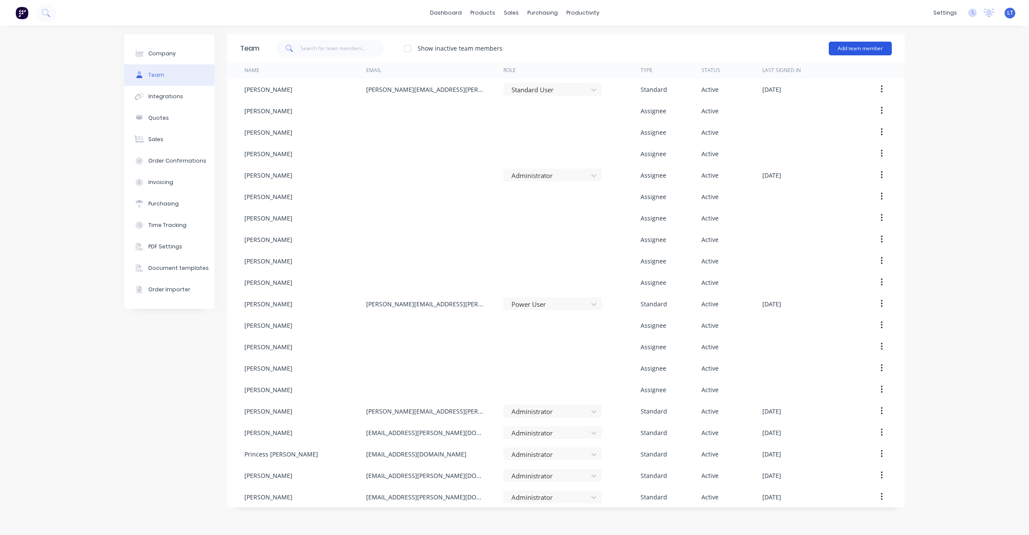
click at [854, 48] on button "Add team member" at bounding box center [860, 49] width 63 height 14
click at [817, 99] on span "A team member that can be assigned to orders, but cannot login to Factory" at bounding box center [824, 106] width 122 height 15
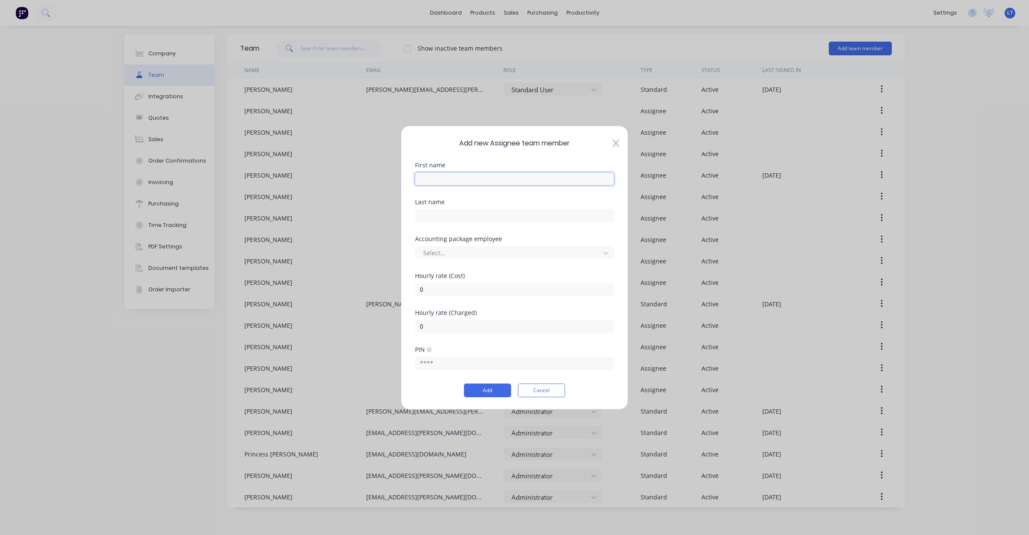
click at [470, 181] on input "text" at bounding box center [514, 178] width 199 height 13
type input "[PERSON_NAME]"
type input "Perrier"
type input "mart"
click at [477, 272] on div "[PERSON_NAME]" at bounding box center [514, 272] width 199 height 16
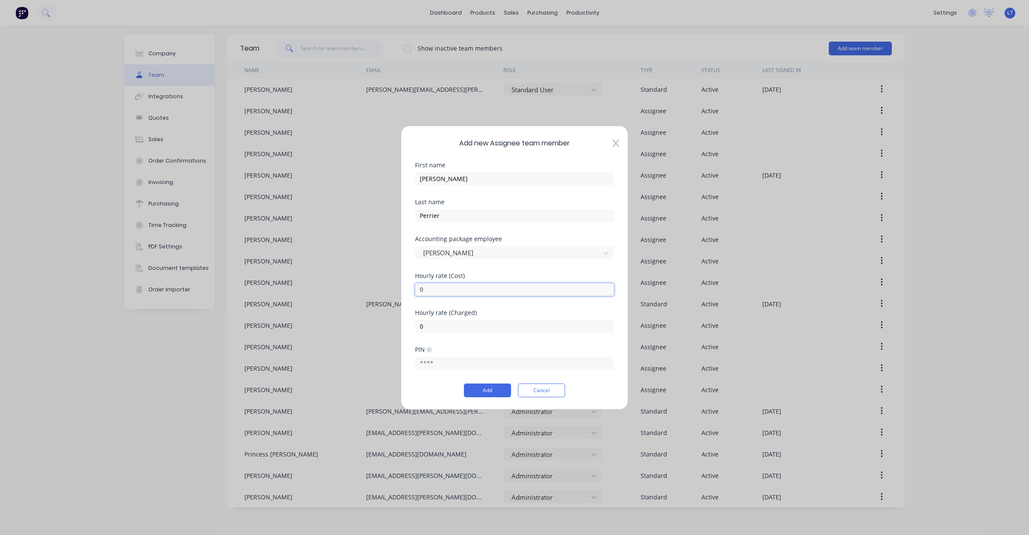
click at [475, 286] on input "0" at bounding box center [514, 289] width 199 height 13
type input "060"
drag, startPoint x: 452, startPoint y: 324, endPoint x: 374, endPoint y: 322, distance: 78.5
click at [374, 322] on div "Add new Assignee team member First name [PERSON_NAME] Last name [PERSON_NAME] A…" at bounding box center [514, 267] width 1029 height 535
type input "115"
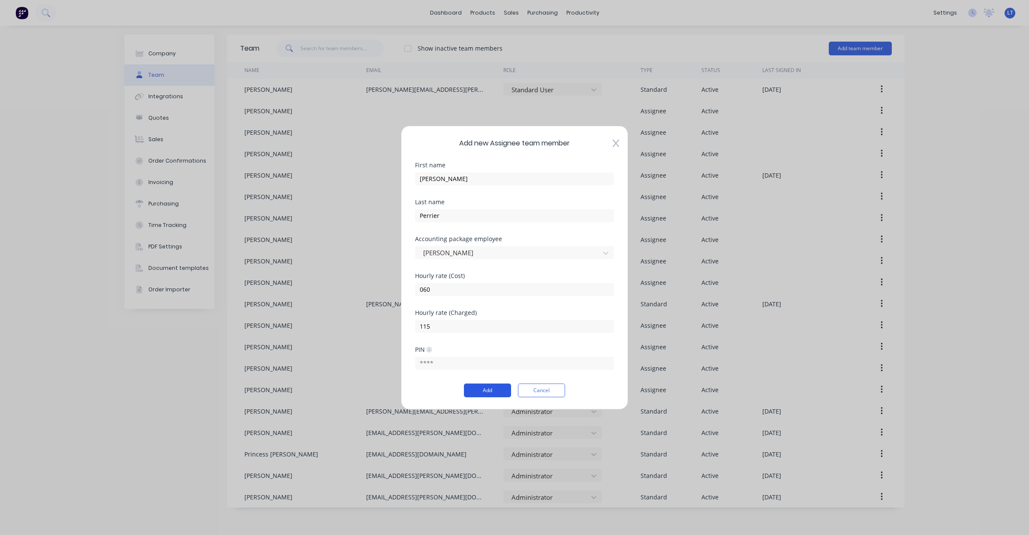
click at [483, 389] on button "Add" at bounding box center [487, 390] width 47 height 14
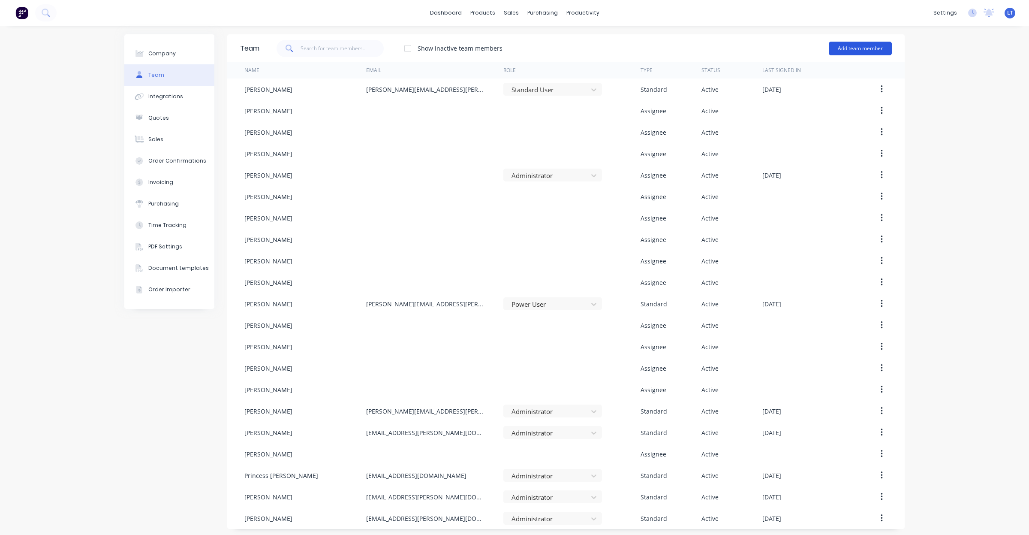
click at [850, 51] on button "Add team member" at bounding box center [860, 49] width 63 height 14
click at [822, 99] on span "A team member that can be assigned to orders, but cannot login to Factory" at bounding box center [824, 106] width 122 height 15
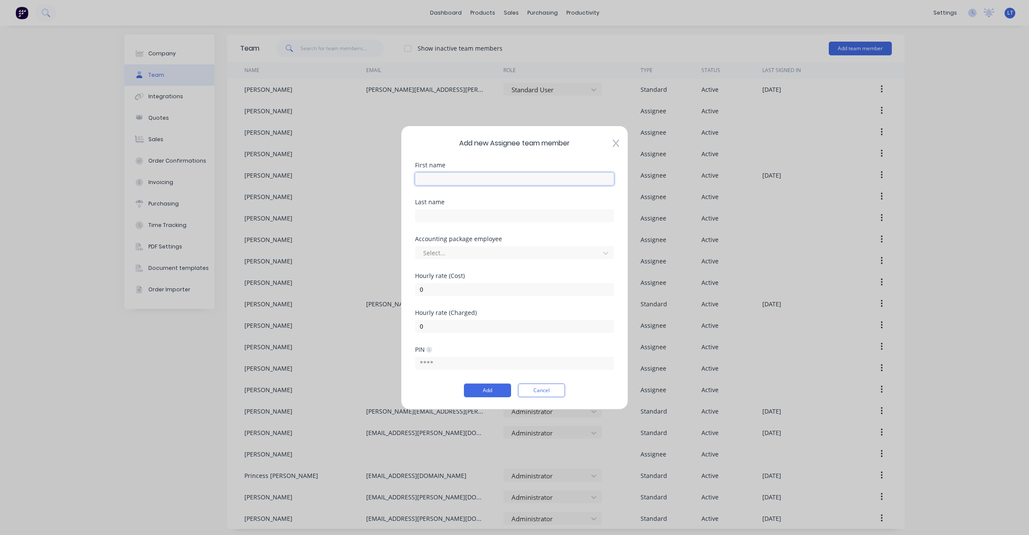
click at [512, 183] on input "text" at bounding box center [514, 178] width 199 height 13
type input "Matthe"
type input "[PERSON_NAME]"
type input "matt"
drag, startPoint x: 501, startPoint y: 267, endPoint x: 500, endPoint y: 274, distance: 6.4
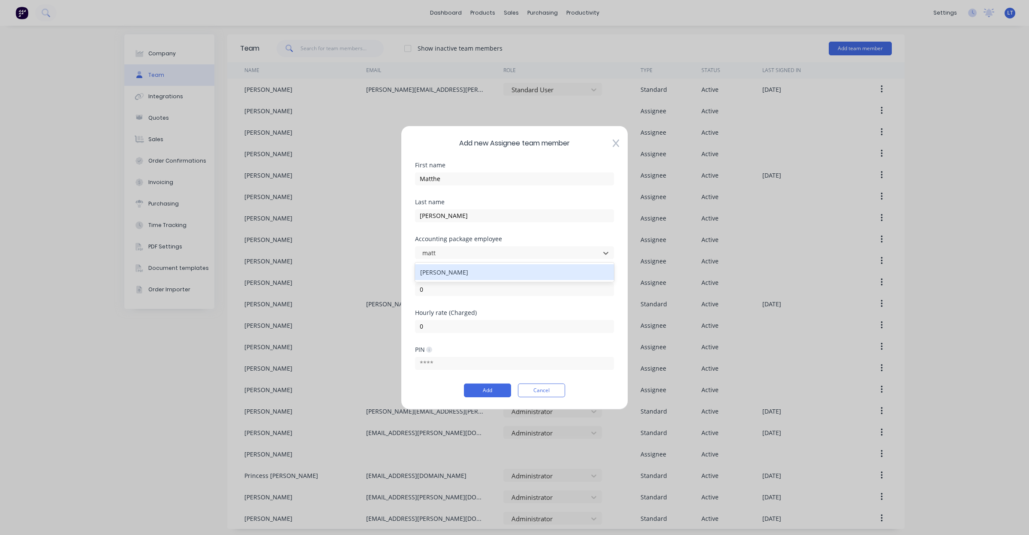
click at [501, 270] on div "[PERSON_NAME]" at bounding box center [514, 272] width 199 height 16
click at [494, 283] on input "0" at bounding box center [514, 289] width 199 height 13
type input "060"
type input "130"
click at [491, 389] on button "Add" at bounding box center [487, 390] width 47 height 14
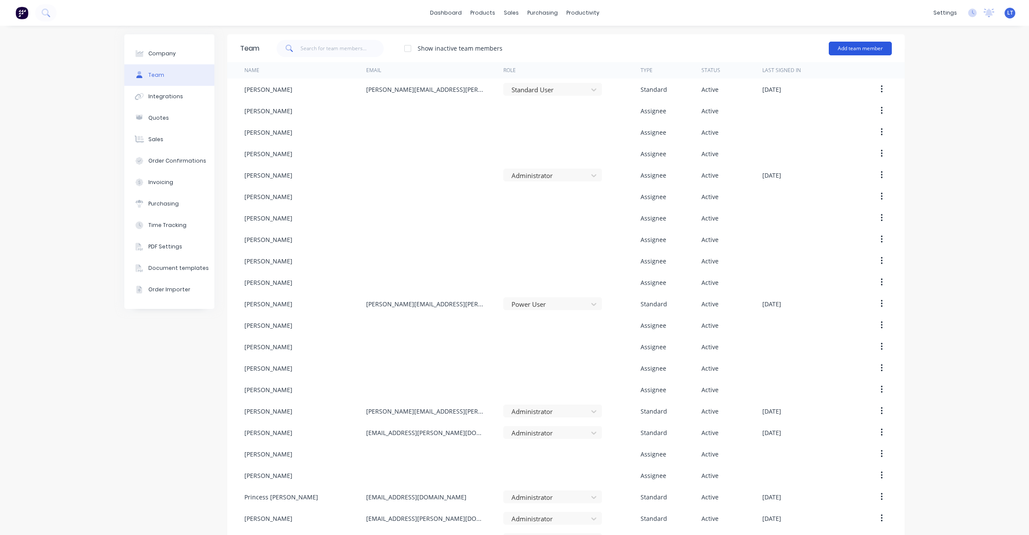
click at [848, 45] on button "Add team member" at bounding box center [860, 49] width 63 height 14
click at [811, 99] on span "A team member that can be assigned to orders, but cannot login to Factory" at bounding box center [824, 106] width 122 height 15
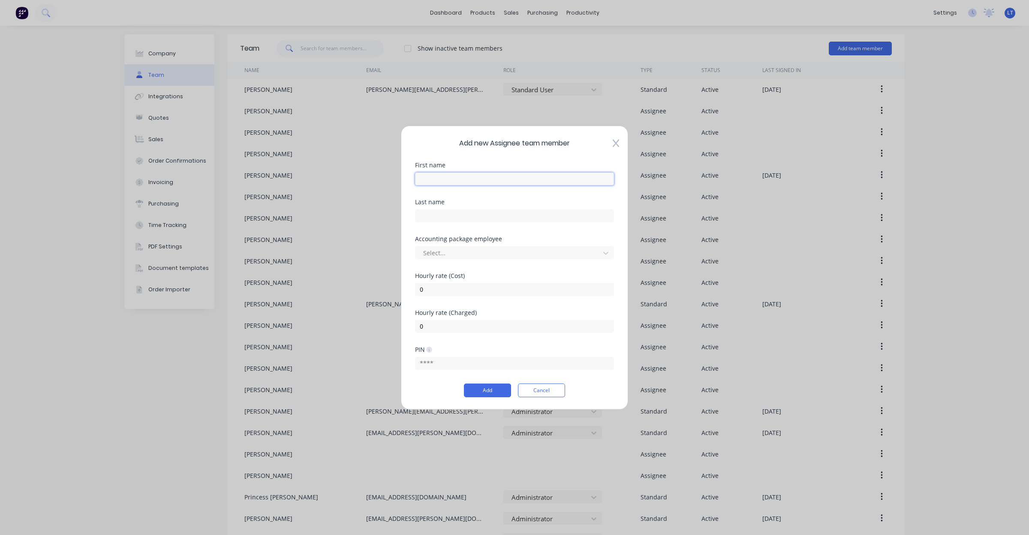
click at [496, 181] on input "text" at bounding box center [514, 178] width 199 height 13
type input "Max"
type input "Drosdeck"
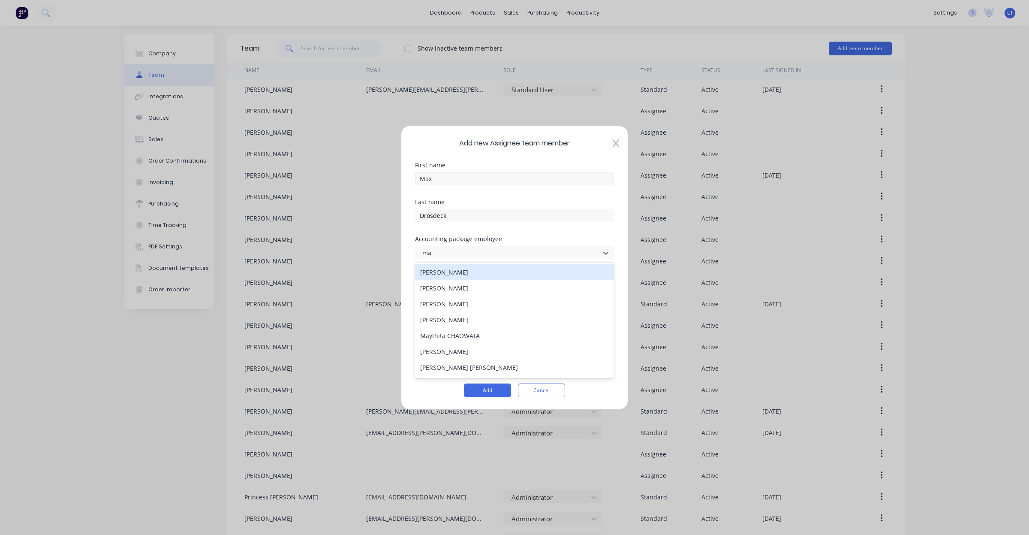
type input "max"
click at [457, 271] on div "[PERSON_NAME]" at bounding box center [514, 272] width 199 height 16
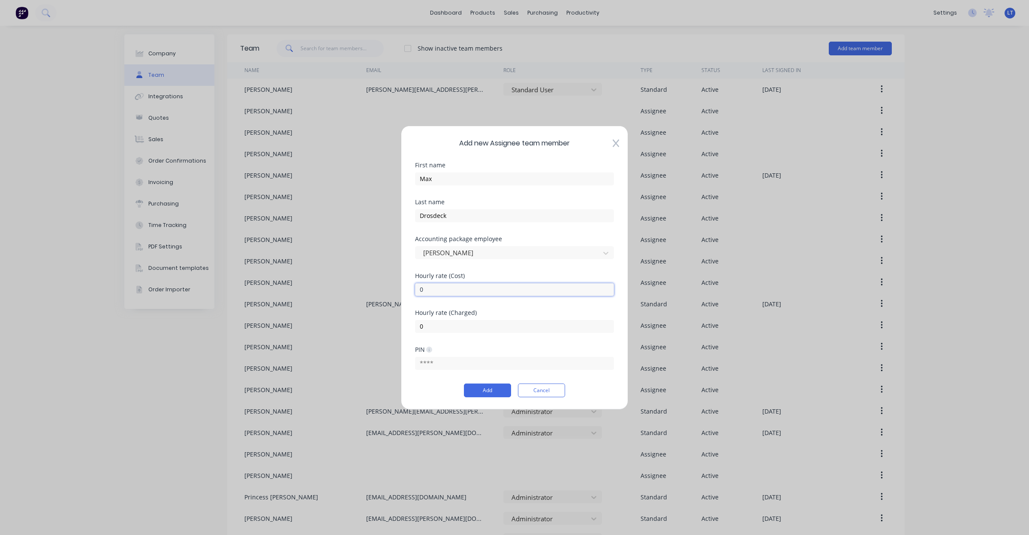
click at [458, 286] on input "0" at bounding box center [514, 289] width 199 height 13
type input "060"
type input "130"
click at [500, 393] on button "Add" at bounding box center [487, 390] width 47 height 14
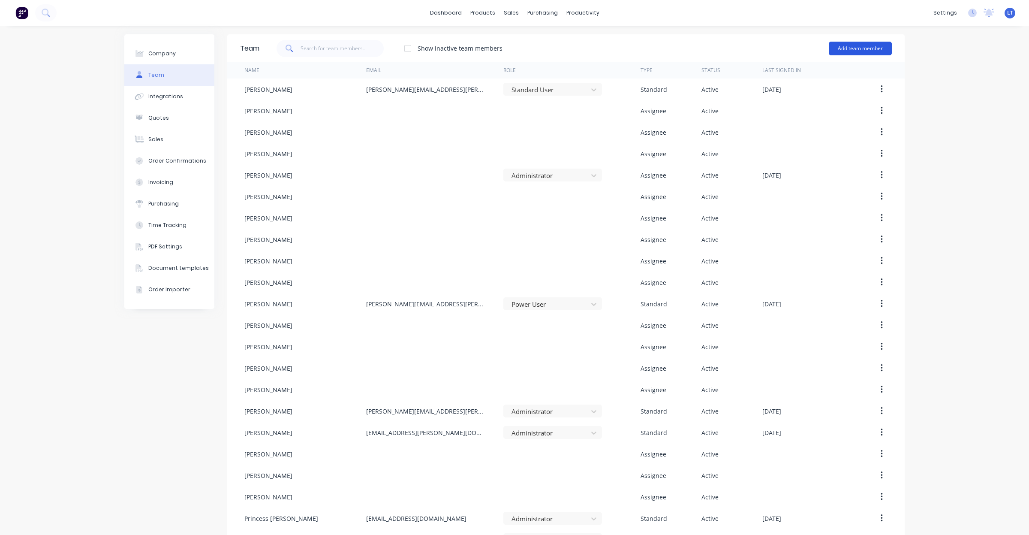
click at [850, 46] on button "Add team member" at bounding box center [860, 49] width 63 height 14
click at [818, 102] on span "A team member that can be assigned to orders, but cannot login to Factory" at bounding box center [824, 106] width 122 height 15
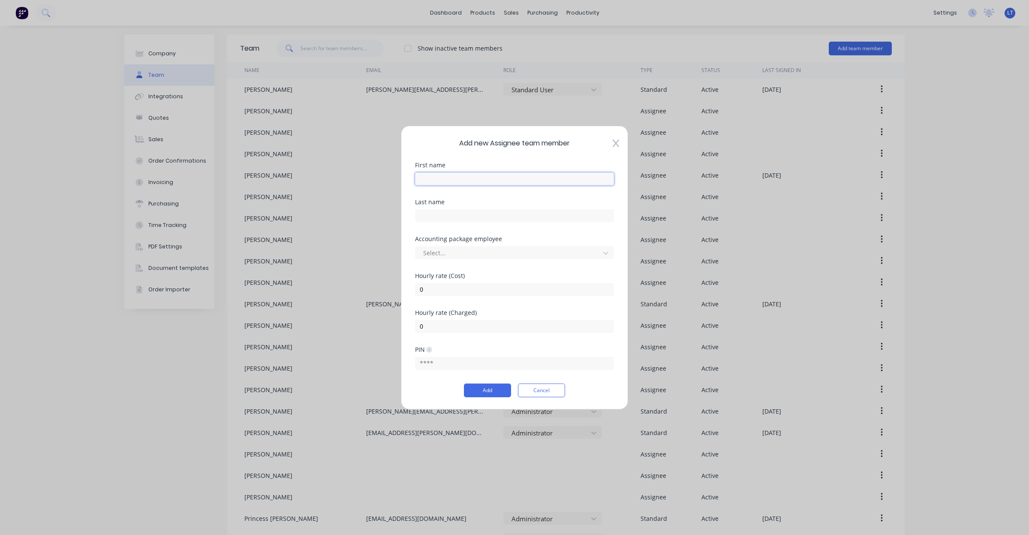
click at [534, 181] on input "text" at bounding box center [514, 178] width 199 height 13
type input "[PERSON_NAME]"
type input "c"
type input "nich"
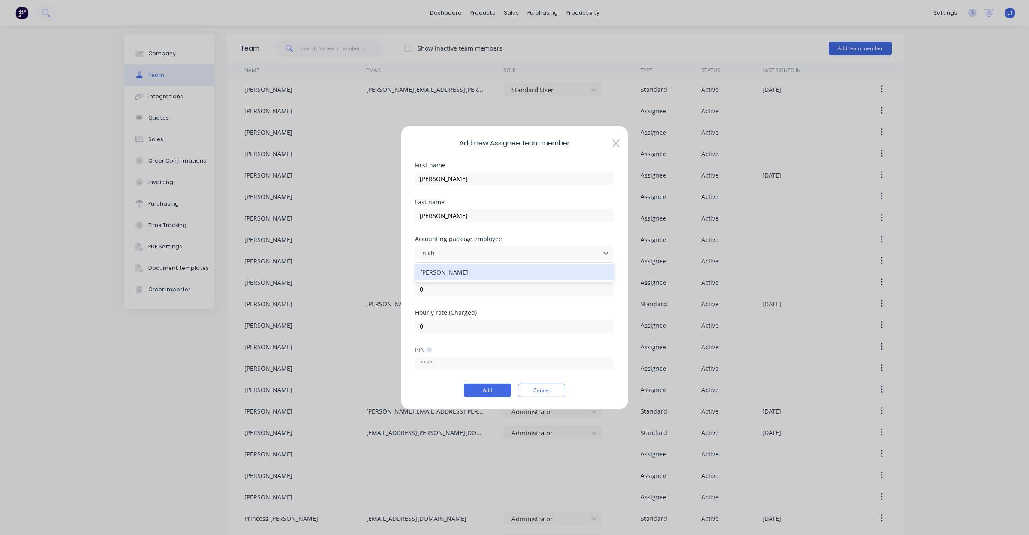
click at [500, 275] on div "[PERSON_NAME]" at bounding box center [514, 272] width 199 height 16
click at [501, 283] on input "0" at bounding box center [514, 289] width 199 height 13
type input "060"
type input "130"
click at [492, 395] on button "Add" at bounding box center [487, 390] width 47 height 14
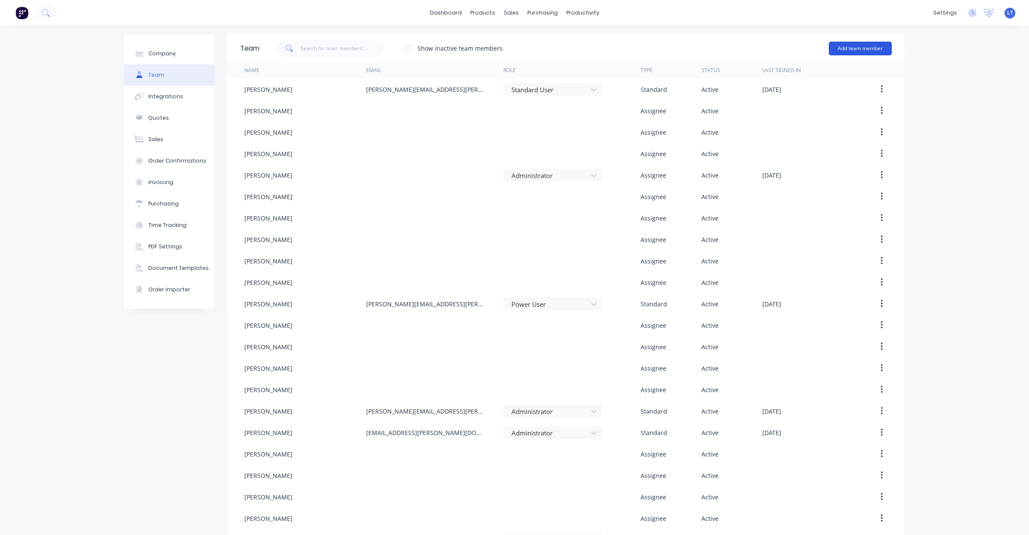
click at [843, 50] on button "Add team member" at bounding box center [860, 49] width 63 height 14
click at [823, 104] on span "A team member that can be assigned to orders, but cannot login to Factory" at bounding box center [824, 106] width 122 height 15
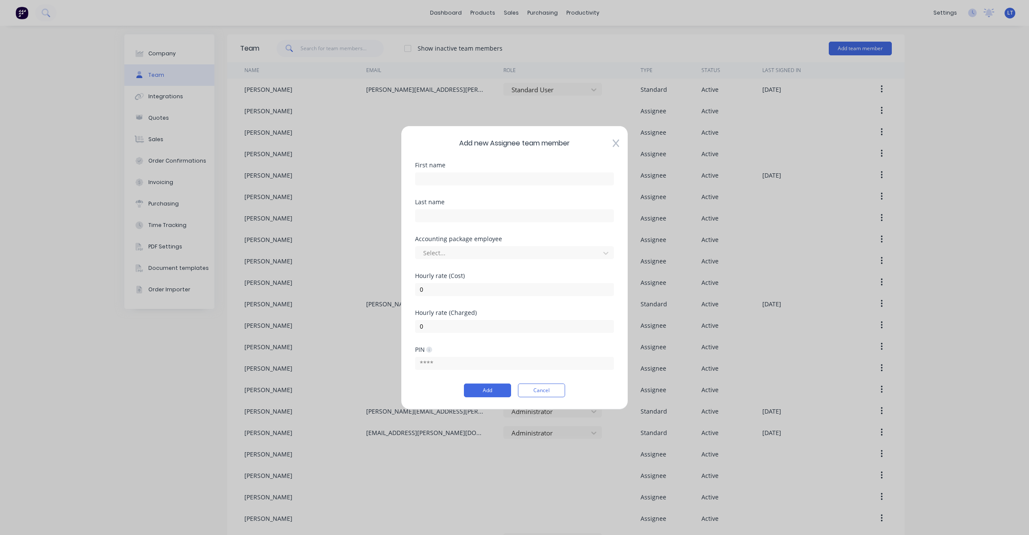
click at [521, 185] on div "First name" at bounding box center [514, 180] width 199 height 37
click at [517, 184] on input "text" at bounding box center [514, 178] width 199 height 13
type input "[PERSON_NAME]"
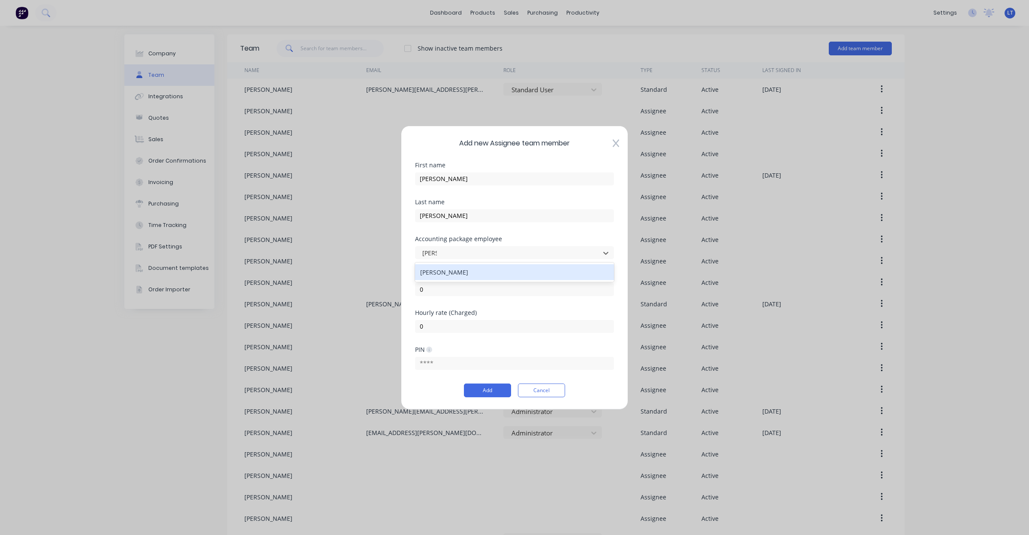
click at [482, 276] on div "[PERSON_NAME]" at bounding box center [514, 272] width 199 height 16
click at [485, 290] on input "0" at bounding box center [514, 289] width 199 height 13
type input "060"
type input "130"
click at [483, 386] on button "Add" at bounding box center [487, 390] width 47 height 14
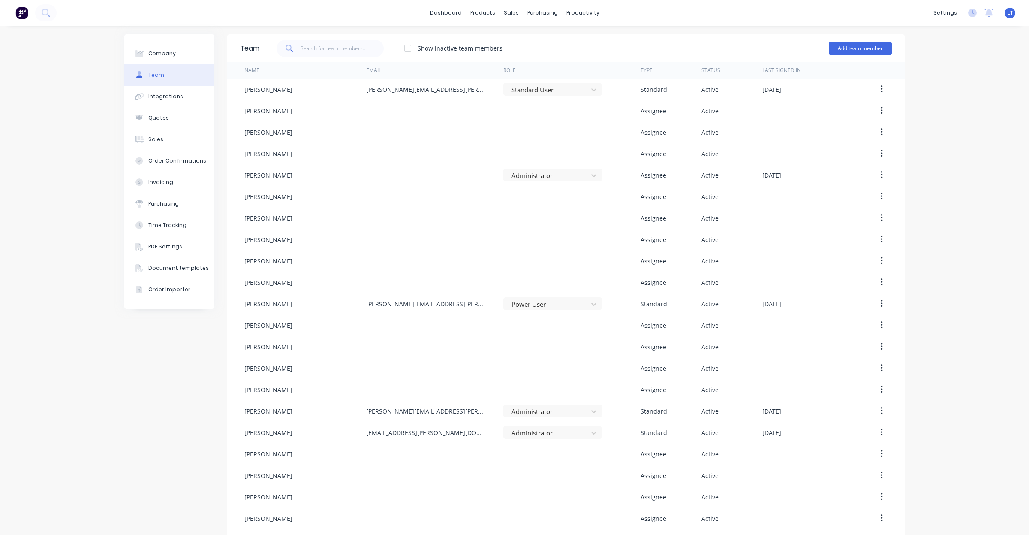
click at [876, 39] on div "Add team member" at bounding box center [860, 49] width 63 height 26
click at [854, 54] on button "Add team member" at bounding box center [860, 49] width 63 height 14
click at [808, 106] on span "A team member that can be assigned to orders, but cannot login to Factory" at bounding box center [824, 106] width 122 height 15
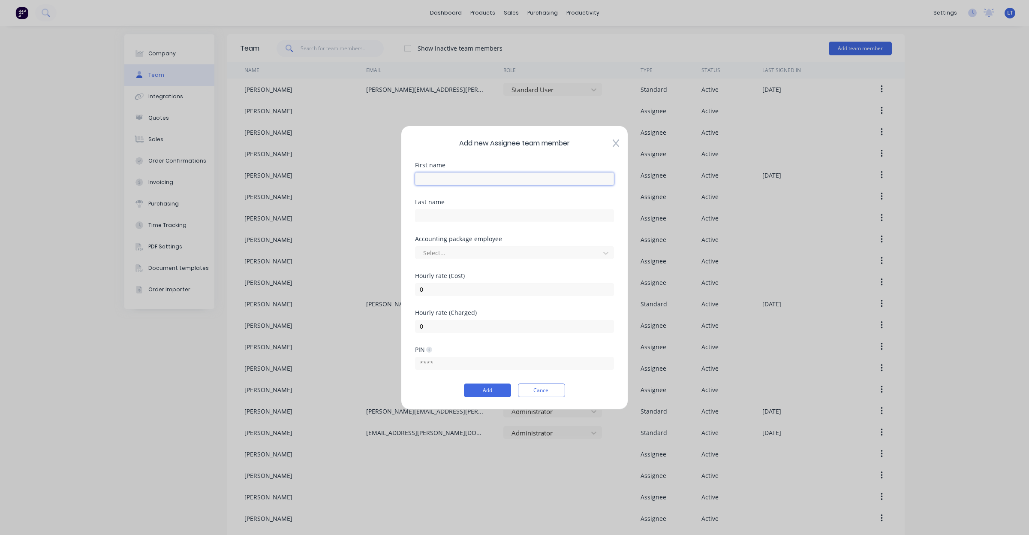
click at [459, 176] on input "text" at bounding box center [514, 178] width 199 height 13
type input "[PERSON_NAME]"
type input "Papertalk"
type input "ray"
click at [473, 269] on div "[PERSON_NAME]" at bounding box center [514, 272] width 199 height 16
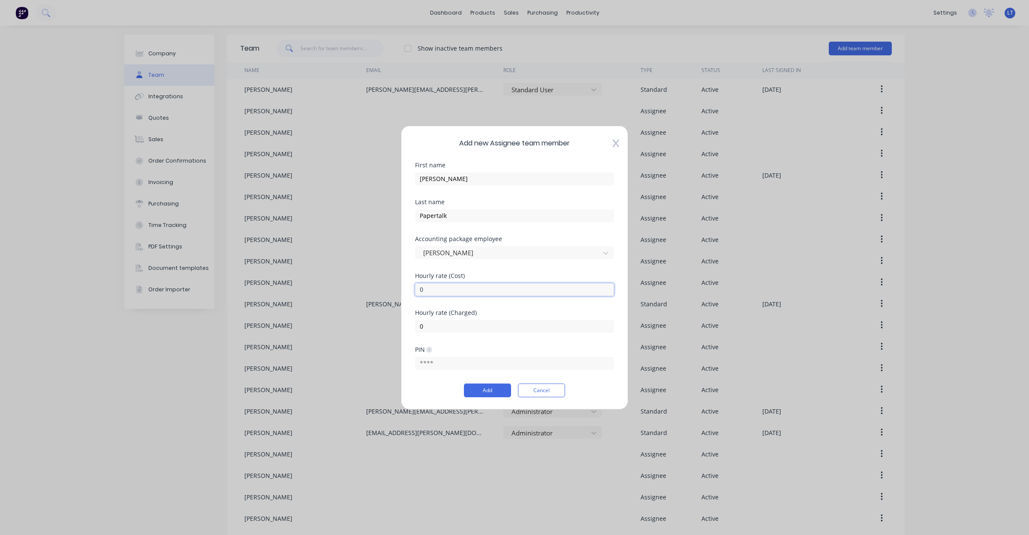
click at [481, 290] on input "0" at bounding box center [514, 289] width 199 height 13
type input "060"
type input "130"
click at [490, 388] on button "Add" at bounding box center [487, 390] width 47 height 14
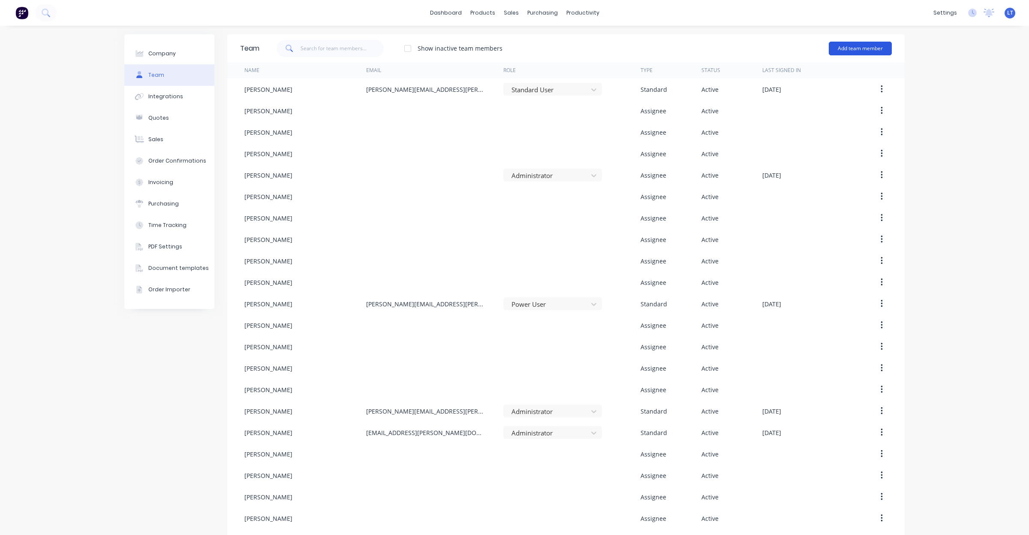
click at [843, 48] on button "Add team member" at bounding box center [860, 49] width 63 height 14
click at [824, 103] on span "A team member that can be assigned to orders, but cannot login to Factory" at bounding box center [824, 106] width 122 height 15
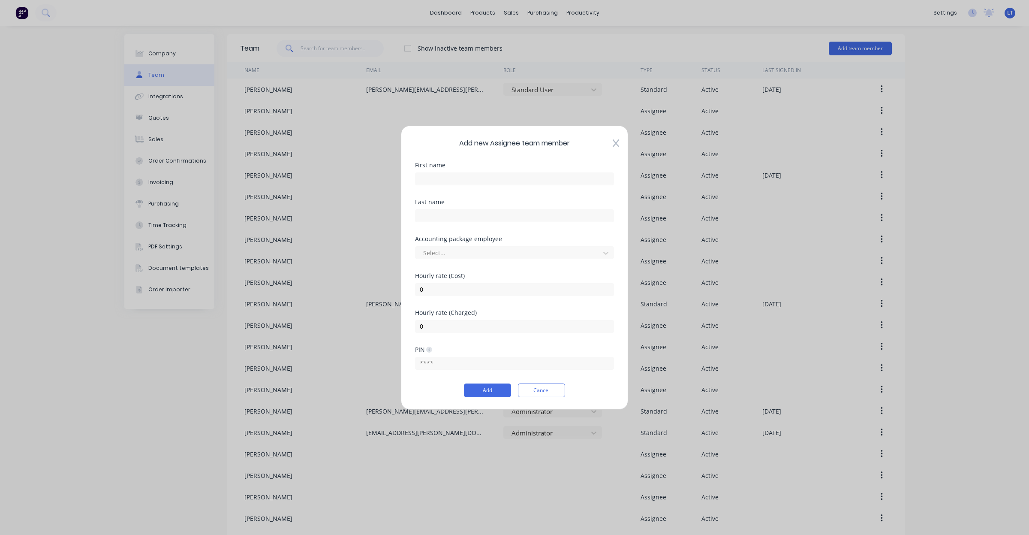
click at [476, 187] on div "First name" at bounding box center [514, 180] width 199 height 37
click at [483, 180] on input "text" at bounding box center [514, 178] width 199 height 13
type input "[PERSON_NAME]"
type input "seb"
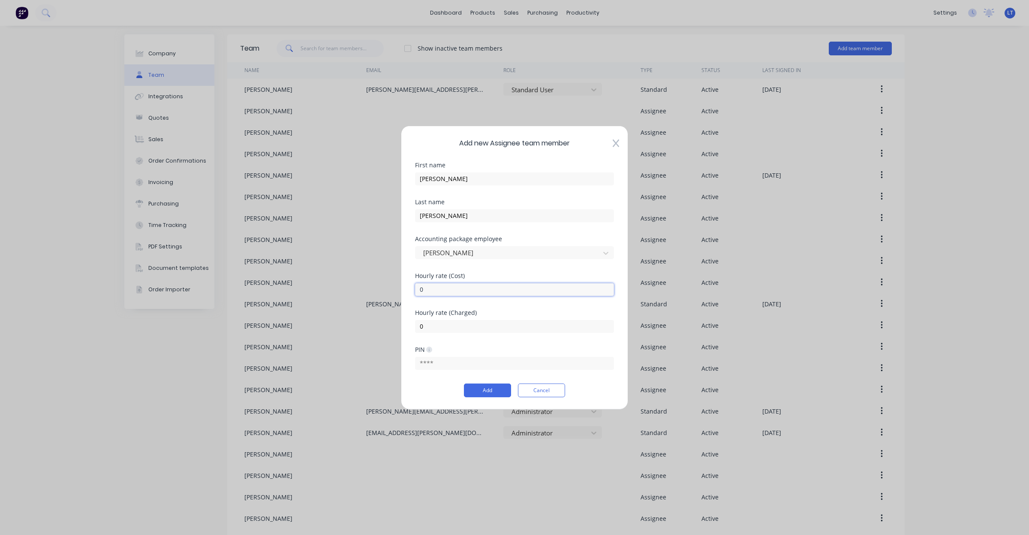
click at [458, 284] on input "0" at bounding box center [514, 289] width 199 height 13
type input "060"
type input "130"
click at [471, 383] on button "Add" at bounding box center [487, 390] width 47 height 14
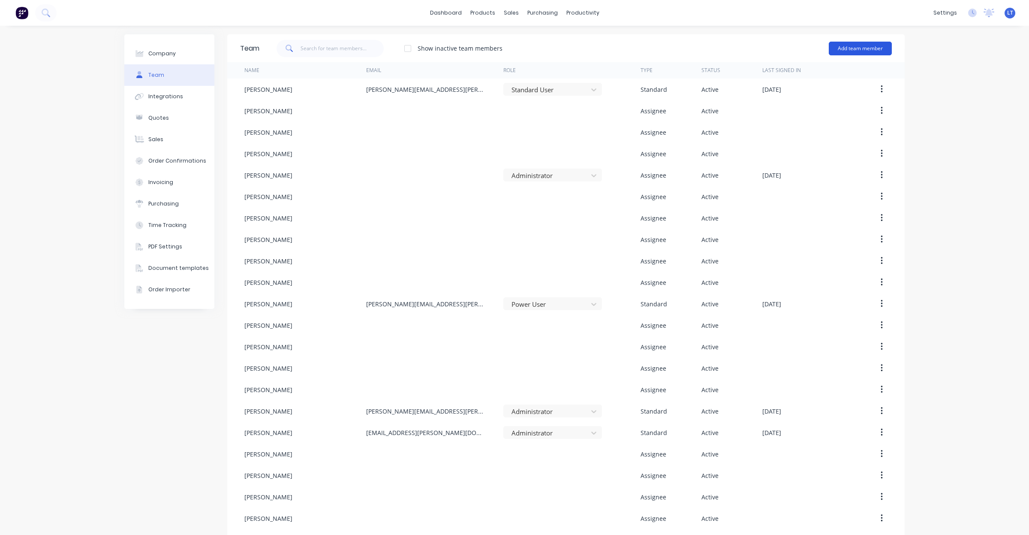
click at [858, 49] on button "Add team member" at bounding box center [860, 49] width 63 height 14
click at [835, 95] on div "Assignee team member A team member that can be assigned to orders, but cannot l…" at bounding box center [824, 103] width 122 height 33
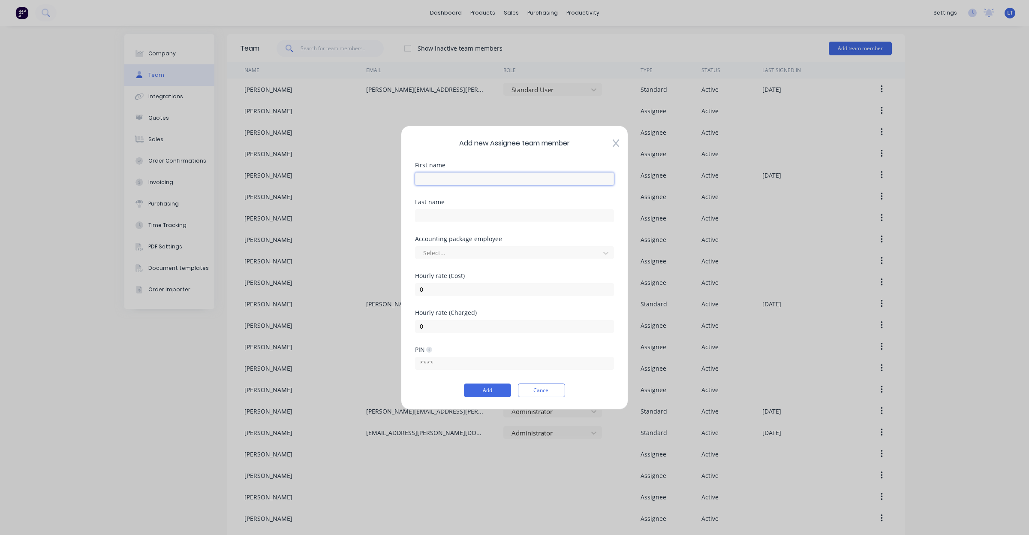
click at [521, 180] on input "text" at bounding box center [514, 178] width 199 height 13
type input "[PERSON_NAME]"
type input "Delforce"
type input "[PERSON_NAME]"
click at [470, 272] on div "[PERSON_NAME]" at bounding box center [514, 272] width 199 height 16
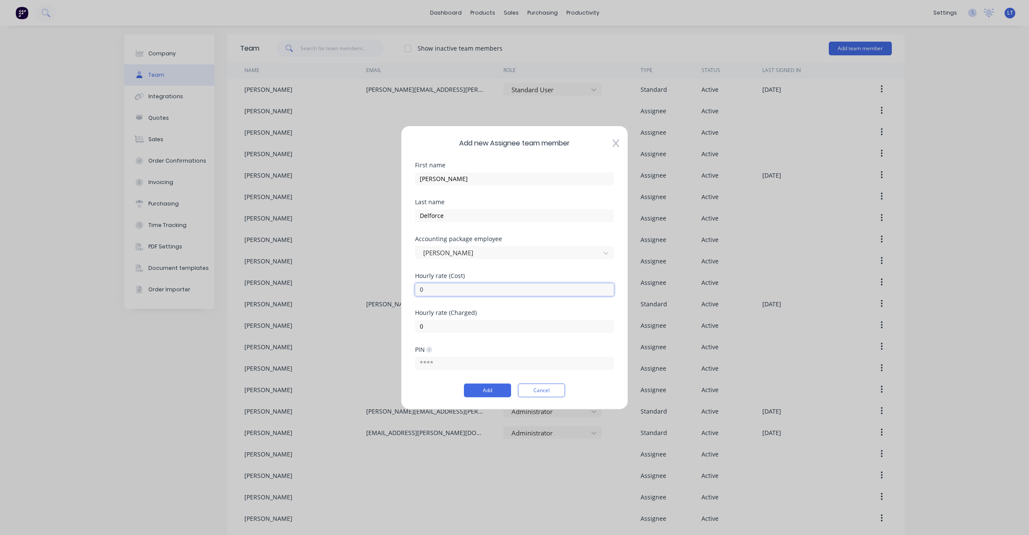
click at [470, 283] on input "0" at bounding box center [514, 289] width 199 height 13
type input "060"
type input "130"
click at [494, 390] on button "Add" at bounding box center [487, 390] width 47 height 14
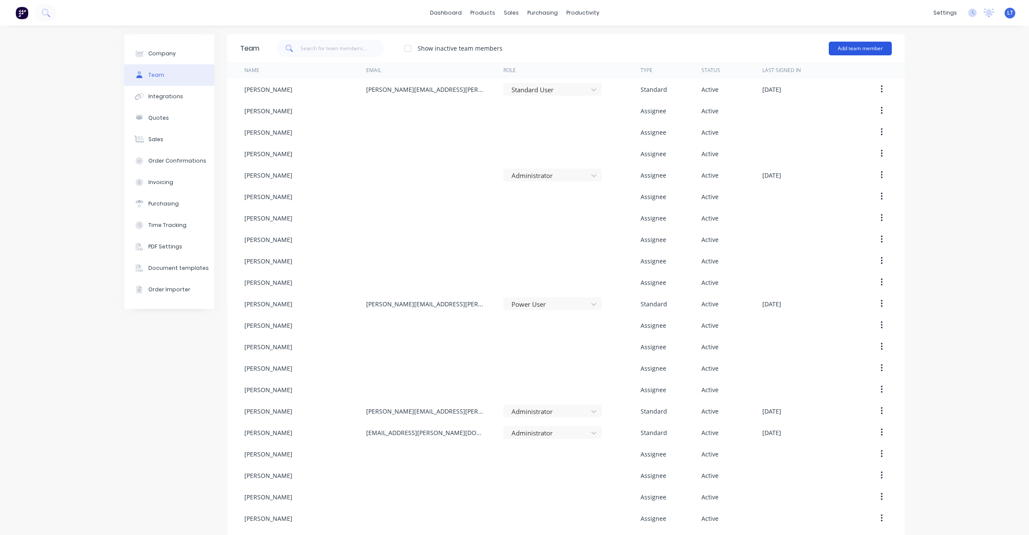
click at [851, 50] on button "Add team member" at bounding box center [860, 49] width 63 height 14
click at [792, 101] on span "A team member that can be assigned to orders, but cannot login to Factory" at bounding box center [824, 106] width 122 height 15
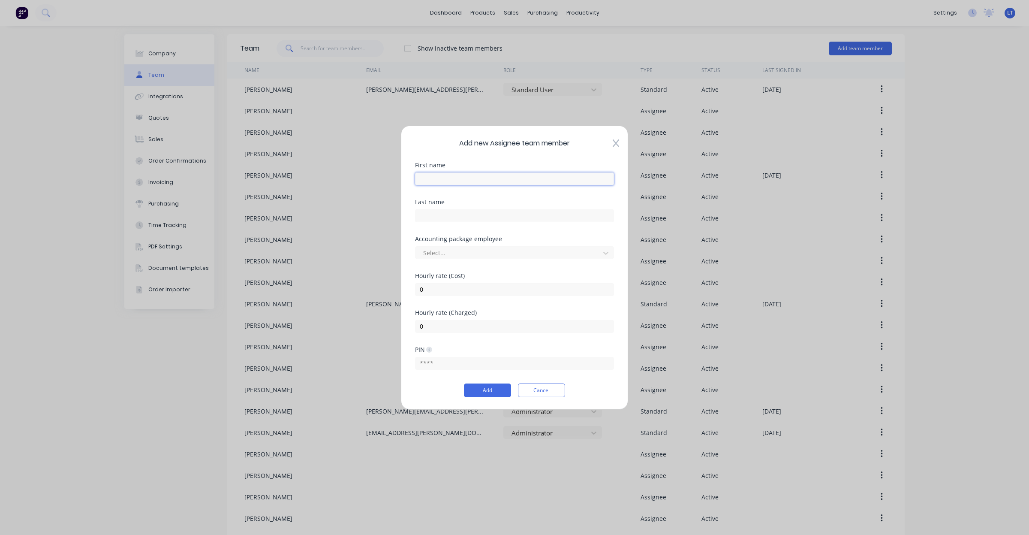
click at [483, 176] on input "text" at bounding box center [514, 178] width 199 height 13
type input "[PERSON_NAME]"
click at [474, 267] on div "[PERSON_NAME]" at bounding box center [514, 272] width 199 height 16
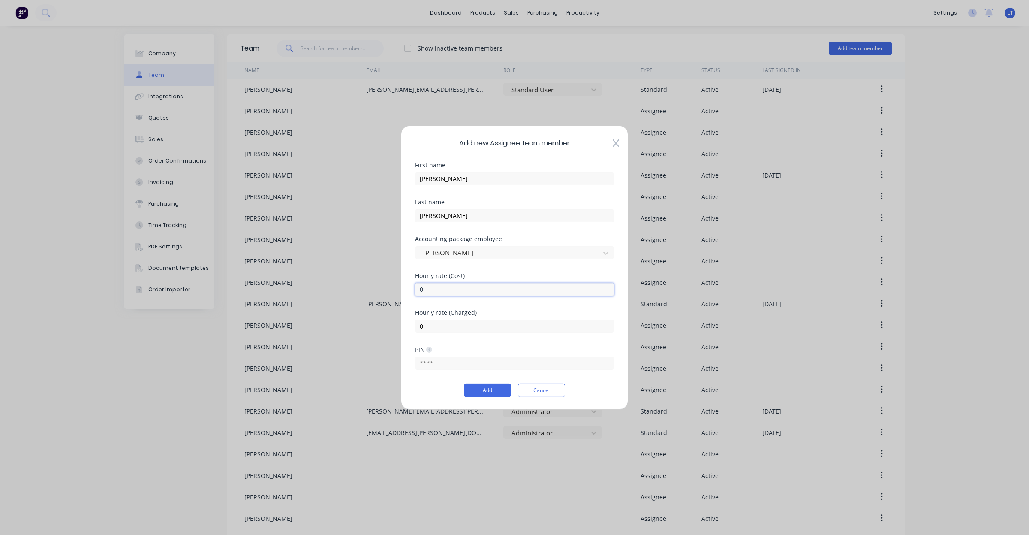
click at [474, 288] on input "0" at bounding box center [514, 289] width 199 height 13
type input "060"
type input "130"
click at [495, 387] on button "Add" at bounding box center [487, 390] width 47 height 14
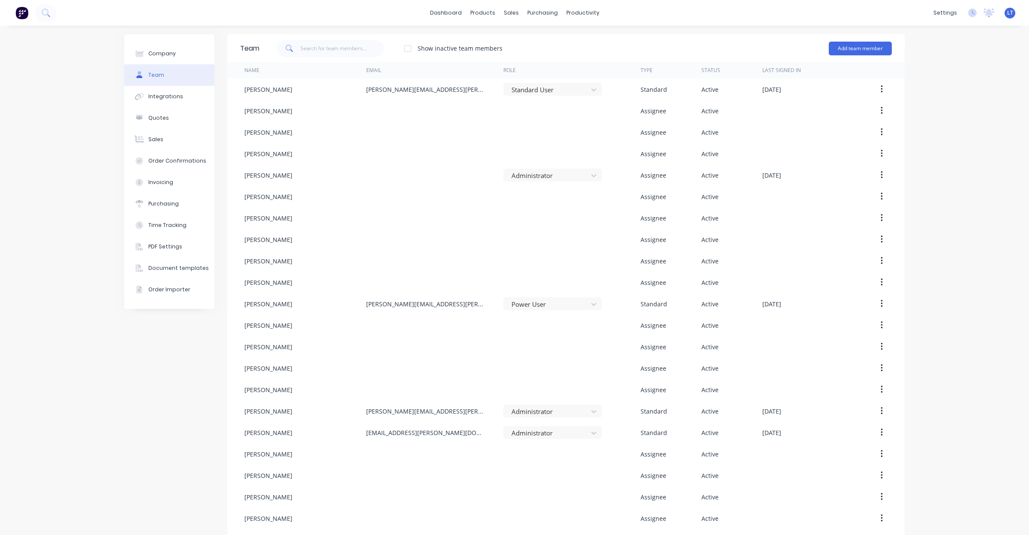
click at [843, 55] on div "Add team member" at bounding box center [860, 49] width 63 height 26
click at [845, 50] on button "Add team member" at bounding box center [860, 49] width 63 height 14
click at [818, 107] on span "A team member that can be assigned to orders, but cannot login to Factory" at bounding box center [824, 106] width 122 height 15
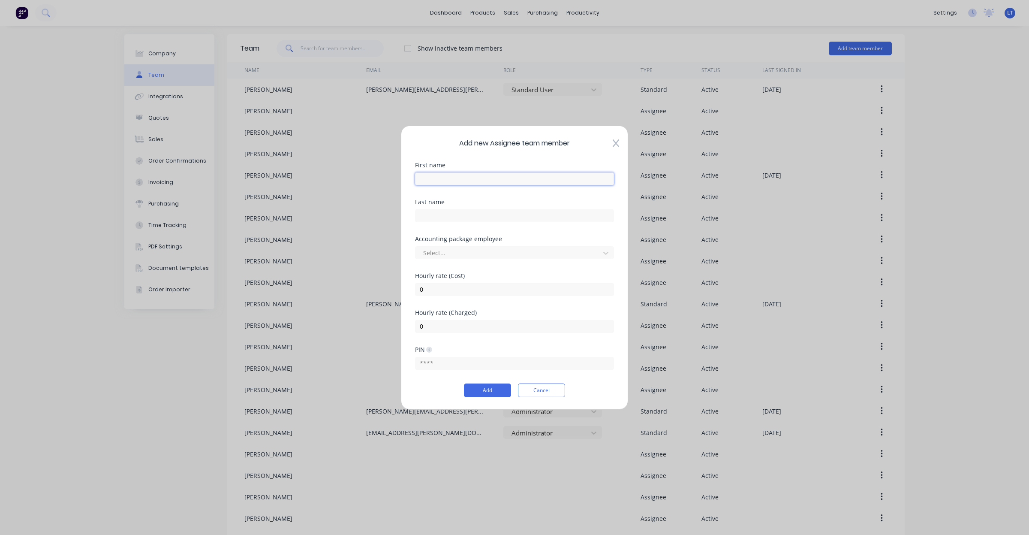
click at [515, 182] on input "text" at bounding box center [514, 178] width 199 height 13
type input "[PERSON_NAME]"
type input "Hill"
type input "[PERSON_NAME]"
click at [509, 266] on div "[PERSON_NAME] [PERSON_NAME]" at bounding box center [514, 272] width 199 height 16
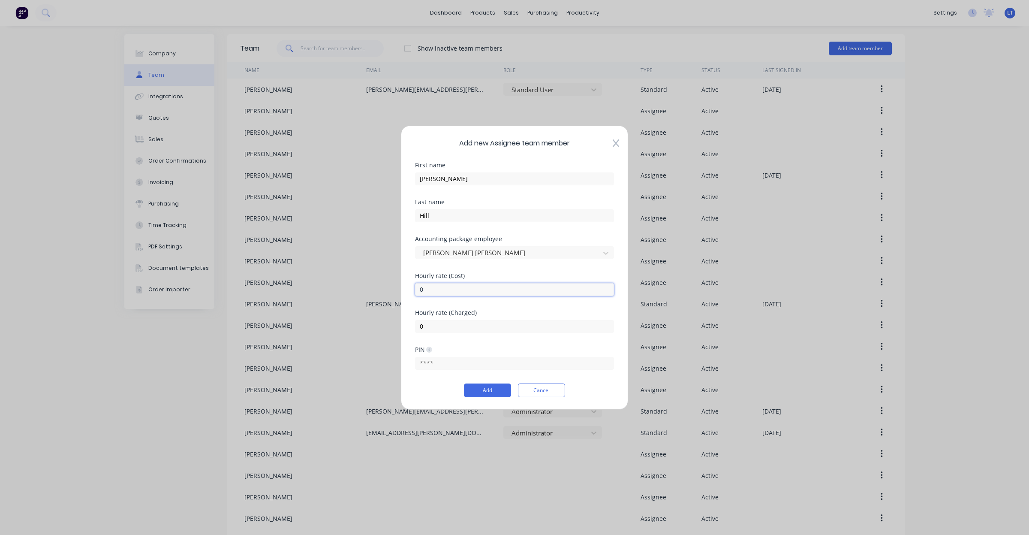
click at [500, 288] on input "0" at bounding box center [514, 289] width 199 height 13
type input "060"
type input "130"
click at [491, 386] on button "Add" at bounding box center [487, 390] width 47 height 14
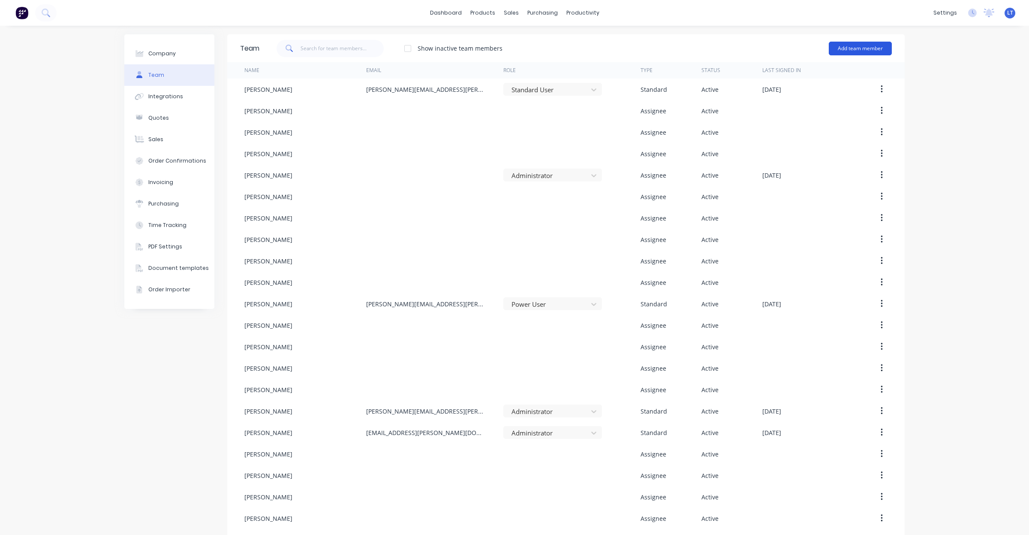
click at [850, 50] on button "Add team member" at bounding box center [860, 49] width 63 height 14
click at [793, 96] on div "Assignee team member A team member that can be assigned to orders, but cannot l…" at bounding box center [824, 103] width 122 height 33
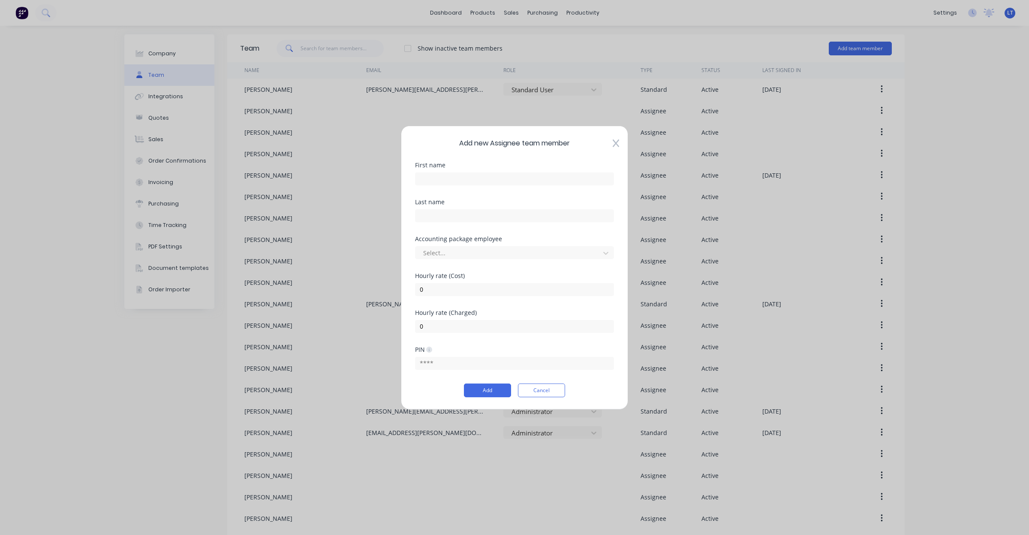
click at [527, 169] on div "First name" at bounding box center [514, 173] width 199 height 23
click at [528, 175] on input "text" at bounding box center [514, 178] width 199 height 13
type input "[PERSON_NAME]"
type input "tyr"
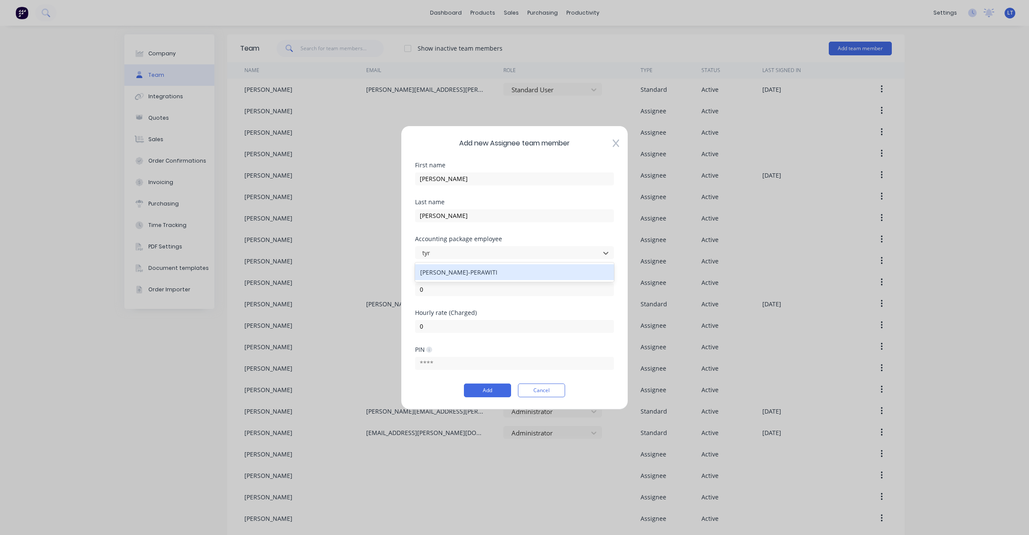
click at [500, 273] on div "[PERSON_NAME]-PERAWITI" at bounding box center [514, 272] width 199 height 16
click at [502, 292] on input "0" at bounding box center [514, 289] width 199 height 13
type input "060"
type input "130"
click at [496, 392] on button "Add" at bounding box center [487, 390] width 47 height 14
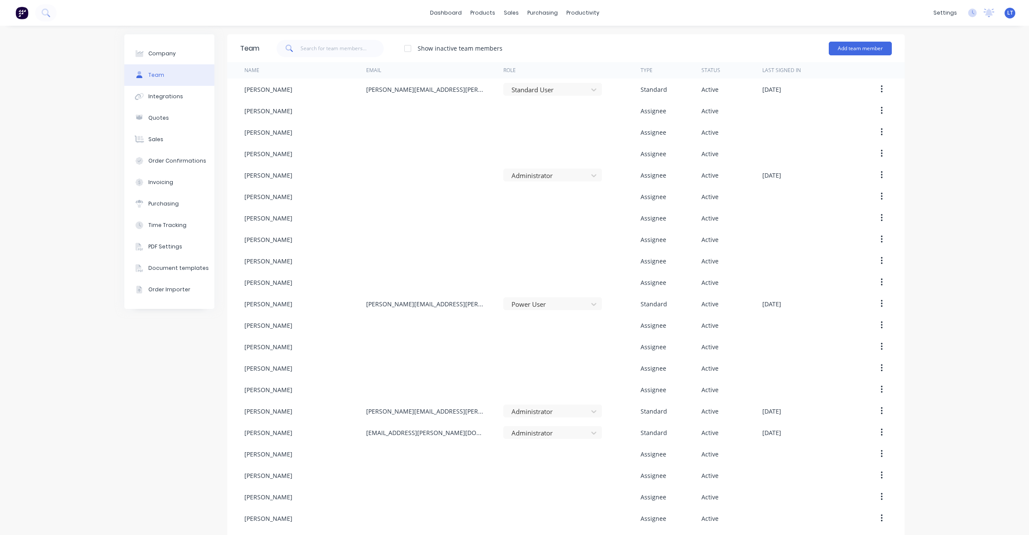
click at [914, 191] on div "Company Team Integrations Quotes Sales Order Confirmations Invoicing Purchasing…" at bounding box center [514, 389] width 1029 height 726
click at [916, 154] on div "Company Team Integrations Quotes Sales Order Confirmations Invoicing Purchasing…" at bounding box center [514, 389] width 1029 height 726
click at [934, 121] on div "Company Team Integrations Quotes Sales Order Confirmations Invoicing Purchasing…" at bounding box center [514, 389] width 1029 height 726
drag, startPoint x: 934, startPoint y: 121, endPoint x: 934, endPoint y: 105, distance: 15.9
drag, startPoint x: 934, startPoint y: 105, endPoint x: 934, endPoint y: 93, distance: 12.4
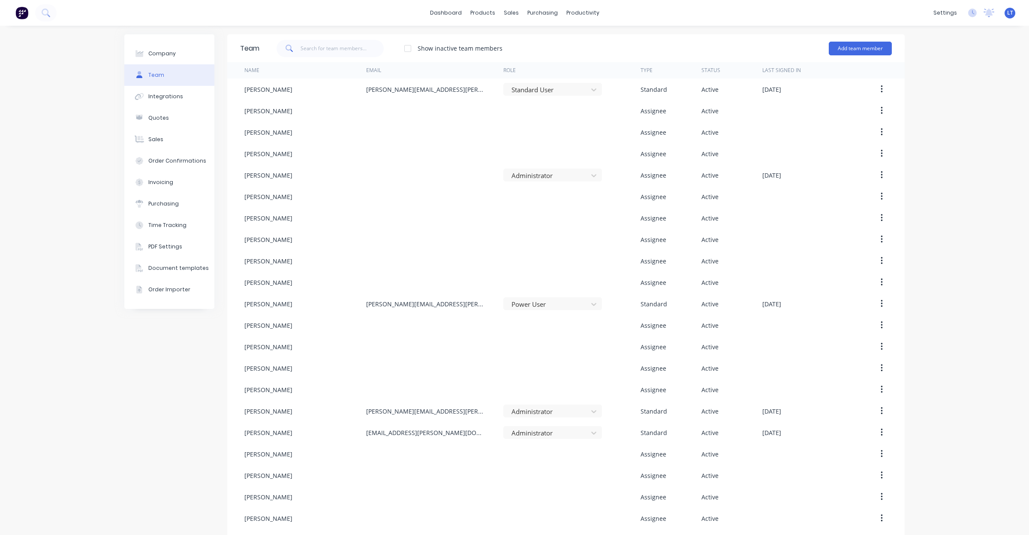
click at [934, 93] on div "Company Team Integrations Quotes Sales Order Confirmations Invoicing Purchasing…" at bounding box center [514, 389] width 1029 height 726
click at [600, 93] on div "Timesheets" at bounding box center [597, 93] width 32 height 8
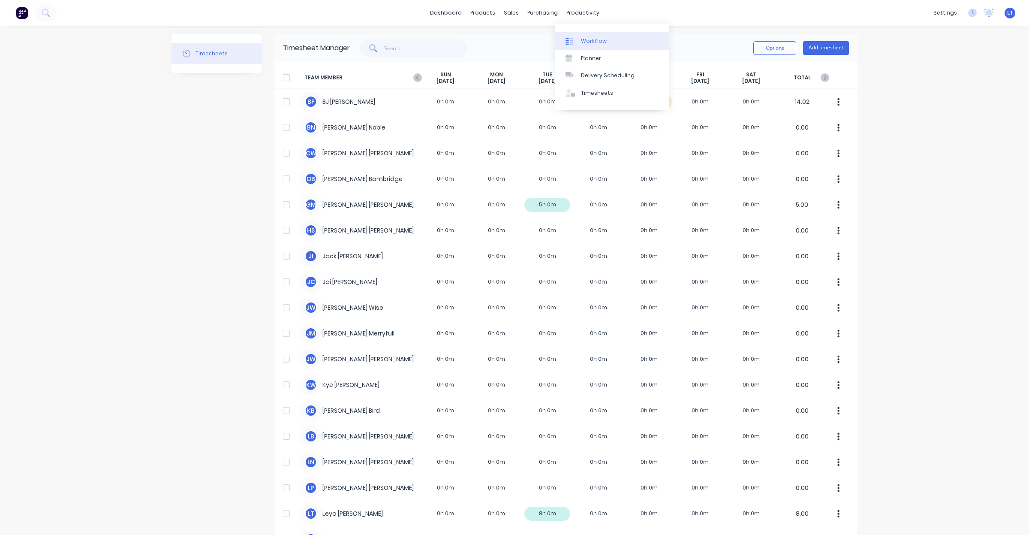
click at [590, 36] on link "Workflow" at bounding box center [612, 40] width 114 height 17
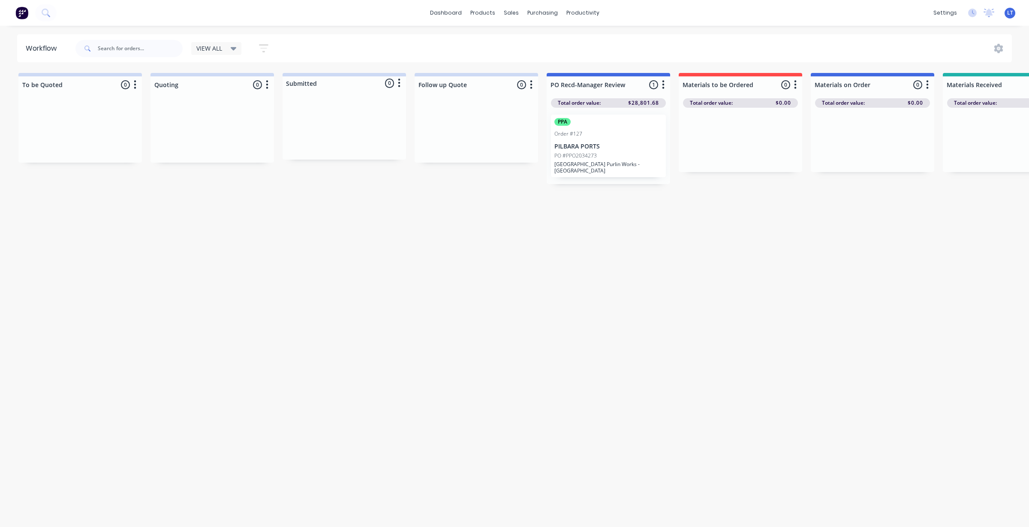
click at [135, 82] on icon "button" at bounding box center [135, 84] width 3 height 11
click at [266, 82] on icon "button" at bounding box center [267, 84] width 3 height 11
click at [400, 81] on icon "button" at bounding box center [399, 83] width 3 height 11
click at [533, 83] on button "button" at bounding box center [531, 85] width 10 height 10
click at [492, 157] on button "Delete" at bounding box center [493, 159] width 86 height 14
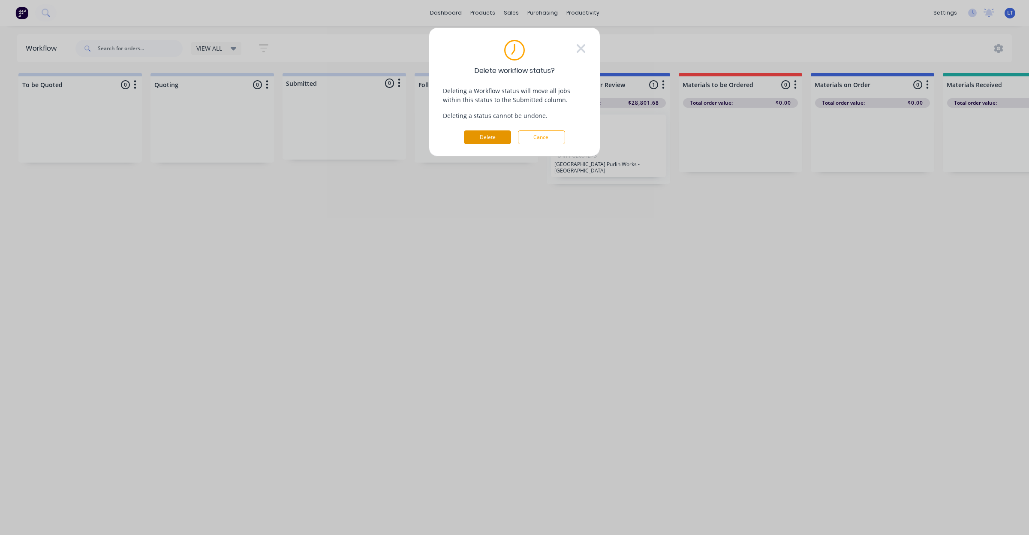
click at [482, 136] on button "Delete" at bounding box center [487, 137] width 47 height 14
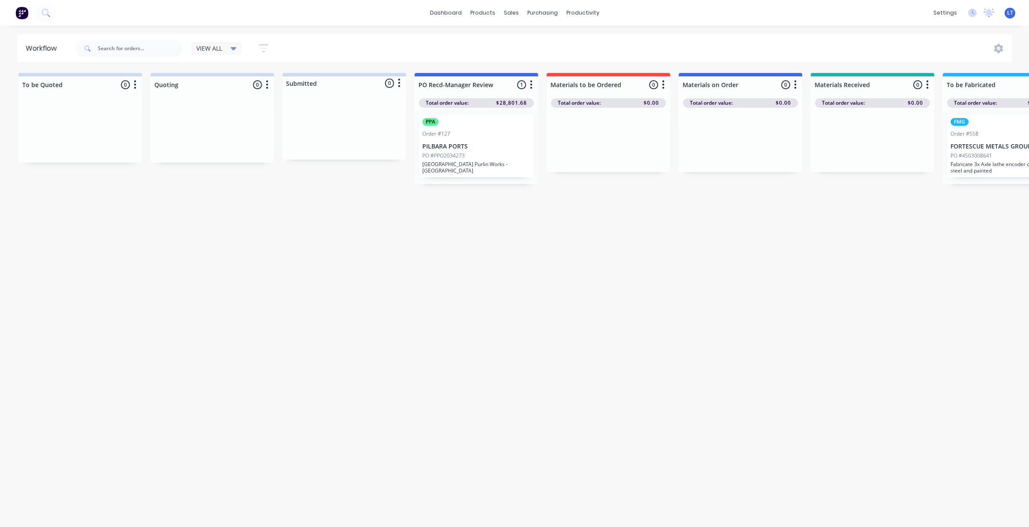
click at [268, 84] on button "button" at bounding box center [267, 85] width 10 height 10
click at [238, 160] on button "Delete" at bounding box center [229, 159] width 86 height 14
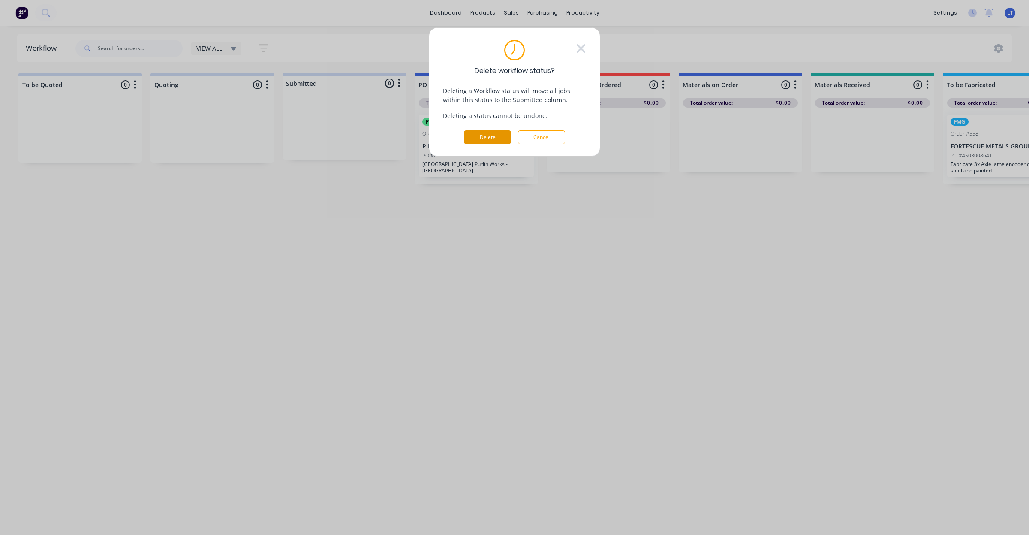
click at [476, 140] on button "Delete" at bounding box center [487, 137] width 47 height 14
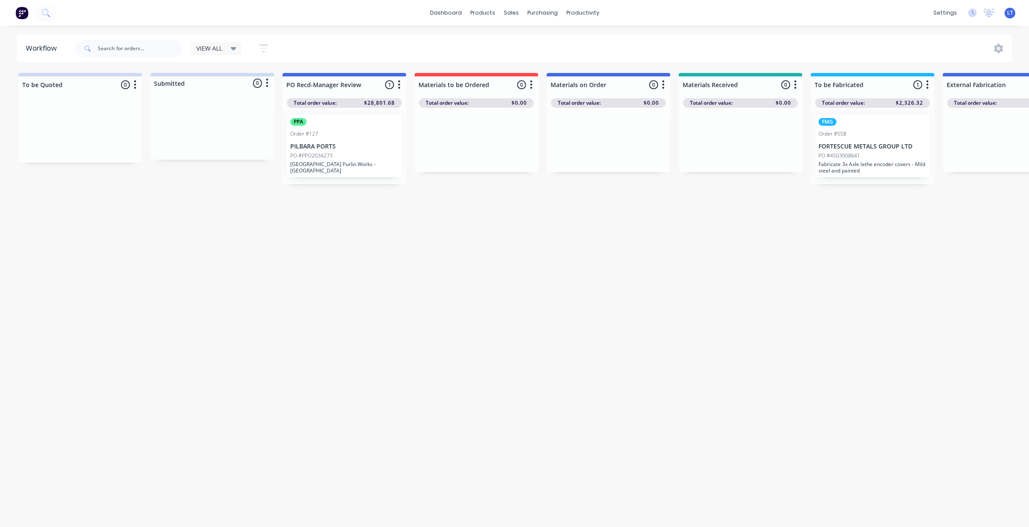
click at [133, 84] on button "button" at bounding box center [135, 85] width 10 height 10
click at [109, 157] on button "Delete" at bounding box center [97, 159] width 86 height 14
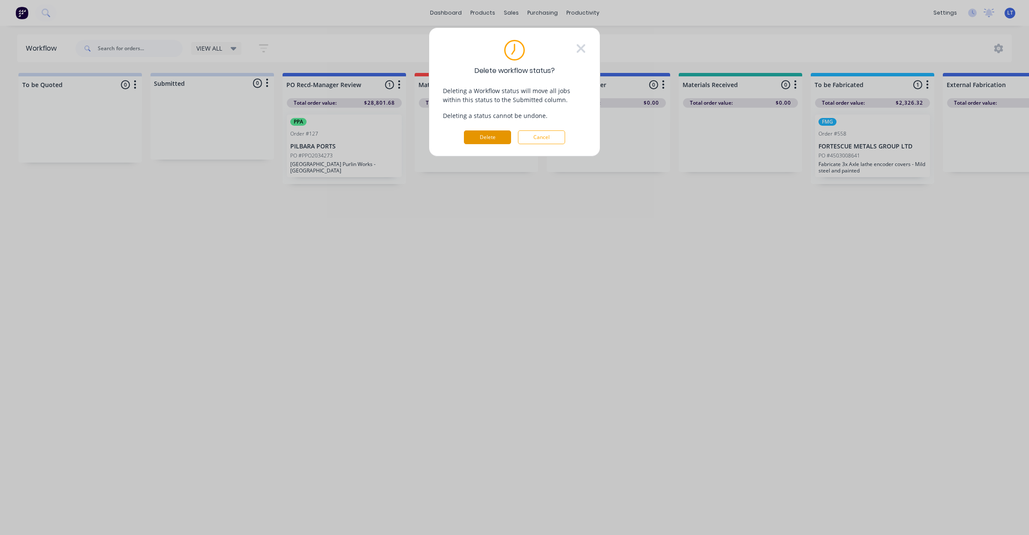
click at [485, 138] on button "Delete" at bounding box center [487, 137] width 47 height 14
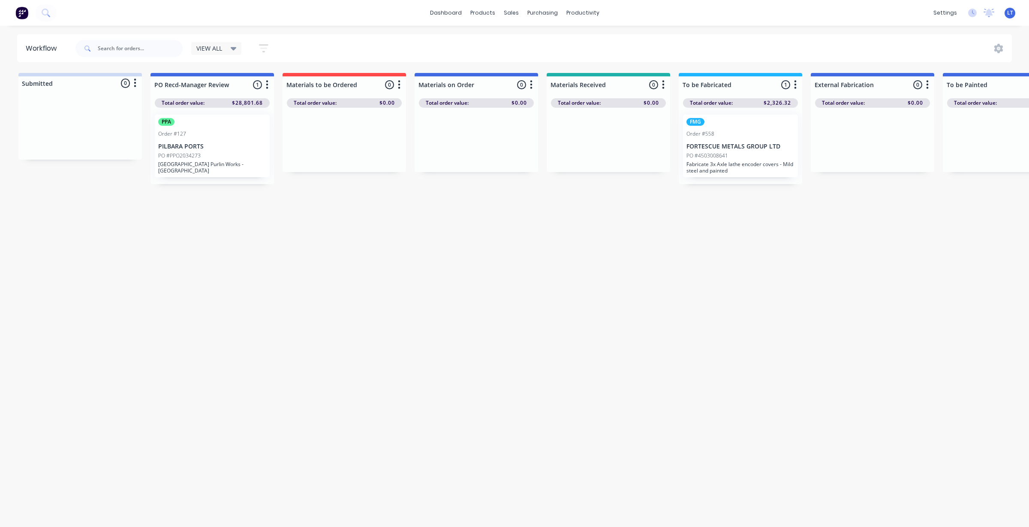
click at [419, 338] on div "Workflow VIEW ALL Save new view None edit VIEW ALL (Default) edit Show/Hide sta…" at bounding box center [514, 271] width 1029 height 475
click at [352, 339] on div "Workflow VIEW ALL Save new view None edit VIEW ALL (Default) edit Show/Hide sta…" at bounding box center [514, 271] width 1029 height 475
click at [402, 339] on div "Workflow VIEW ALL Save new view None edit VIEW ALL (Default) edit Show/Hide sta…" at bounding box center [514, 271] width 1029 height 475
drag, startPoint x: 391, startPoint y: 339, endPoint x: 357, endPoint y: 335, distance: 34.1
drag, startPoint x: 357, startPoint y: 335, endPoint x: 313, endPoint y: 348, distance: 45.6
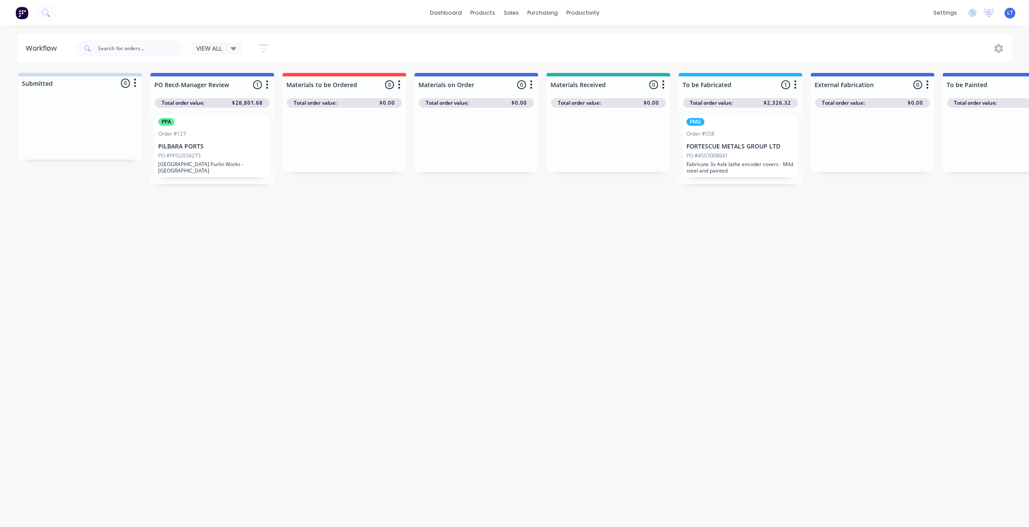
click at [304, 337] on div "Workflow VIEW ALL Save new view None edit VIEW ALL (Default) edit Show/Hide sta…" at bounding box center [514, 271] width 1029 height 475
drag, startPoint x: 337, startPoint y: 313, endPoint x: 279, endPoint y: 300, distance: 59.7
click at [284, 300] on div "Workflow VIEW ALL Save new view None edit VIEW ALL (Default) edit Show/Hide sta…" at bounding box center [514, 271] width 1029 height 475
click at [277, 275] on div "Workflow VIEW ALL Save new view None edit VIEW ALL (Default) edit Show/Hide sta…" at bounding box center [514, 271] width 1029 height 475
drag, startPoint x: 277, startPoint y: 275, endPoint x: 219, endPoint y: 249, distance: 63.4
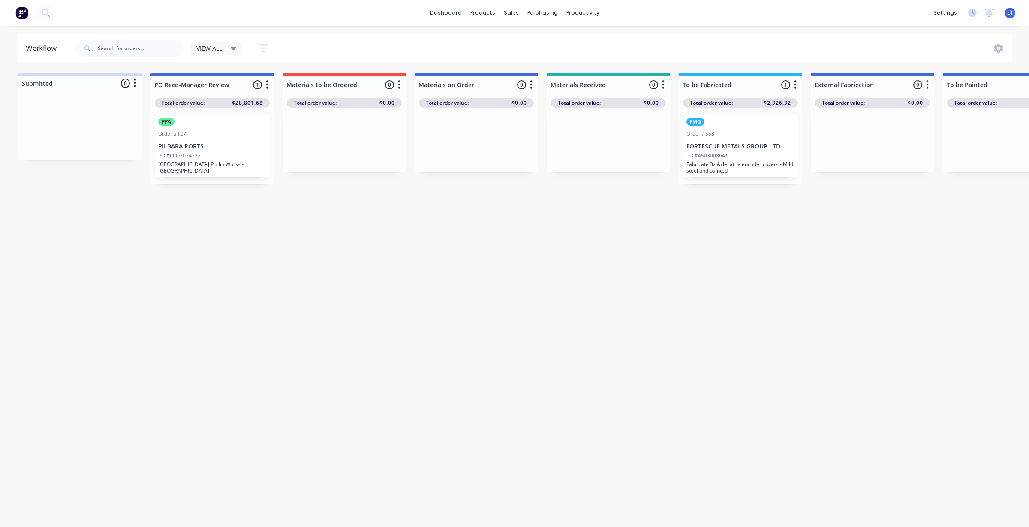
click at [219, 249] on div "Workflow VIEW ALL Save new view None edit VIEW ALL (Default) edit Show/Hide sta…" at bounding box center [514, 271] width 1029 height 475
click at [133, 81] on button "button" at bounding box center [135, 83] width 10 height 10
click at [250, 254] on div "Workflow VIEW ALL Save new view None edit VIEW ALL (Default) edit Show/Hide sta…" at bounding box center [514, 271] width 1029 height 475
click at [281, 235] on div "Workflow VIEW ALL Save new view None edit VIEW ALL (Default) edit Show/Hide sta…" at bounding box center [514, 271] width 1029 height 475
drag, startPoint x: 281, startPoint y: 235, endPoint x: 251, endPoint y: 230, distance: 30.9
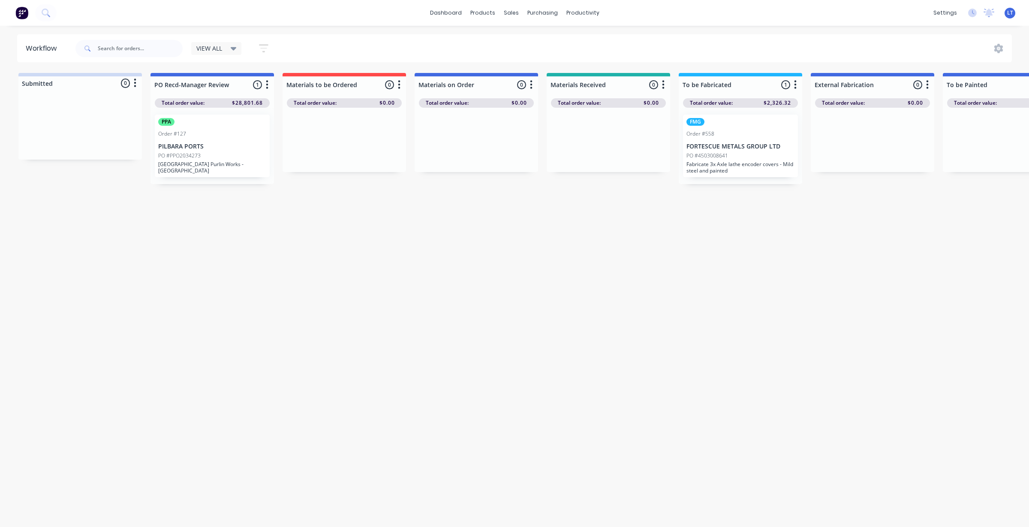
click at [251, 230] on div "Workflow VIEW ALL Save new view None edit VIEW ALL (Default) edit Show/Hide sta…" at bounding box center [514, 271] width 1029 height 475
click at [266, 86] on icon "button" at bounding box center [267, 84] width 3 height 11
drag, startPoint x: 211, startPoint y: 149, endPoint x: 219, endPoint y: 151, distance: 8.0
click at [219, 151] on div "PPA Order #127 PILBARA PORTS PO #PPO2034273 [GEOGRAPHIC_DATA] [GEOGRAPHIC_DATA]…" at bounding box center [213, 143] width 124 height 70
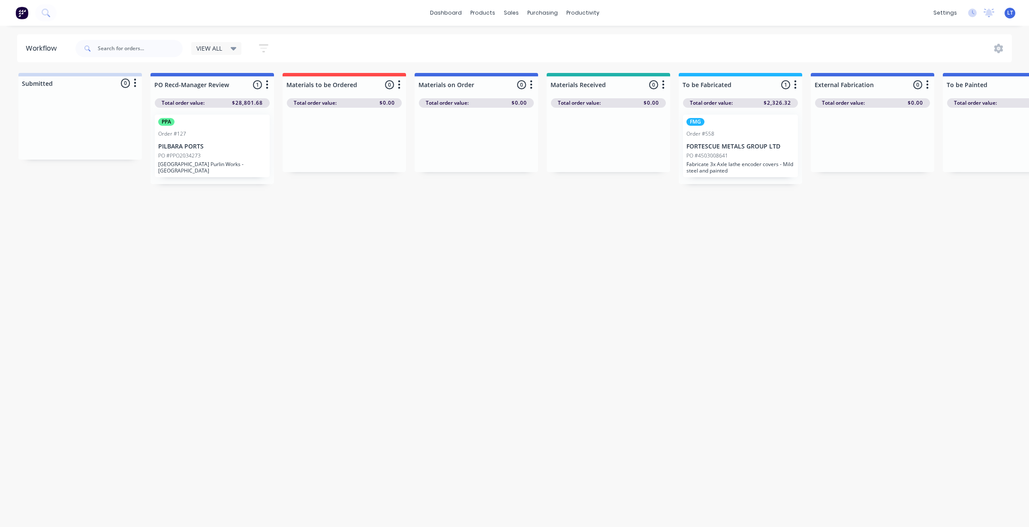
click at [138, 83] on button "button" at bounding box center [135, 83] width 10 height 10
click at [148, 199] on div "Workflow VIEW ALL Save new view None edit VIEW ALL (Default) edit Show/Hide sta…" at bounding box center [514, 271] width 1029 height 475
click at [262, 45] on icon "button" at bounding box center [263, 48] width 9 height 8
click at [256, 78] on icon "button" at bounding box center [256, 76] width 6 height 3
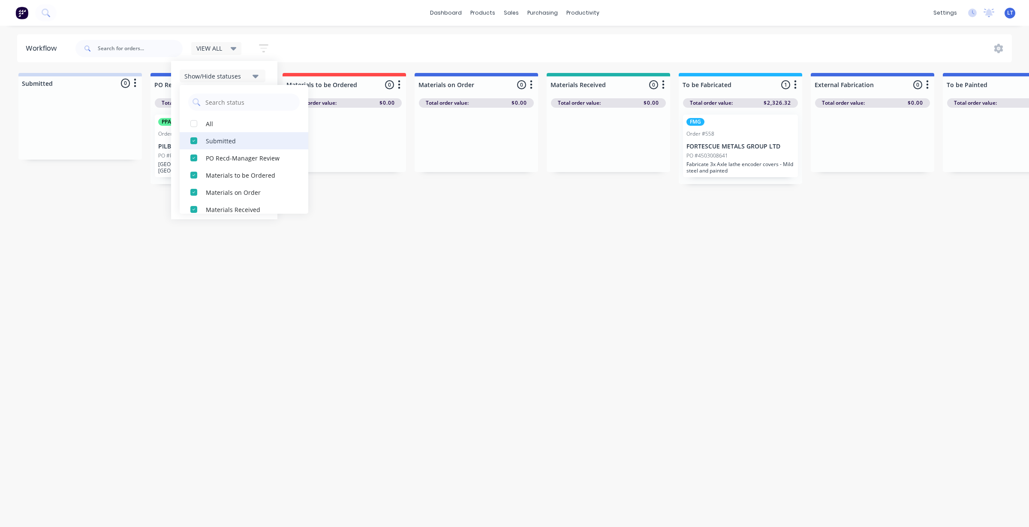
click at [193, 139] on div "button" at bounding box center [193, 140] width 17 height 17
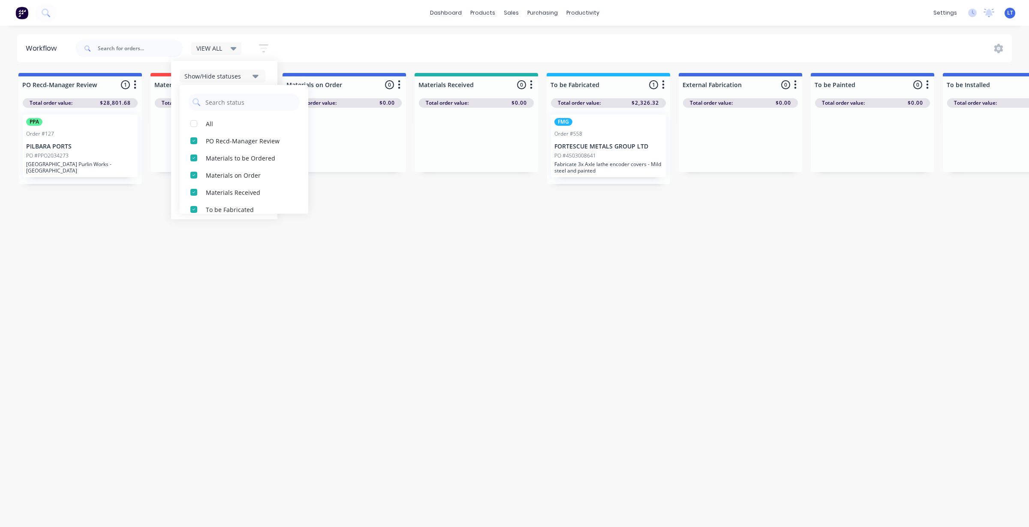
click at [323, 52] on div "VIEW ALL Save new view None edit VIEW ALL (Default) edit Show/Hide statuses All…" at bounding box center [543, 49] width 939 height 26
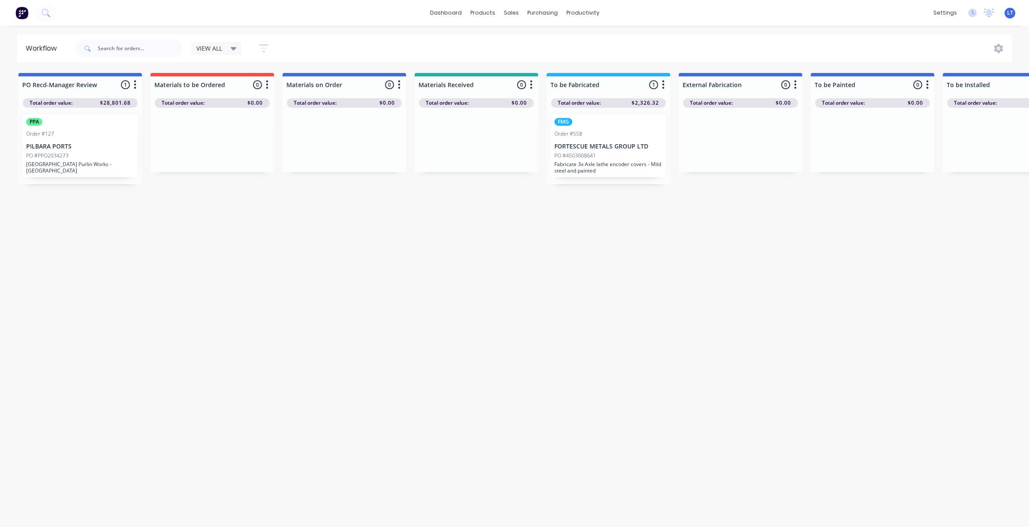
drag, startPoint x: 331, startPoint y: 204, endPoint x: 256, endPoint y: 194, distance: 75.7
click at [256, 194] on div "Workflow VIEW ALL Save new view None edit VIEW ALL (Default) edit Show/Hide sta…" at bounding box center [514, 271] width 1029 height 475
click at [288, 240] on div "Workflow VIEW ALL Save new view None edit VIEW ALL (Default) edit Show/Hide sta…" at bounding box center [514, 271] width 1029 height 475
click at [434, 371] on div "Workflow VIEW ALL Save new view None edit VIEW ALL (Default) edit Show/Hide sta…" at bounding box center [514, 271] width 1029 height 475
drag, startPoint x: 434, startPoint y: 371, endPoint x: 344, endPoint y: 277, distance: 129.8
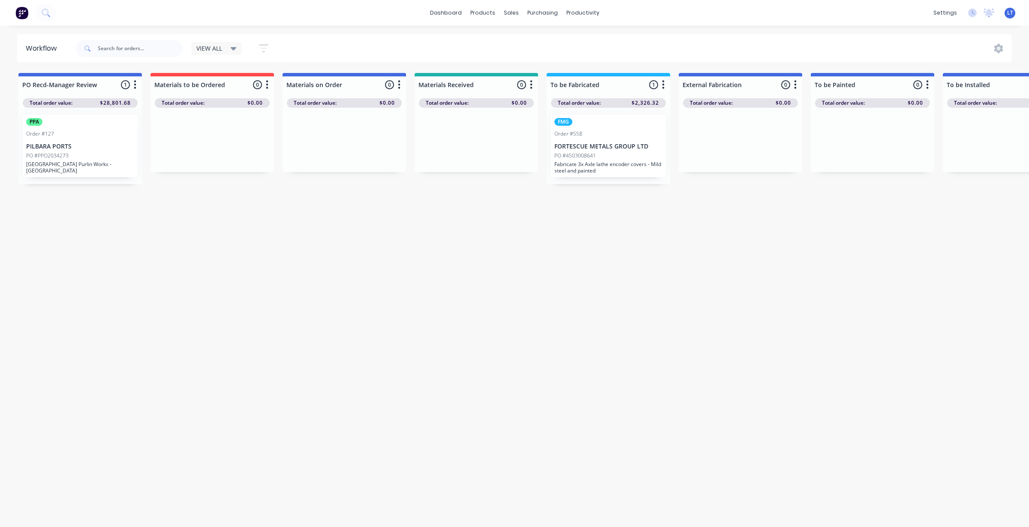
click at [344, 277] on div "Workflow VIEW ALL Save new view None edit VIEW ALL (Default) edit Show/Hide sta…" at bounding box center [514, 271] width 1029 height 475
drag, startPoint x: 431, startPoint y: 268, endPoint x: 387, endPoint y: 258, distance: 45.7
click at [387, 258] on div "Workflow VIEW ALL Save new view None edit VIEW ALL (Default) edit Show/Hide sta…" at bounding box center [514, 271] width 1029 height 475
drag, startPoint x: 690, startPoint y: 449, endPoint x: 669, endPoint y: 467, distance: 27.1
click at [648, 443] on div "Workflow VIEW ALL Save new view None edit VIEW ALL (Default) edit Show/Hide sta…" at bounding box center [514, 271] width 1029 height 475
